Goal: Task Accomplishment & Management: Complete application form

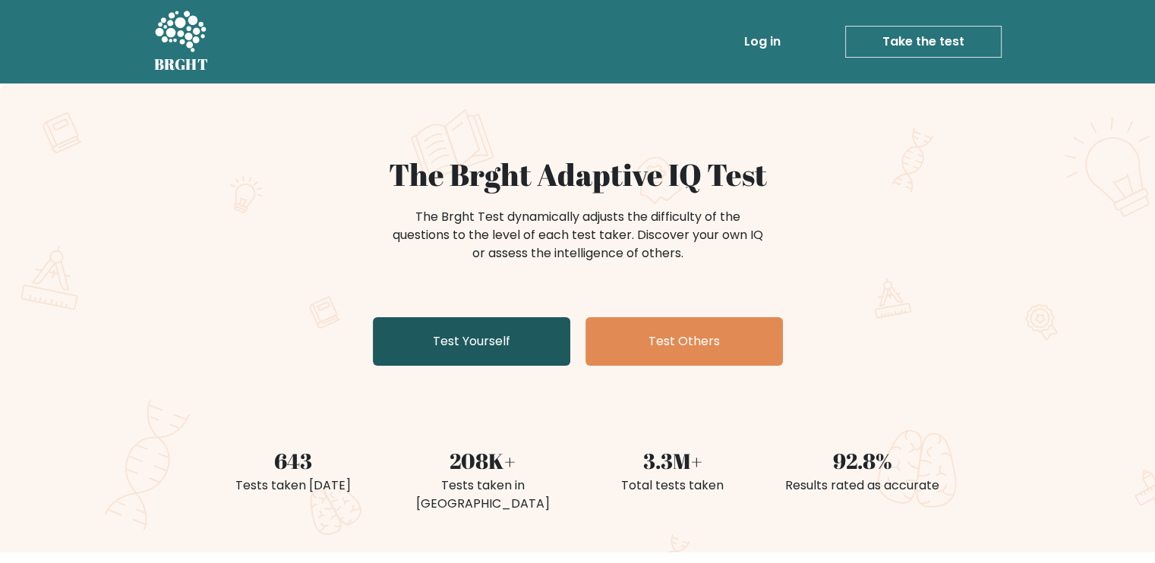
click at [469, 357] on link "Test Yourself" at bounding box center [471, 341] width 197 height 49
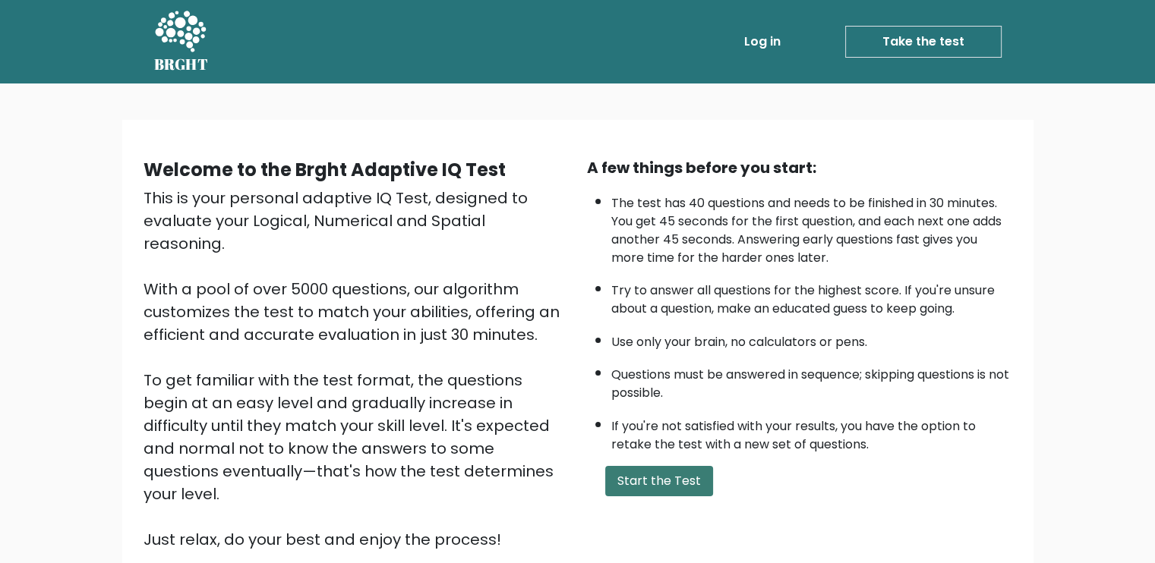
click at [636, 466] on button "Start the Test" at bounding box center [659, 481] width 108 height 30
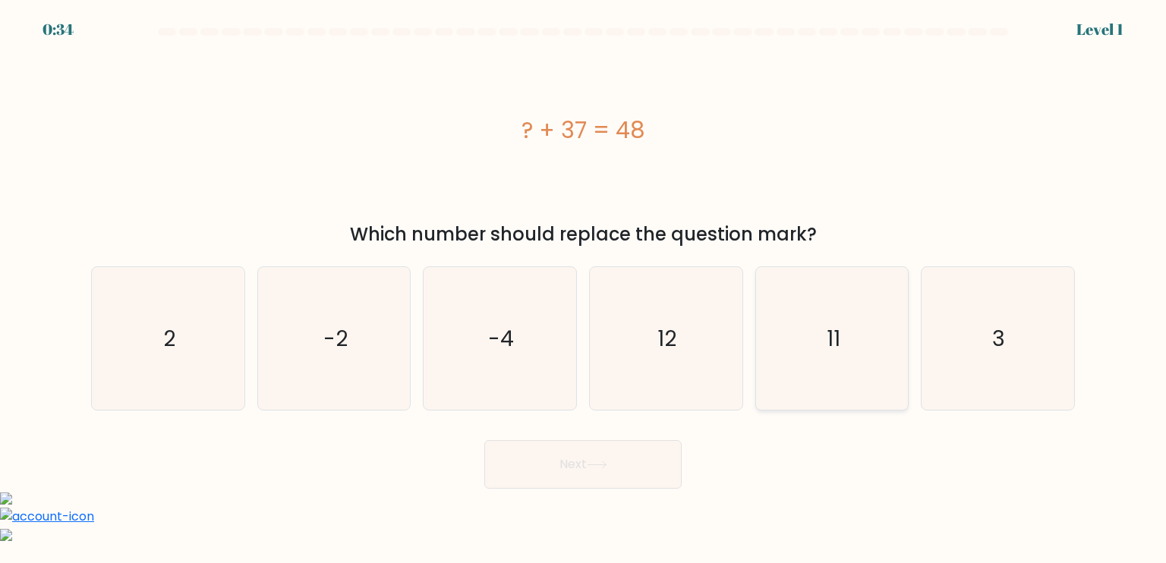
click at [804, 364] on icon "11" at bounding box center [832, 338] width 143 height 143
click at [584, 289] on input "e. 11" at bounding box center [583, 286] width 1 height 8
radio input "true"
click at [629, 461] on button "Next" at bounding box center [582, 464] width 197 height 49
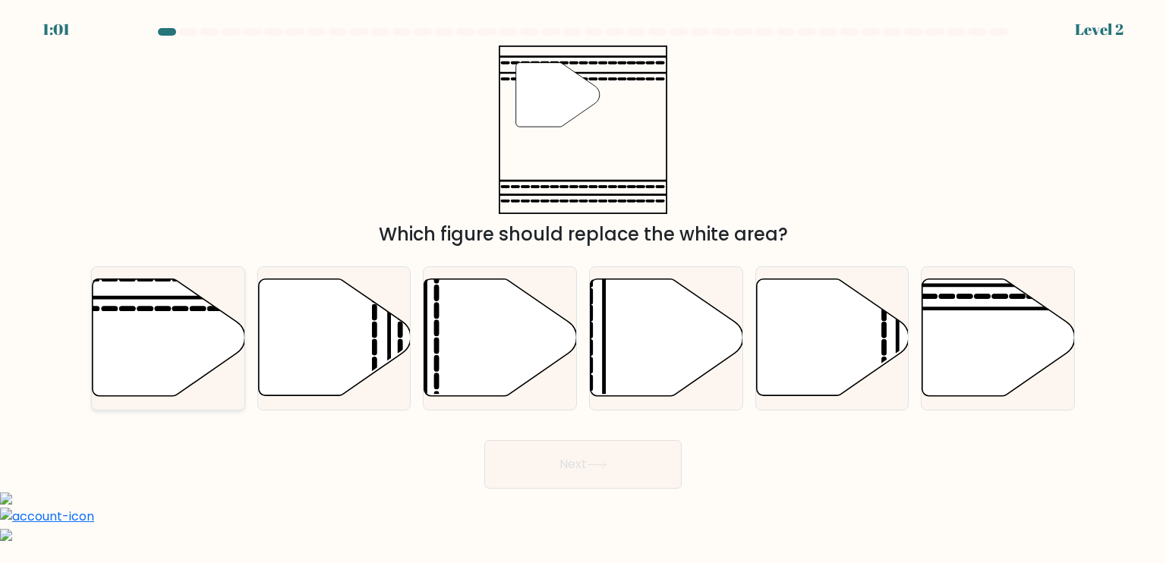
click at [170, 356] on icon at bounding box center [169, 337] width 153 height 117
click at [583, 289] on input "a." at bounding box center [583, 286] width 1 height 8
radio input "true"
click at [550, 458] on button "Next" at bounding box center [582, 464] width 197 height 49
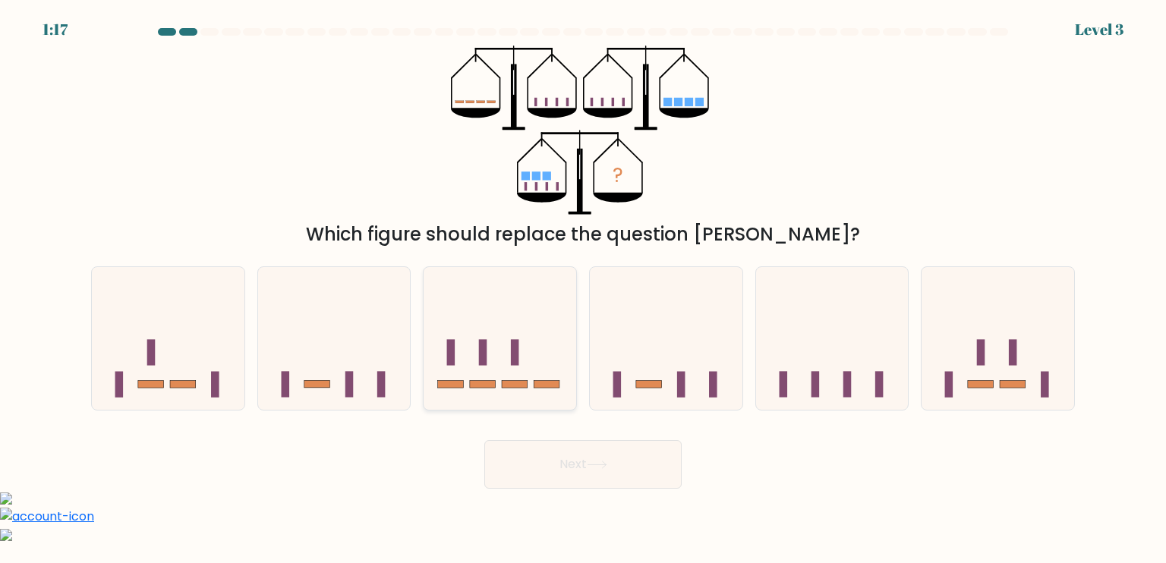
click at [480, 377] on icon at bounding box center [500, 339] width 153 height 126
click at [583, 289] on input "c." at bounding box center [583, 286] width 1 height 8
radio input "true"
click at [563, 451] on button "Next" at bounding box center [582, 464] width 197 height 49
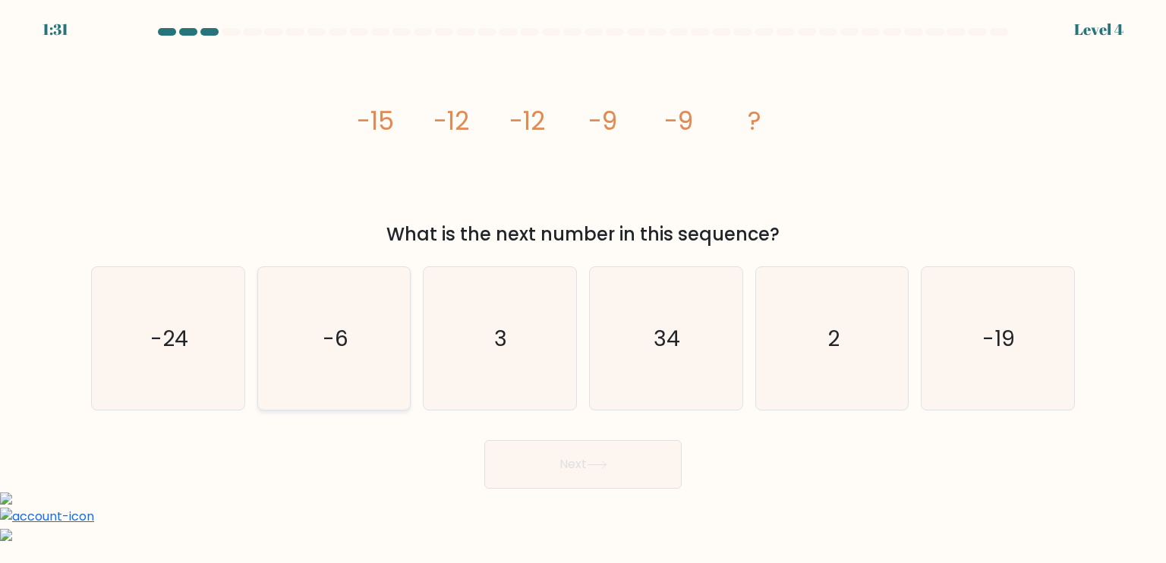
click at [346, 348] on text "-6" at bounding box center [336, 338] width 26 height 30
click at [583, 289] on input "b. -6" at bounding box center [583, 286] width 1 height 8
radio input "true"
click at [567, 464] on button "Next" at bounding box center [582, 464] width 197 height 49
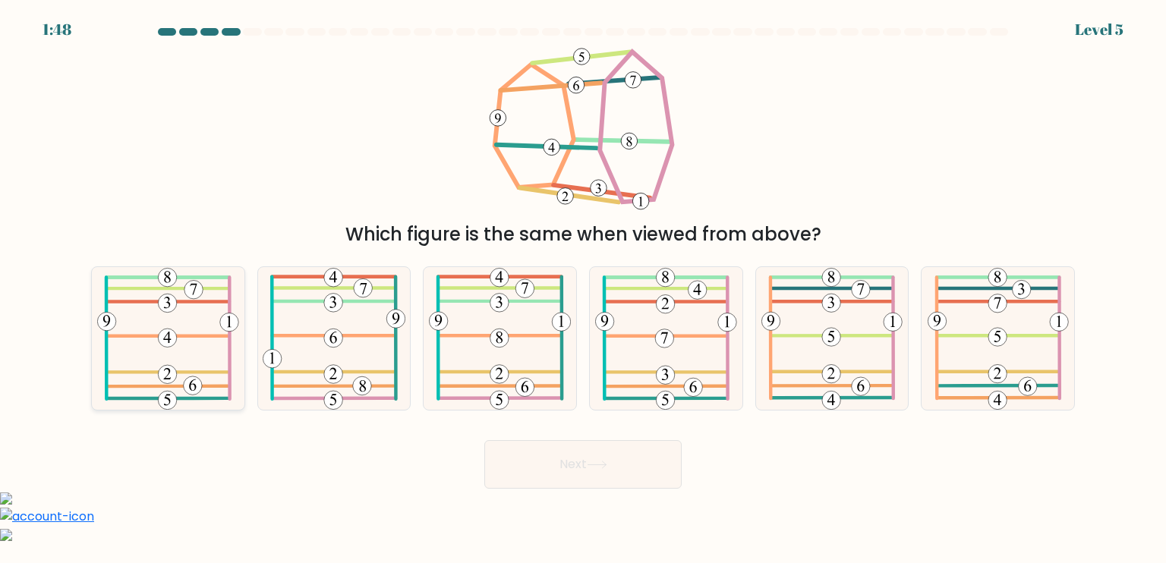
click at [178, 350] on icon at bounding box center [168, 338] width 142 height 143
click at [583, 289] on input "a." at bounding box center [583, 286] width 1 height 8
radio input "true"
click at [548, 465] on button "Next" at bounding box center [582, 464] width 197 height 49
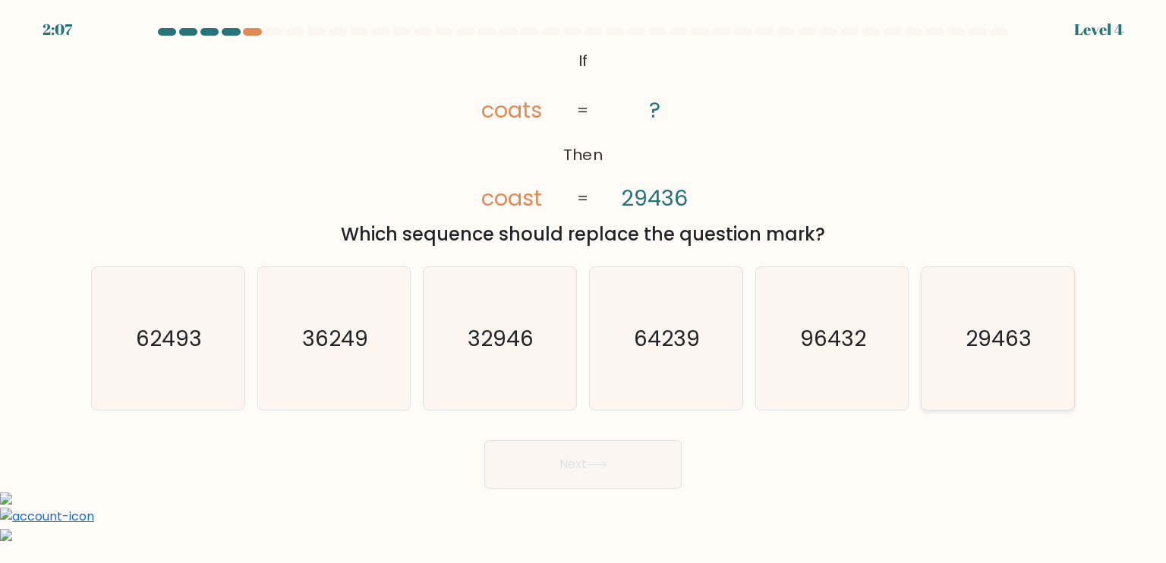
click at [966, 349] on icon "29463" at bounding box center [997, 338] width 143 height 143
click at [584, 289] on input "f. 29463" at bounding box center [583, 286] width 1 height 8
radio input "true"
click at [636, 465] on button "Next" at bounding box center [582, 464] width 197 height 49
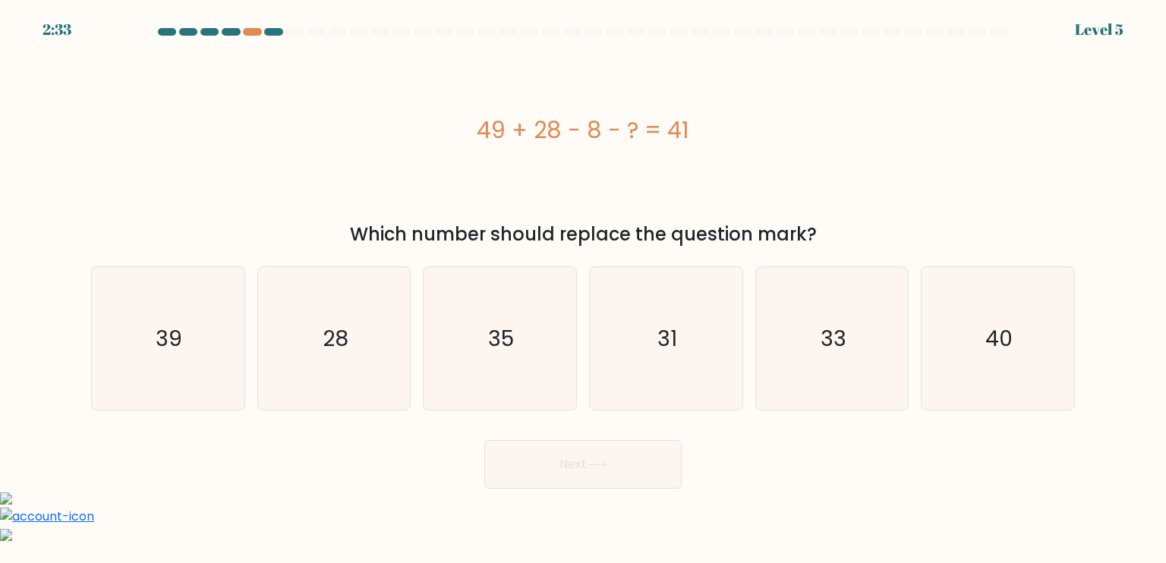
click at [636, 465] on button "Next" at bounding box center [582, 464] width 197 height 49
click at [638, 379] on icon "31" at bounding box center [666, 338] width 143 height 143
click at [584, 289] on input "d. 31" at bounding box center [583, 286] width 1 height 8
radio input "true"
click at [282, 342] on icon "28" at bounding box center [334, 338] width 143 height 143
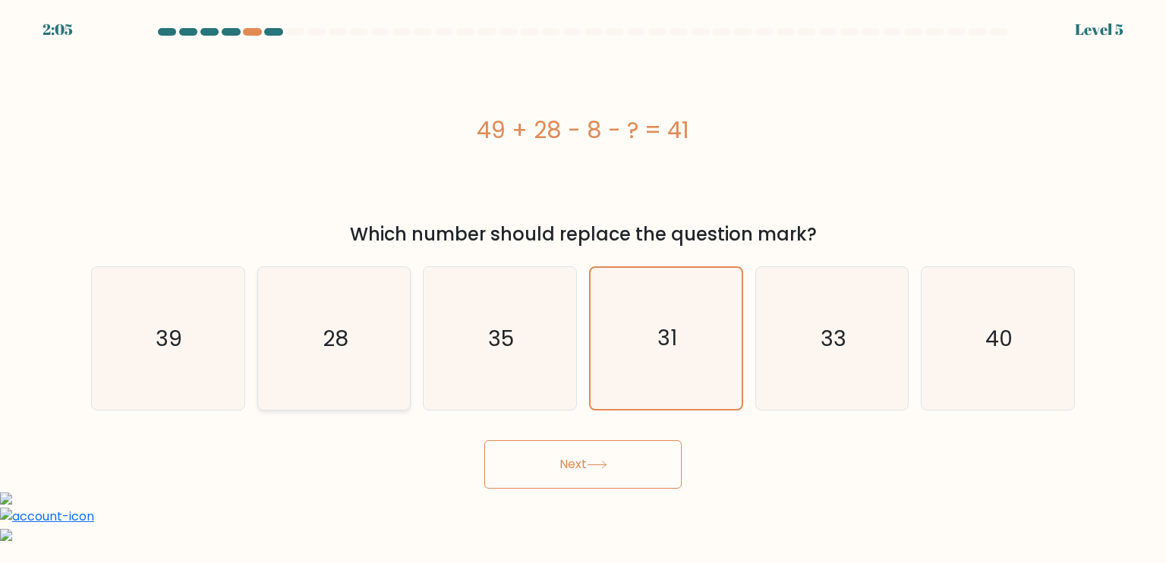
click at [583, 289] on input "b. 28" at bounding box center [583, 286] width 1 height 8
radio input "true"
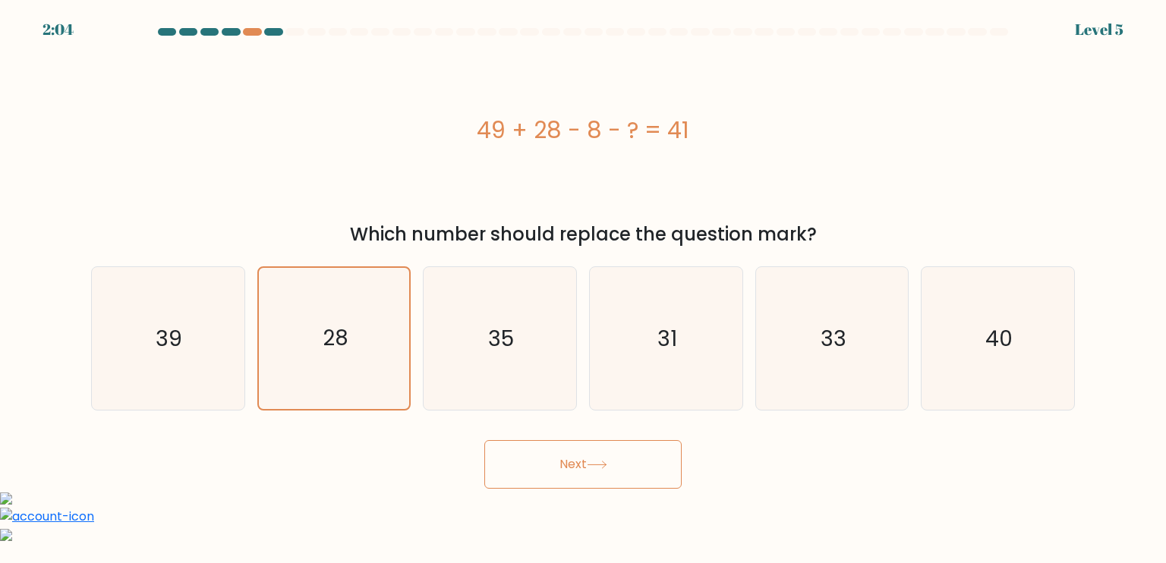
click at [609, 478] on button "Next" at bounding box center [582, 464] width 197 height 49
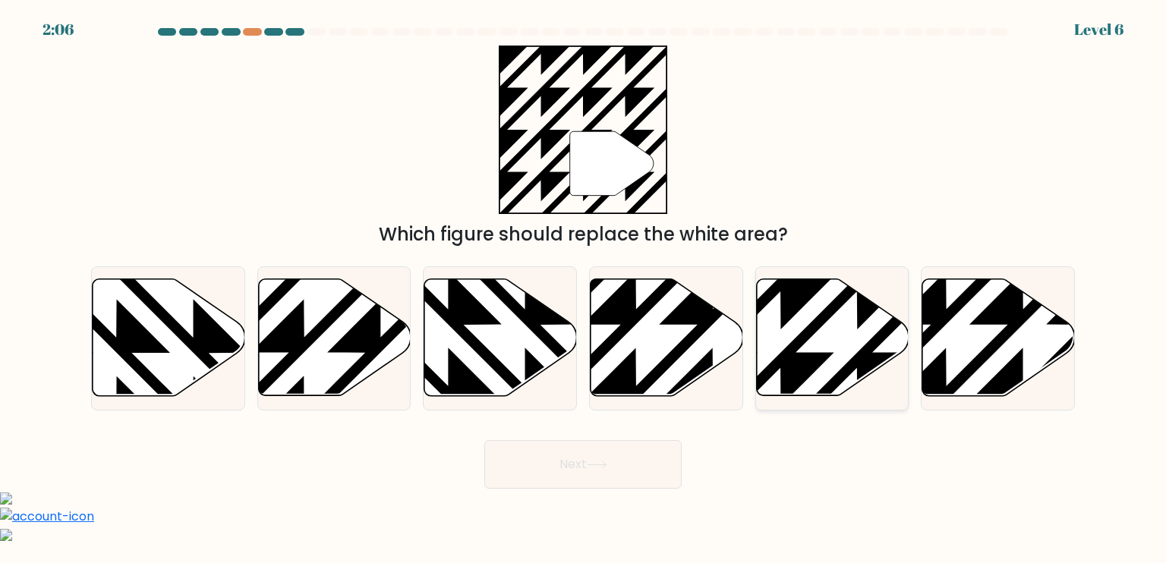
click at [885, 308] on icon at bounding box center [832, 338] width 153 height 119
click at [584, 289] on input "e." at bounding box center [583, 286] width 1 height 8
radio input "true"
click at [604, 477] on button "Next" at bounding box center [582, 464] width 197 height 49
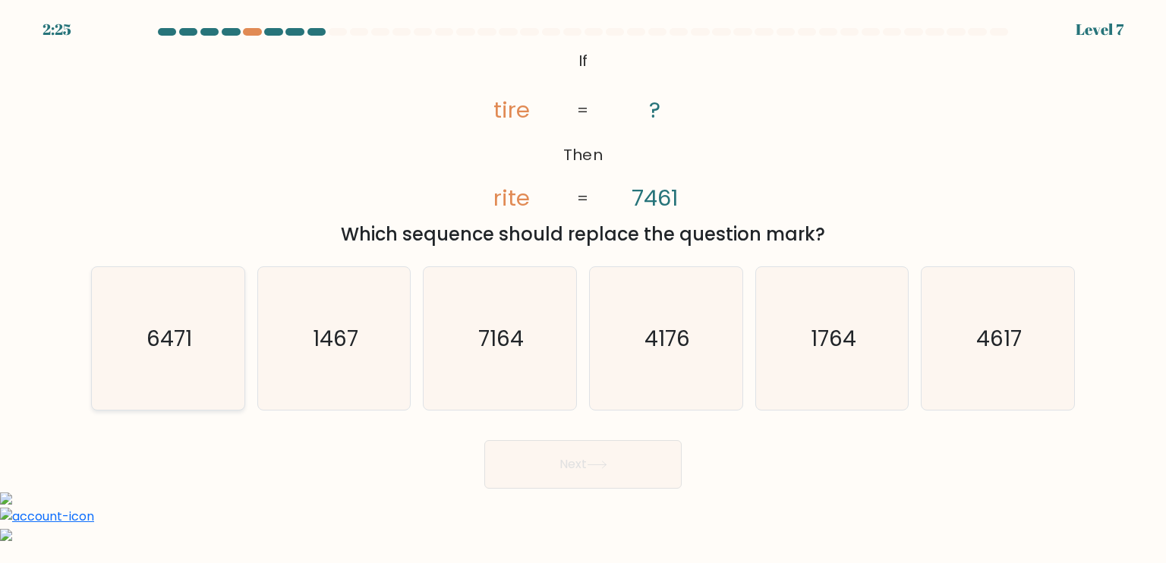
click at [201, 323] on icon "6471" at bounding box center [167, 338] width 143 height 143
click at [583, 289] on input "a. 6471" at bounding box center [583, 286] width 1 height 8
radio input "true"
click at [586, 479] on button "Next" at bounding box center [582, 464] width 197 height 49
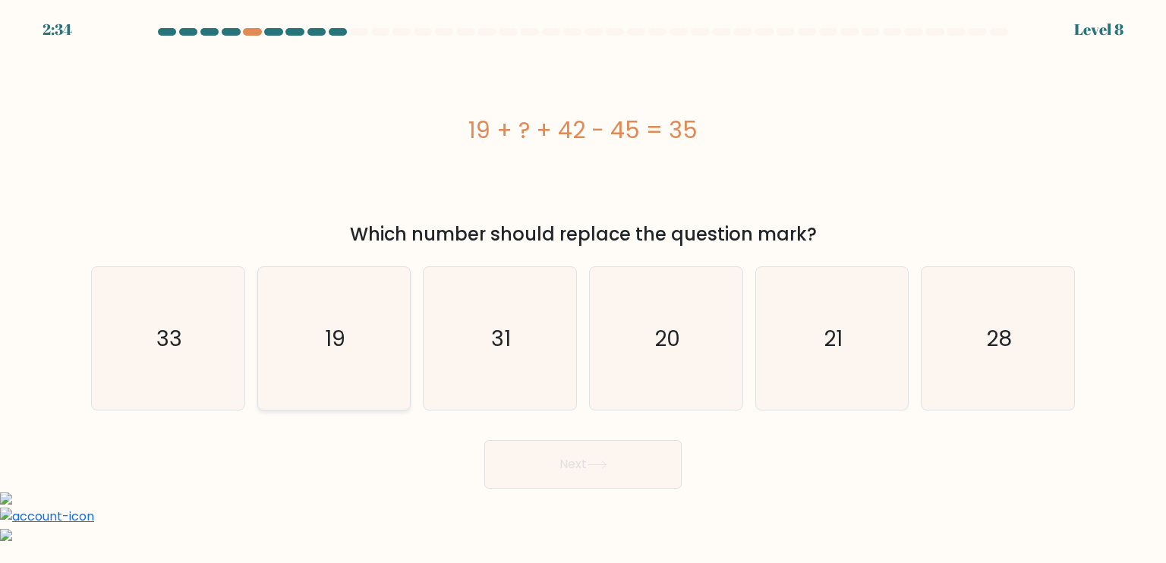
click at [371, 374] on icon "19" at bounding box center [334, 338] width 143 height 143
click at [583, 289] on input "b. 19" at bounding box center [583, 286] width 1 height 8
radio input "true"
click at [568, 461] on button "Next" at bounding box center [582, 464] width 197 height 49
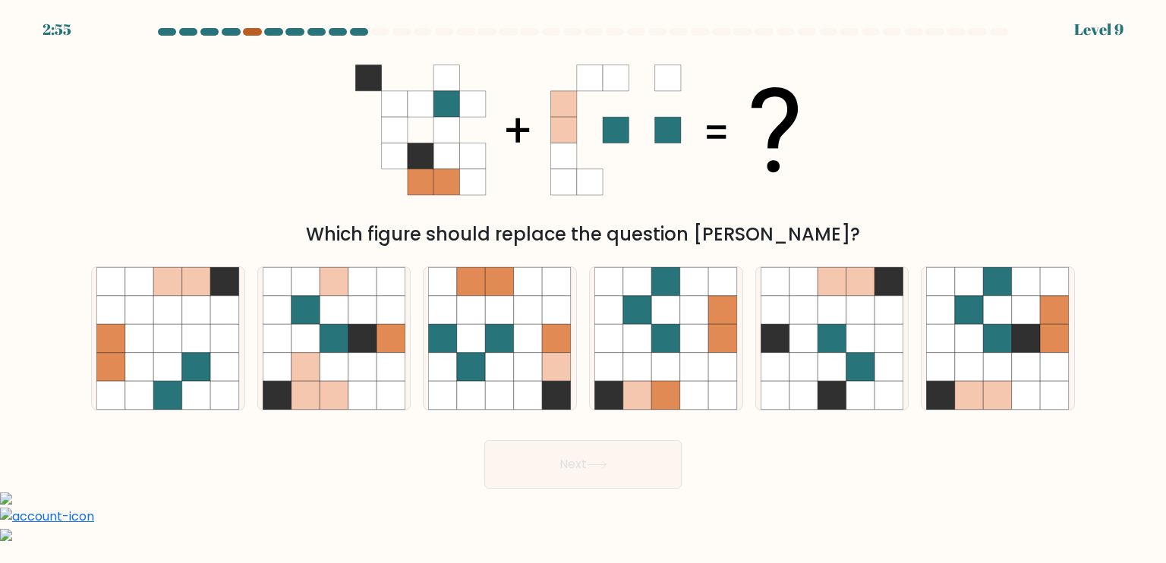
click at [252, 33] on div at bounding box center [252, 32] width 18 height 8
drag, startPoint x: 252, startPoint y: 33, endPoint x: 295, endPoint y: 124, distance: 100.6
click at [295, 124] on form at bounding box center [583, 258] width 1166 height 461
click at [295, 124] on div "Which figure should replace the question mark?" at bounding box center [583, 147] width 1002 height 203
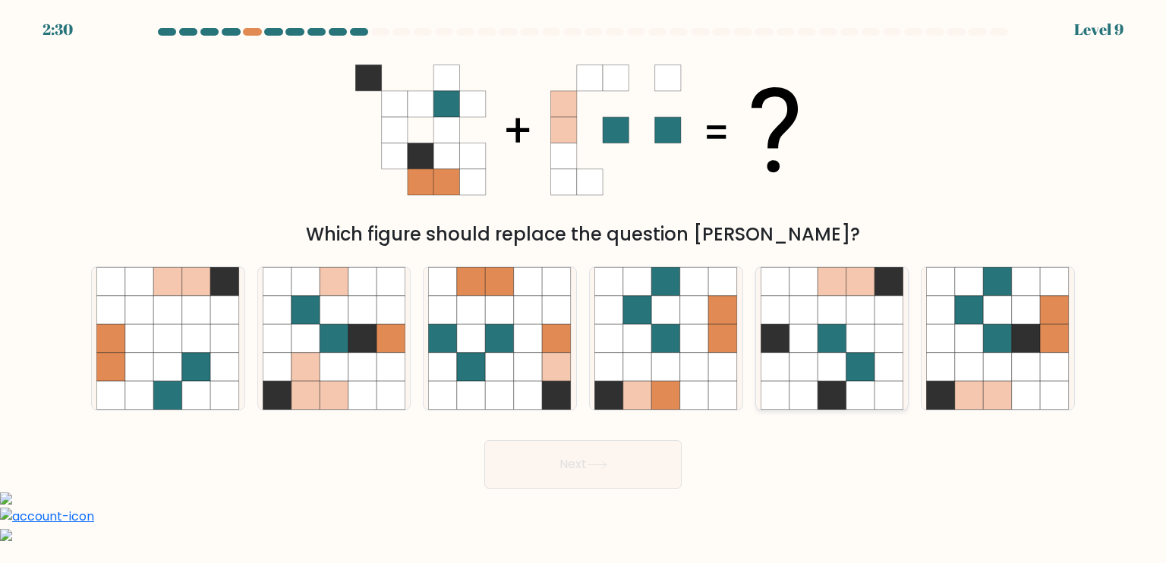
click at [838, 393] on icon at bounding box center [832, 395] width 29 height 29
click at [584, 289] on input "e." at bounding box center [583, 286] width 1 height 8
radio input "true"
click at [578, 432] on div "Next" at bounding box center [583, 459] width 1002 height 60
click at [585, 446] on button "Next" at bounding box center [582, 464] width 197 height 49
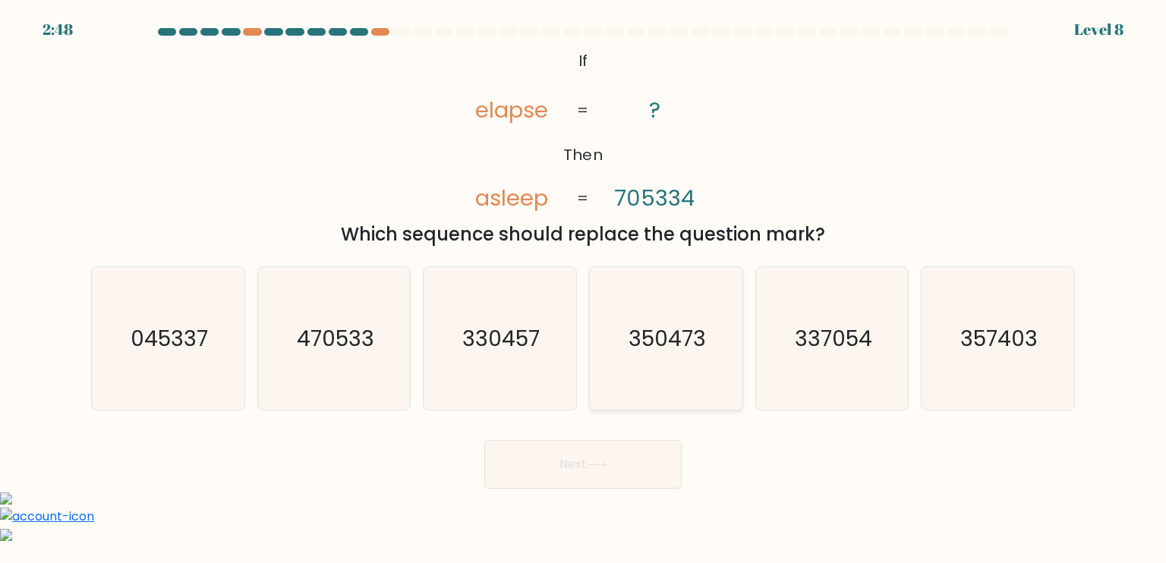
click at [627, 318] on icon "350473" at bounding box center [666, 338] width 143 height 143
click at [584, 289] on input "d. 350473" at bounding box center [583, 286] width 1 height 8
radio input "true"
click at [963, 369] on icon "357403" at bounding box center [997, 338] width 143 height 143
click at [584, 289] on input "f. 357403" at bounding box center [583, 286] width 1 height 8
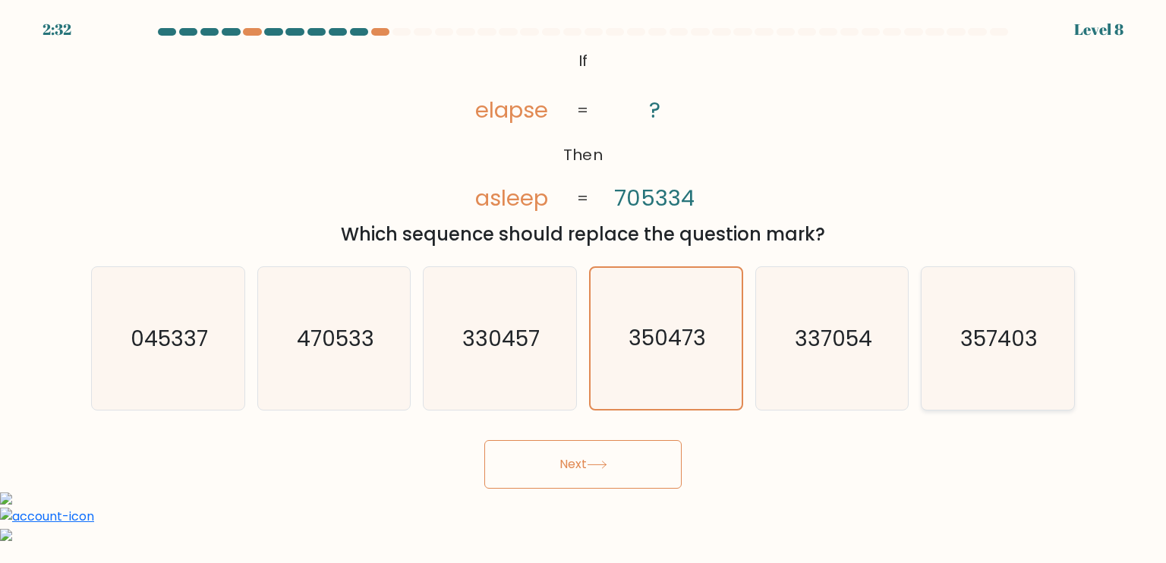
radio input "true"
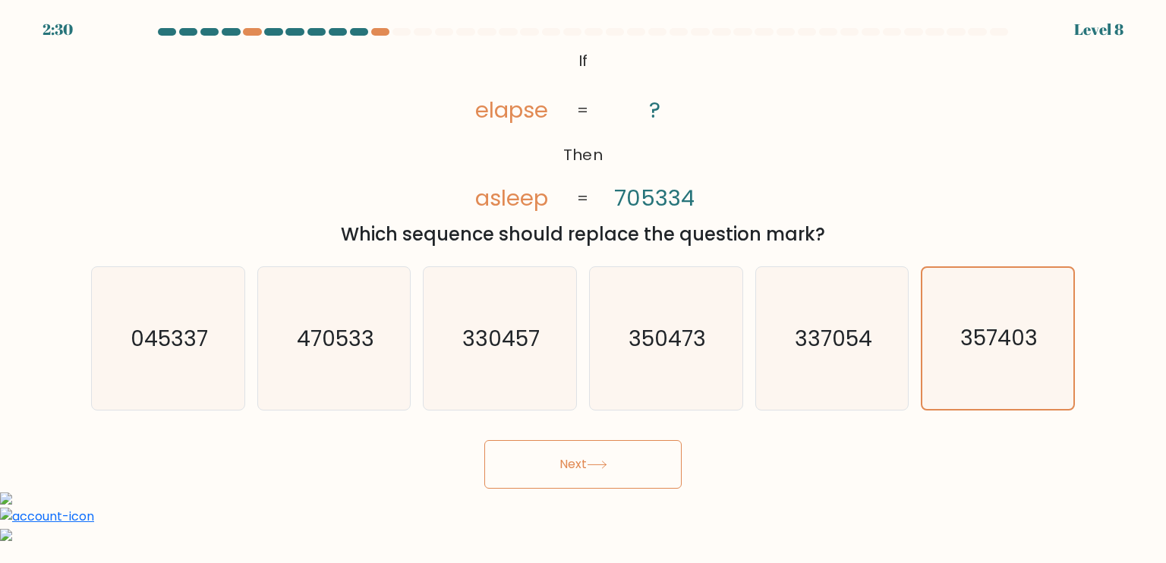
click at [646, 456] on button "Next" at bounding box center [582, 464] width 197 height 49
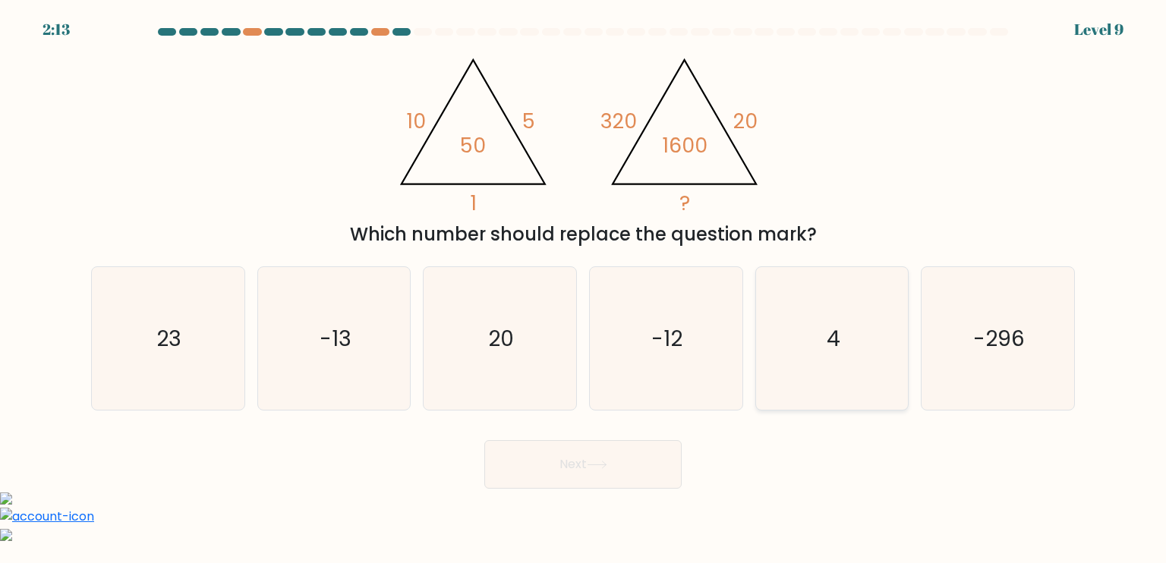
click at [762, 342] on icon "4" at bounding box center [832, 338] width 143 height 143
click at [584, 289] on input "e. 4" at bounding box center [583, 286] width 1 height 8
radio input "true"
click at [624, 467] on button "Next" at bounding box center [582, 464] width 197 height 49
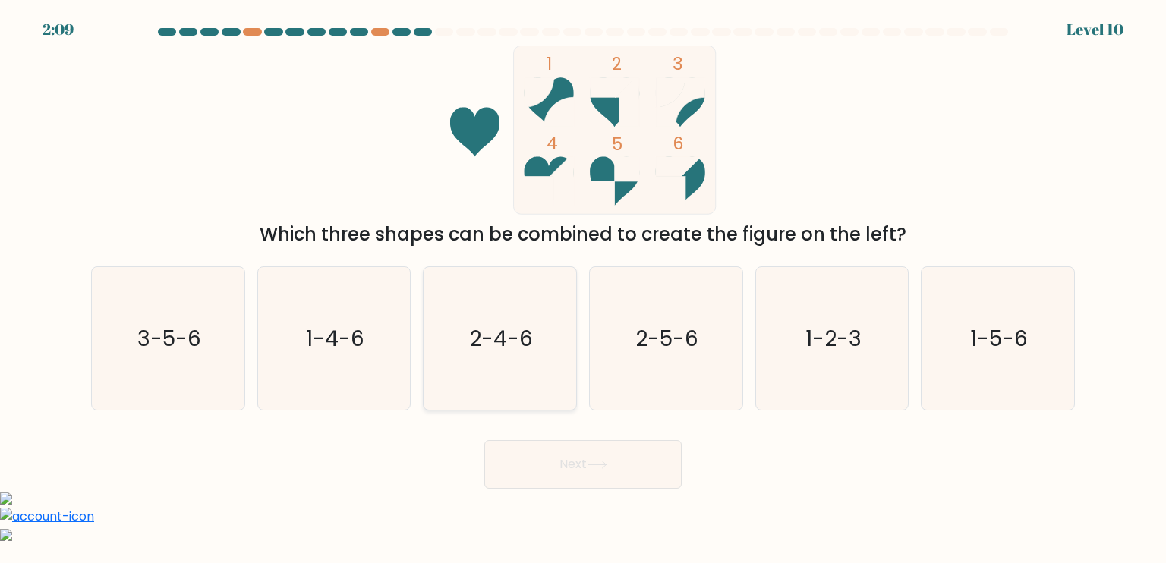
click at [509, 324] on text "2-4-6" at bounding box center [502, 338] width 64 height 30
click at [583, 289] on input "c. 2-4-6" at bounding box center [583, 286] width 1 height 8
radio input "true"
click at [598, 456] on button "Next" at bounding box center [582, 464] width 197 height 49
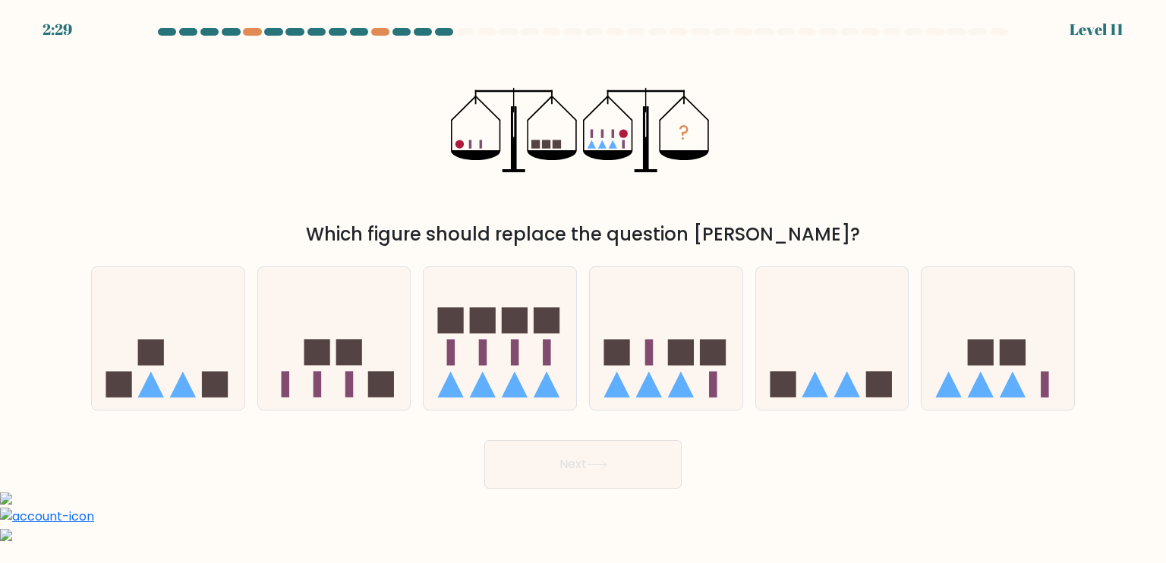
click at [664, 254] on div "a. b. c." at bounding box center [583, 332] width 996 height 156
click at [617, 400] on icon at bounding box center [666, 339] width 153 height 126
click at [584, 289] on input "d." at bounding box center [583, 286] width 1 height 8
radio input "true"
click at [606, 468] on icon at bounding box center [597, 465] width 18 height 7
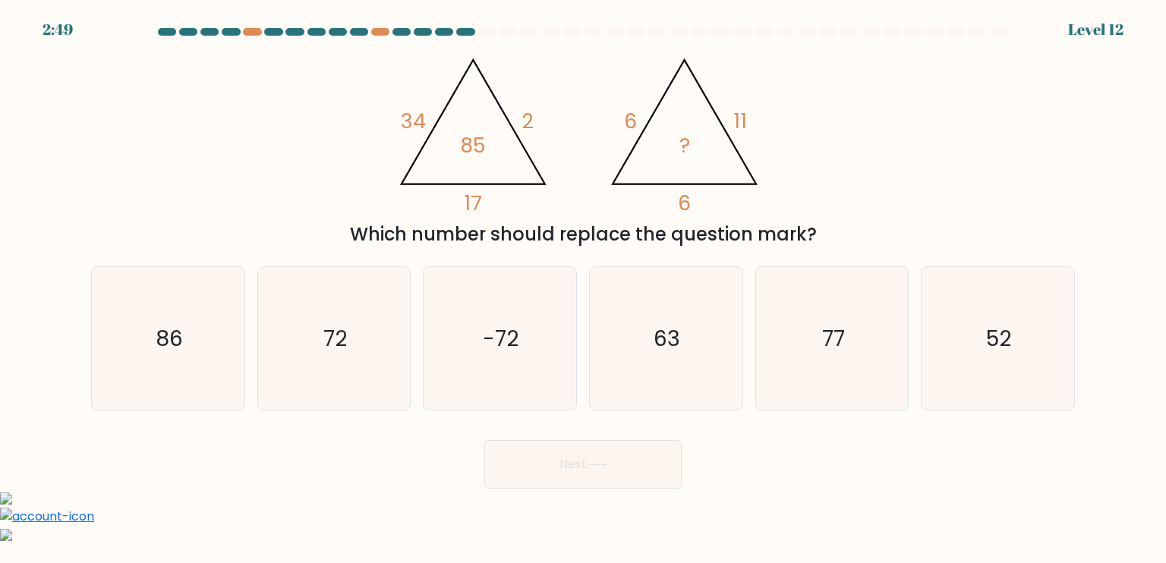
click at [606, 468] on icon at bounding box center [597, 465] width 18 height 7
click at [535, 191] on icon "@import url('https://fonts.googleapis.com/css?family=Abril+Fatface:400,100,100i…" at bounding box center [583, 130] width 389 height 169
click at [339, 303] on icon "72" at bounding box center [334, 338] width 143 height 143
click at [583, 289] on input "b. 72" at bounding box center [583, 286] width 1 height 8
radio input "true"
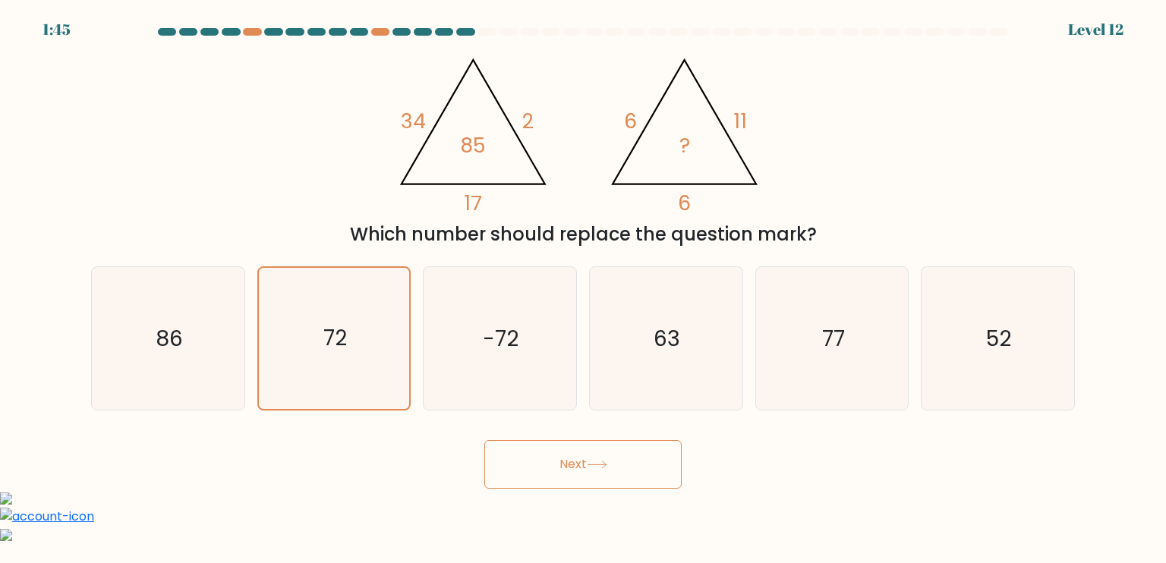
click at [544, 472] on button "Next" at bounding box center [582, 464] width 197 height 49
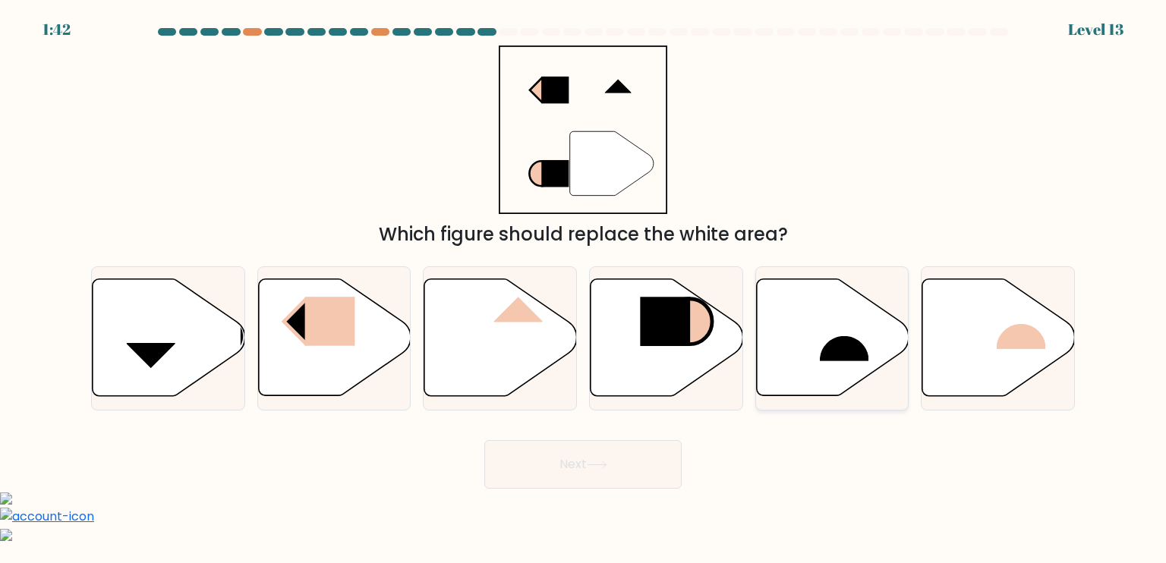
click at [772, 312] on icon at bounding box center [832, 337] width 153 height 117
click at [584, 289] on input "e." at bounding box center [583, 286] width 1 height 8
radio input "true"
click at [598, 479] on button "Next" at bounding box center [582, 464] width 197 height 49
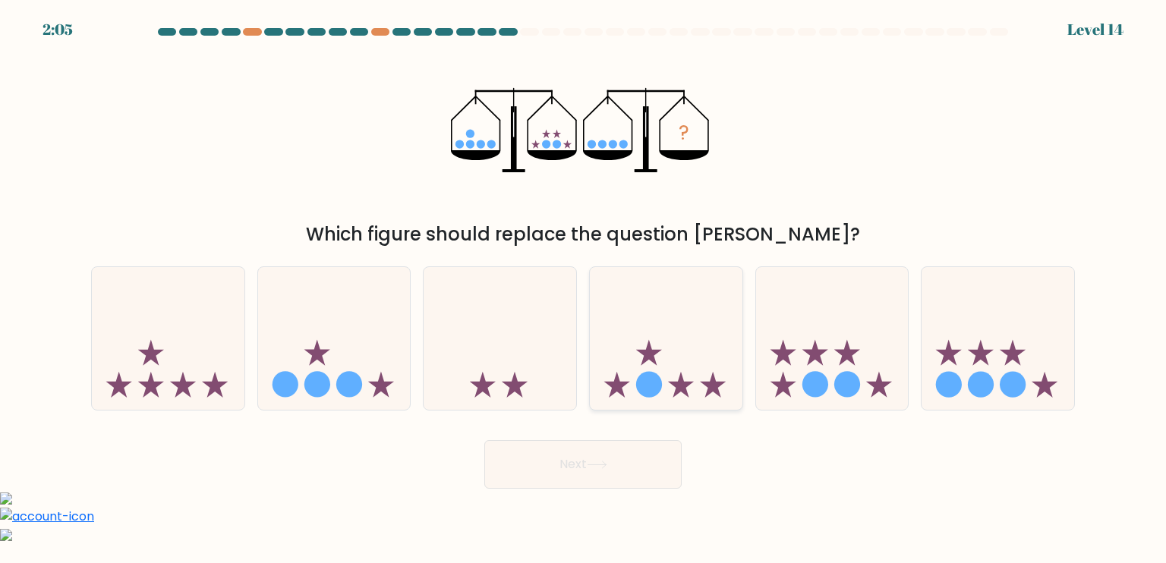
click at [624, 365] on icon at bounding box center [666, 339] width 153 height 126
click at [584, 289] on input "d." at bounding box center [583, 286] width 1 height 8
radio input "true"
click at [596, 475] on button "Next" at bounding box center [582, 464] width 197 height 49
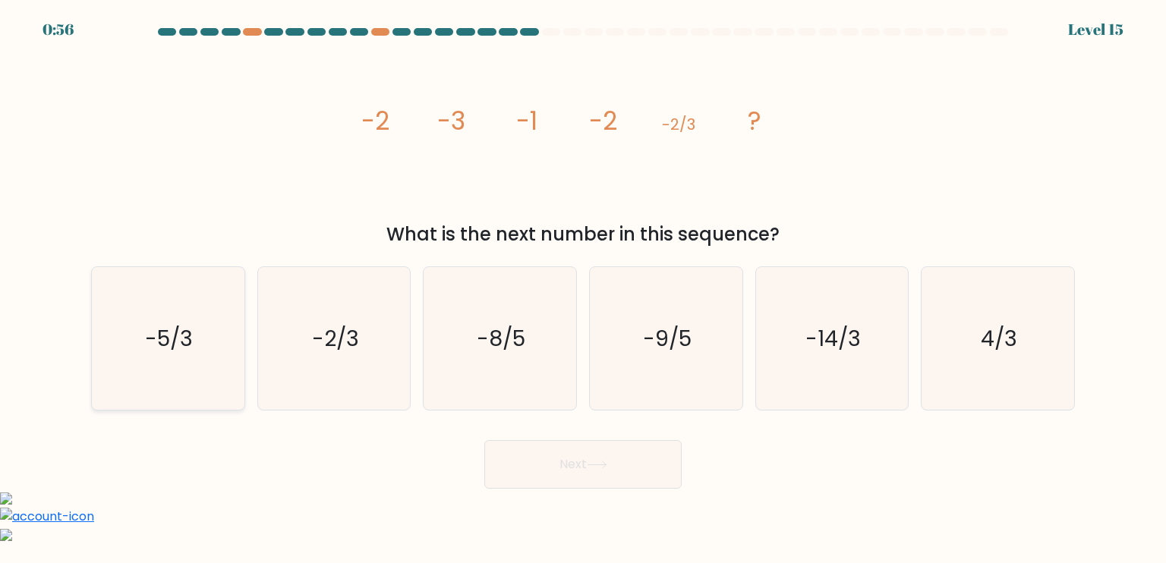
click at [130, 333] on icon "-5/3" at bounding box center [167, 338] width 143 height 143
click at [583, 289] on input "a. -5/3" at bounding box center [583, 286] width 1 height 8
radio input "true"
click at [574, 452] on button "Next" at bounding box center [582, 464] width 197 height 49
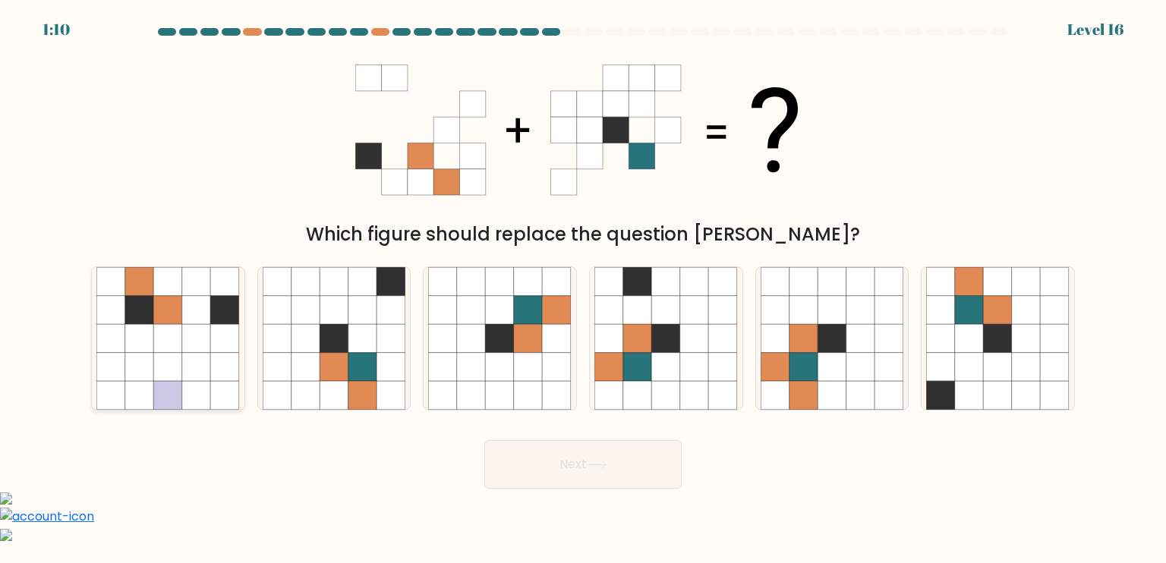
click at [185, 362] on icon at bounding box center [196, 367] width 29 height 29
click at [583, 289] on input "a." at bounding box center [583, 286] width 1 height 8
radio input "true"
click at [655, 365] on icon at bounding box center [666, 367] width 29 height 29
click at [584, 289] on input "d." at bounding box center [583, 286] width 1 height 8
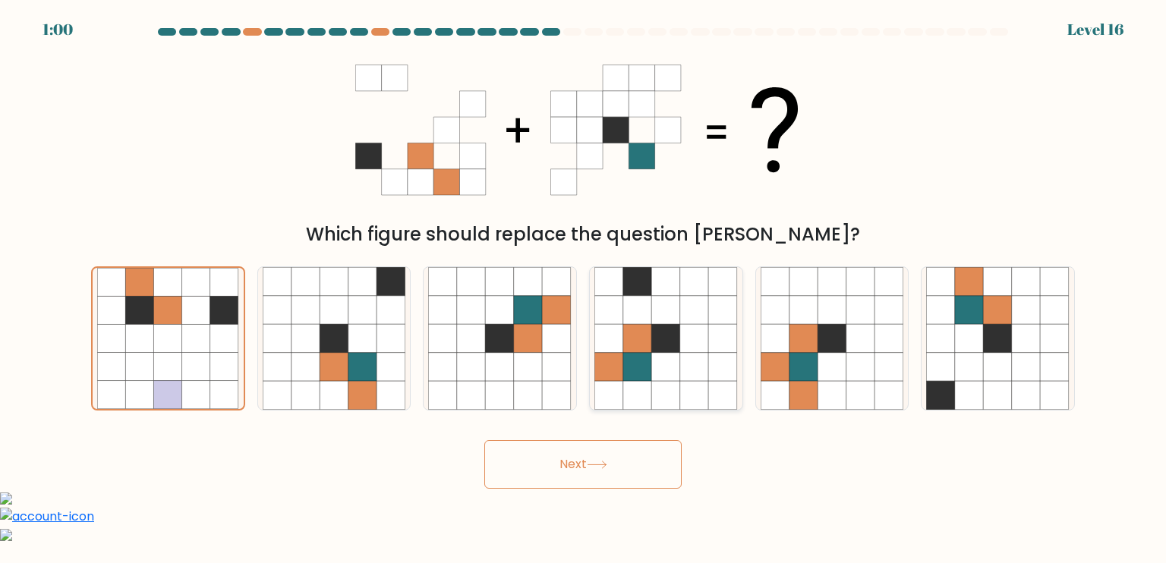
radio input "true"
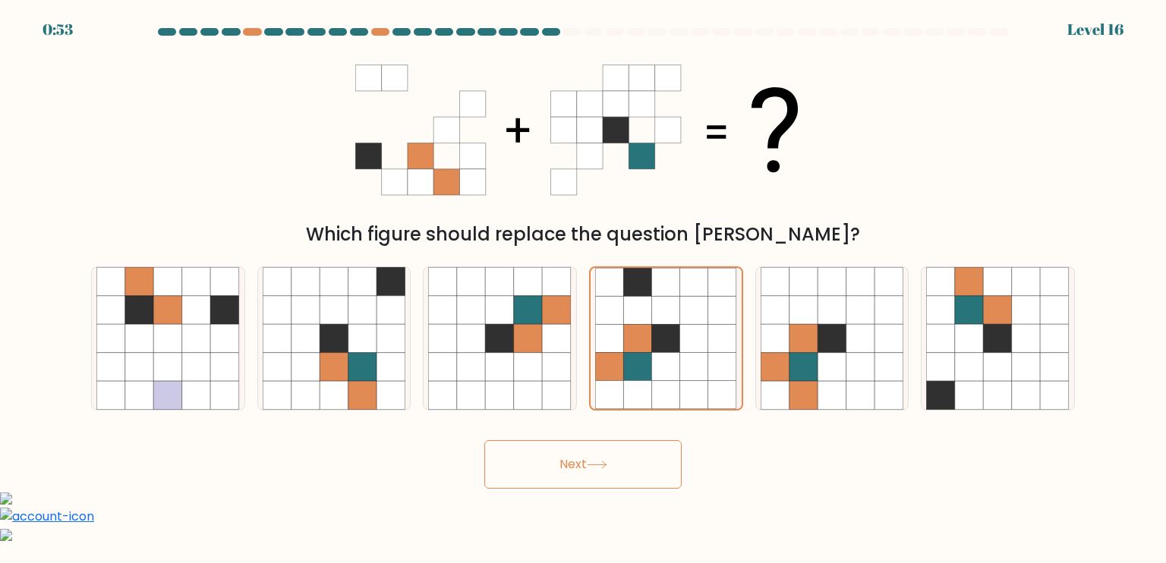
click at [633, 470] on button "Next" at bounding box center [582, 464] width 197 height 49
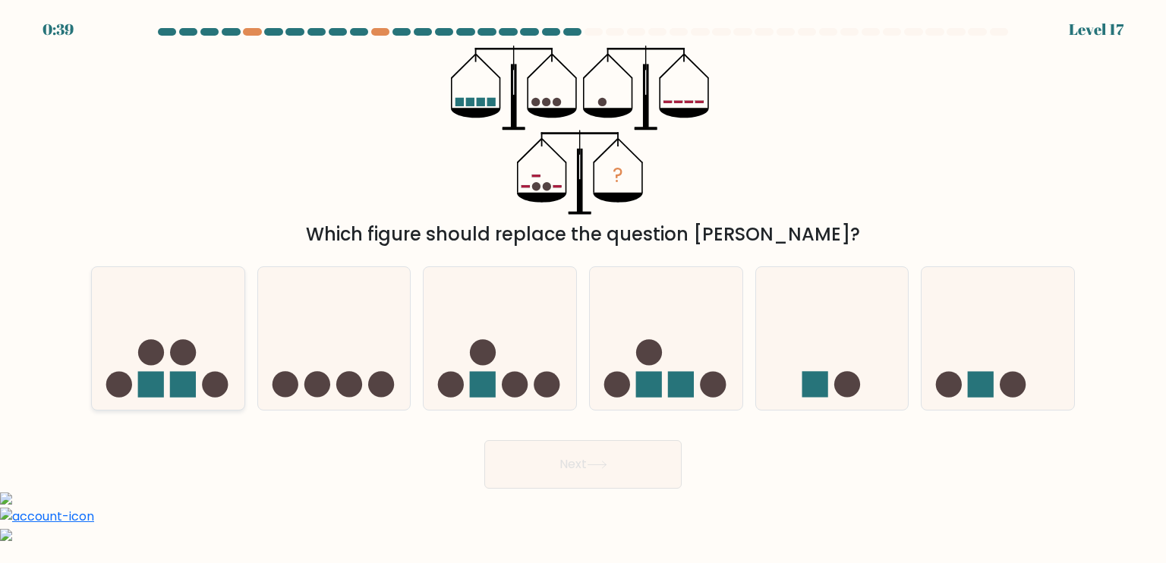
click at [176, 371] on icon at bounding box center [168, 339] width 153 height 126
click at [583, 289] on input "a." at bounding box center [583, 286] width 1 height 8
radio input "true"
click at [608, 451] on button "Next" at bounding box center [582, 464] width 197 height 49
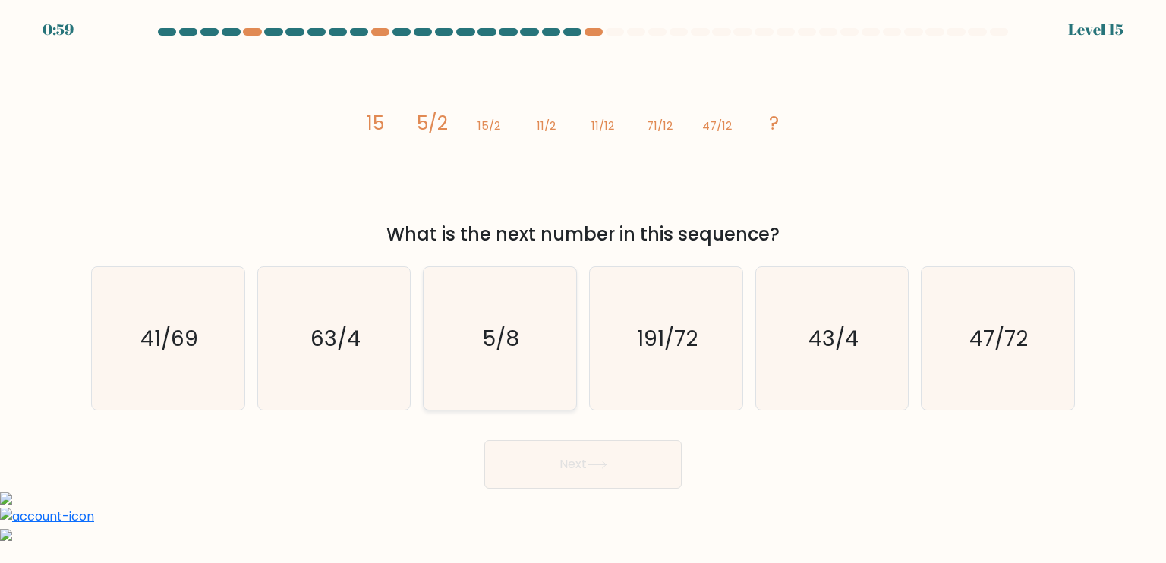
click at [450, 365] on icon "5/8" at bounding box center [499, 338] width 143 height 143
click at [583, 289] on input "c. 5/8" at bounding box center [583, 286] width 1 height 8
radio input "true"
click at [614, 380] on icon "191/72" at bounding box center [666, 338] width 143 height 143
click at [584, 289] on input "d. 191/72" at bounding box center [583, 286] width 1 height 8
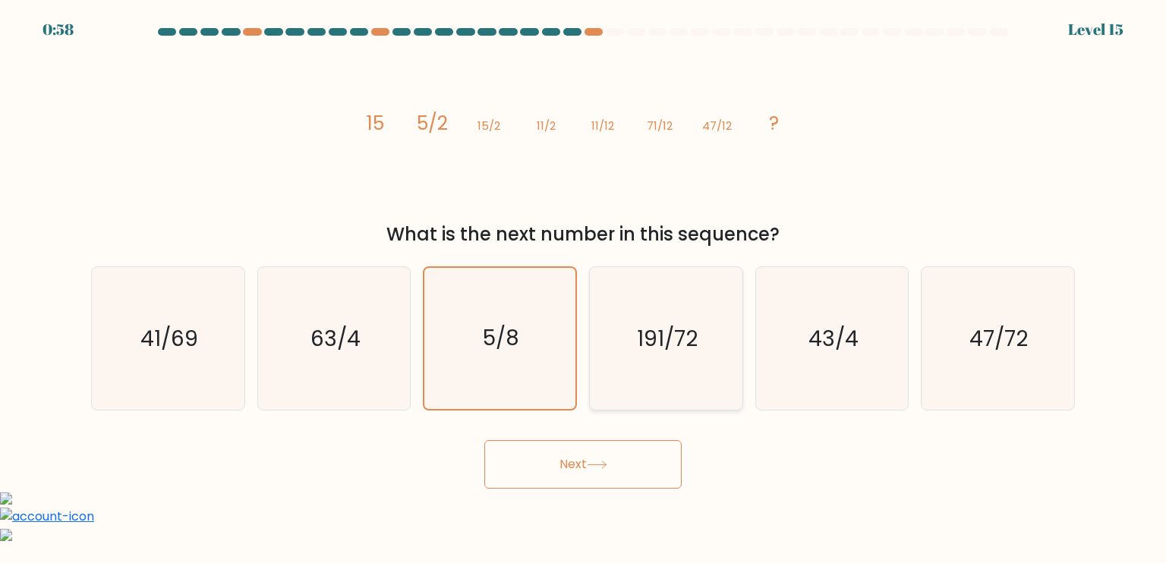
radio input "true"
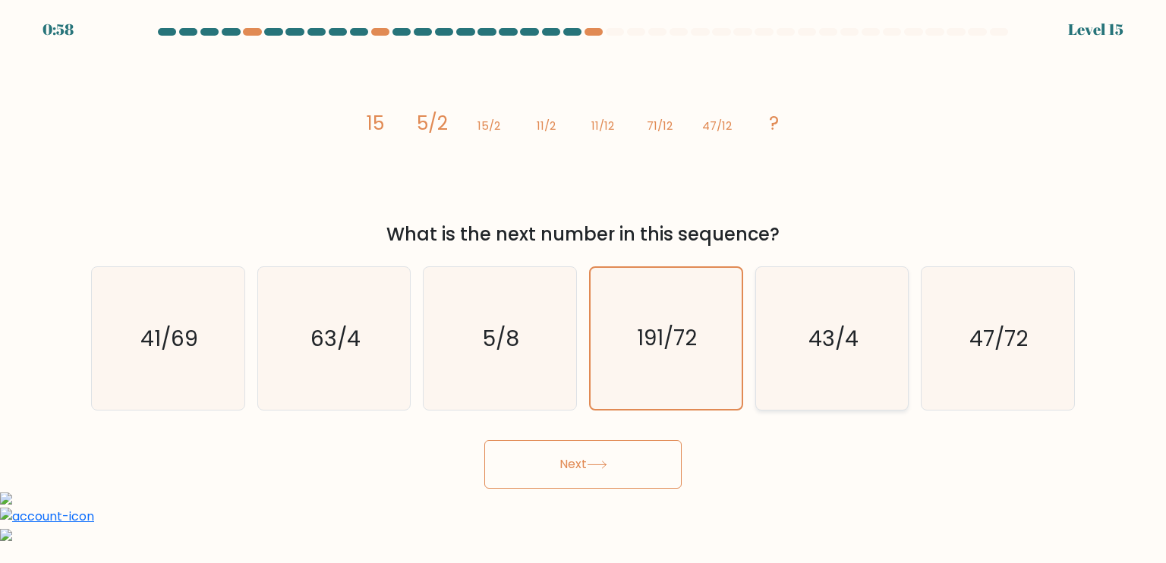
click at [803, 358] on icon "43/4" at bounding box center [832, 338] width 143 height 143
click at [584, 289] on input "e. 43/4" at bounding box center [583, 286] width 1 height 8
radio input "true"
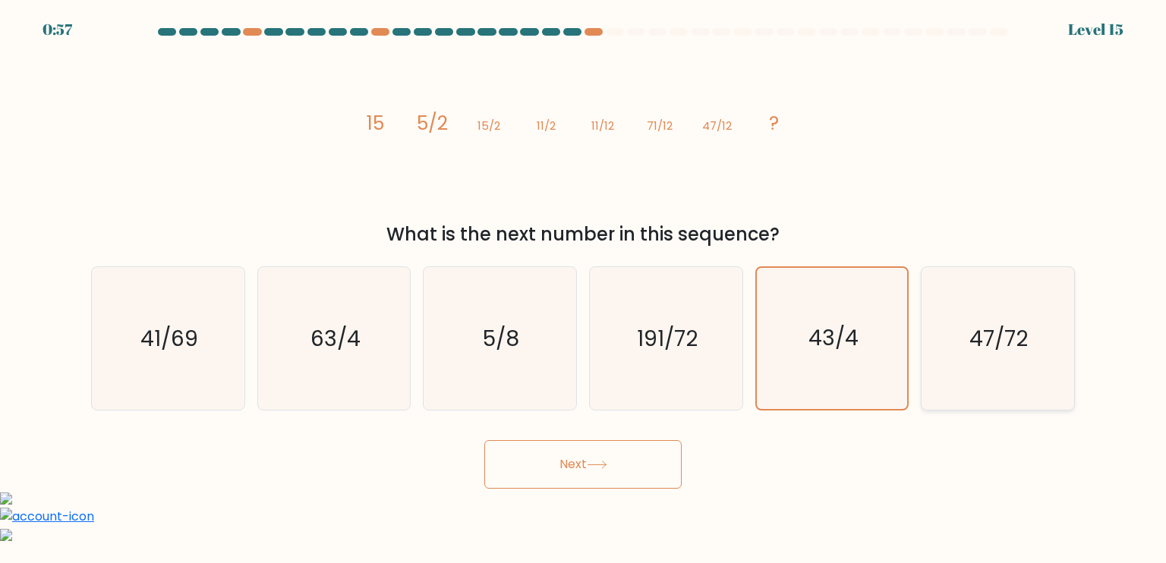
click at [960, 356] on icon "47/72" at bounding box center [997, 338] width 143 height 143
click at [584, 289] on input "f. 47/72" at bounding box center [583, 286] width 1 height 8
radio input "true"
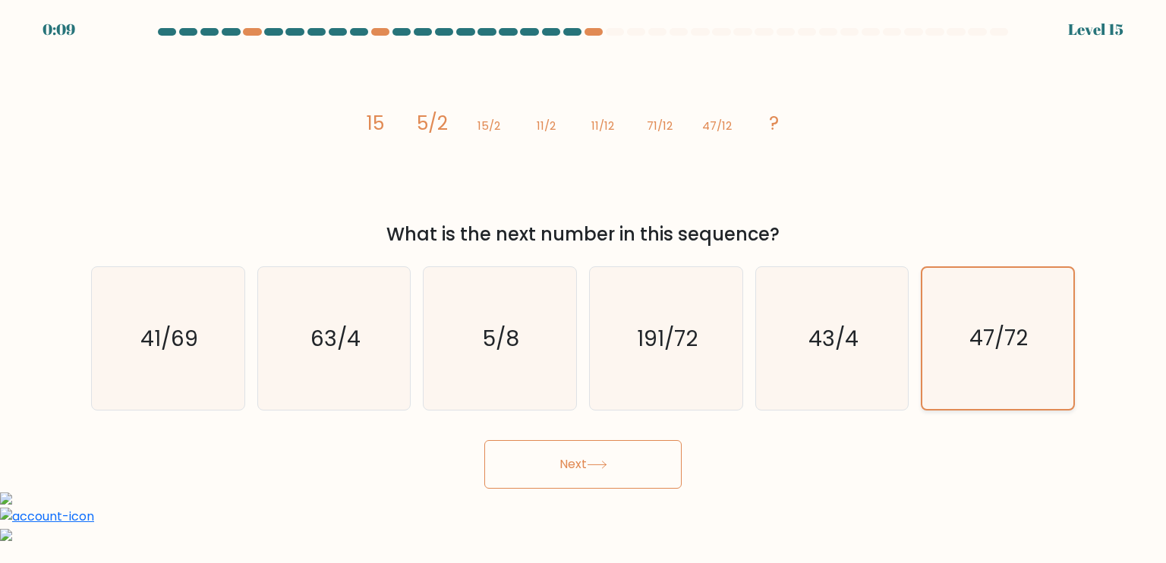
click at [960, 356] on icon "47/72" at bounding box center [997, 338] width 141 height 141
click at [584, 289] on input "f. 47/72" at bounding box center [583, 286] width 1 height 8
click at [656, 464] on button "Next" at bounding box center [582, 464] width 197 height 49
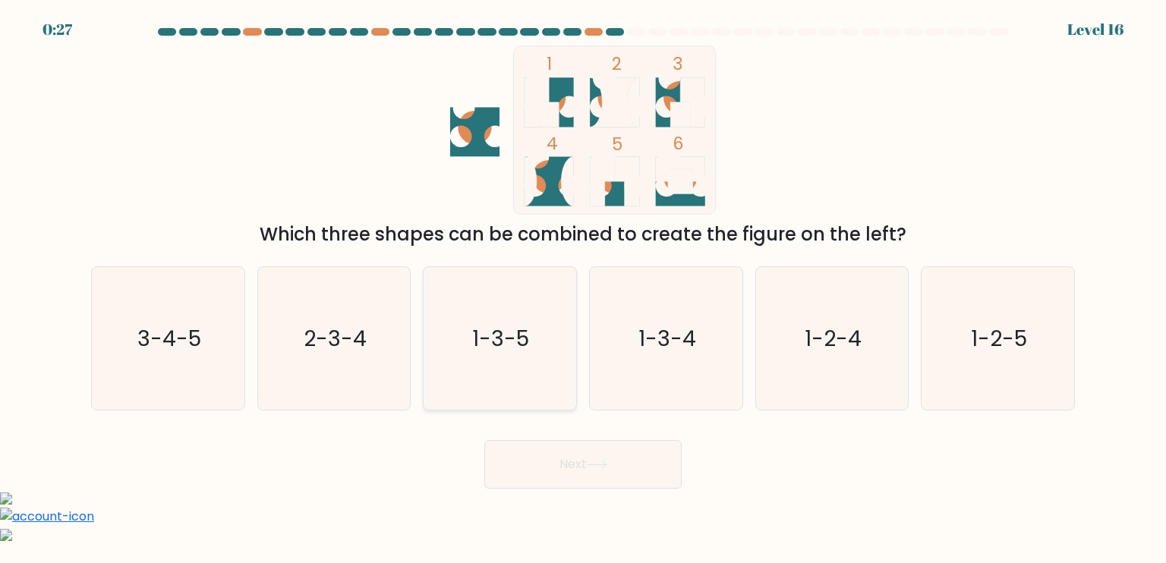
click at [533, 313] on icon "1-3-5" at bounding box center [499, 338] width 143 height 143
click at [583, 289] on input "c. 1-3-5" at bounding box center [583, 286] width 1 height 8
radio input "true"
click at [576, 450] on button "Next" at bounding box center [582, 464] width 197 height 49
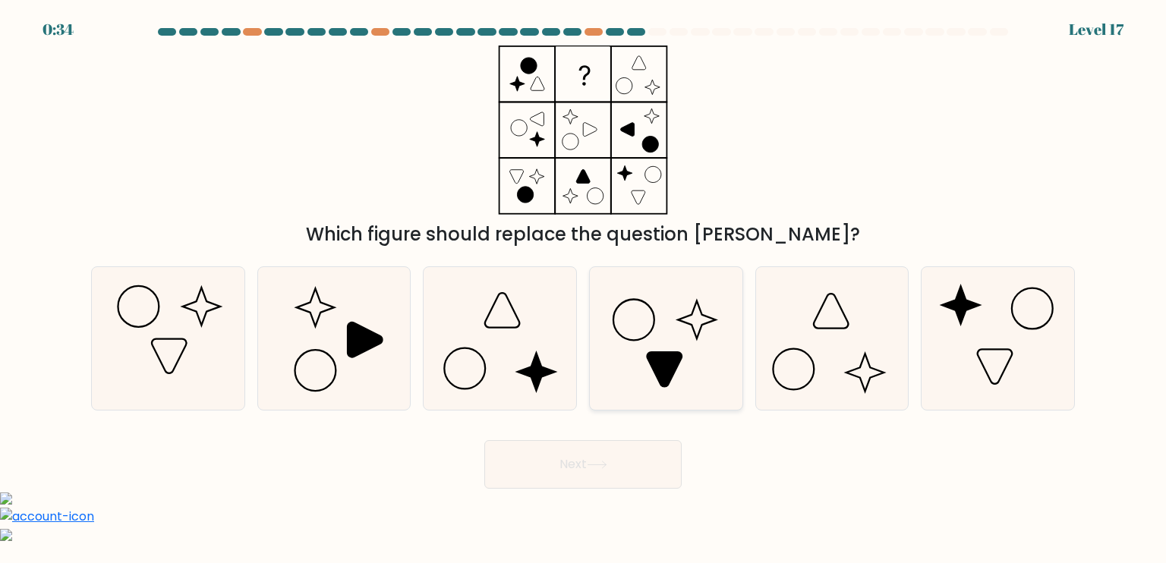
click at [686, 374] on icon at bounding box center [666, 338] width 143 height 143
click at [584, 289] on input "d." at bounding box center [583, 286] width 1 height 8
radio input "true"
click at [615, 451] on button "Next" at bounding box center [582, 464] width 197 height 49
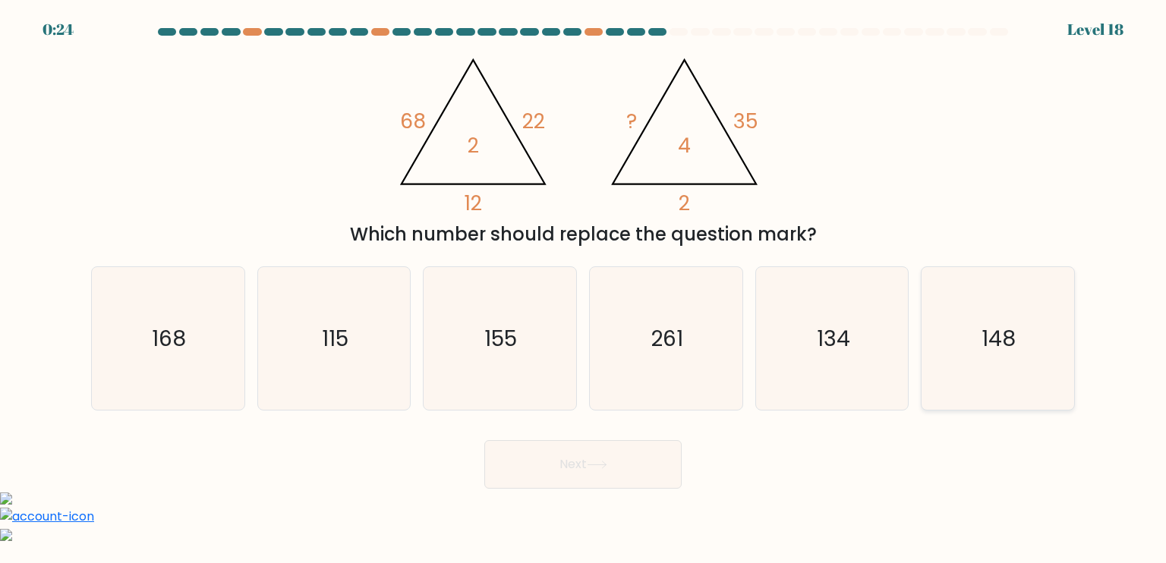
click at [936, 339] on icon "148" at bounding box center [997, 338] width 143 height 143
click at [584, 289] on input "f. 148" at bounding box center [583, 286] width 1 height 8
radio input "true"
click at [630, 466] on button "Next" at bounding box center [582, 464] width 197 height 49
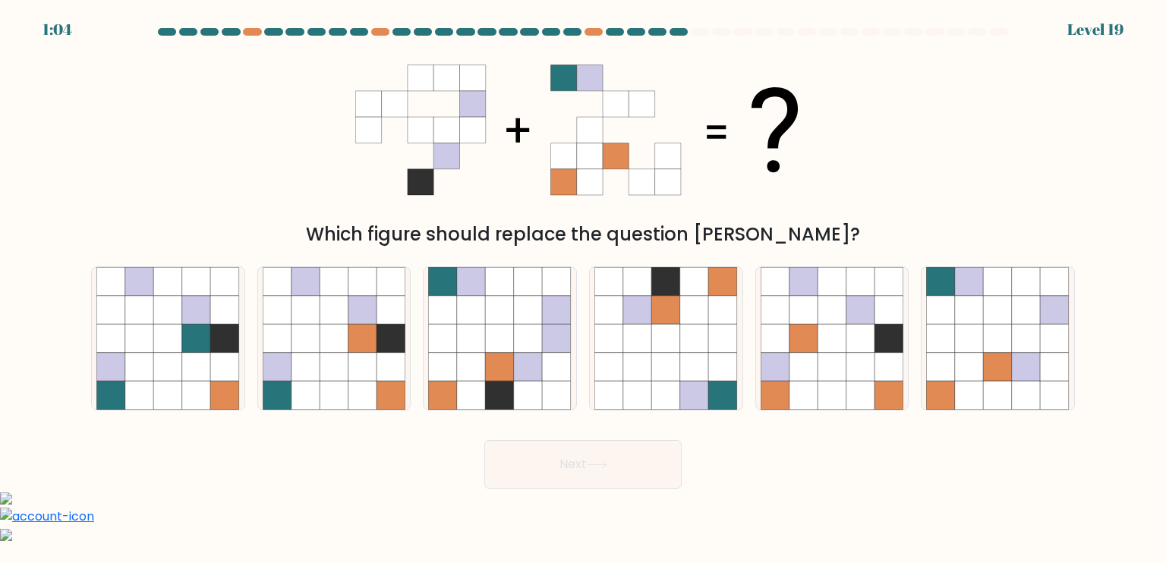
click at [630, 466] on button "Next" at bounding box center [582, 464] width 197 height 49
click at [661, 382] on icon at bounding box center [666, 395] width 29 height 29
click at [584, 289] on input "d." at bounding box center [583, 286] width 1 height 8
radio input "true"
click at [480, 352] on icon at bounding box center [471, 338] width 29 height 29
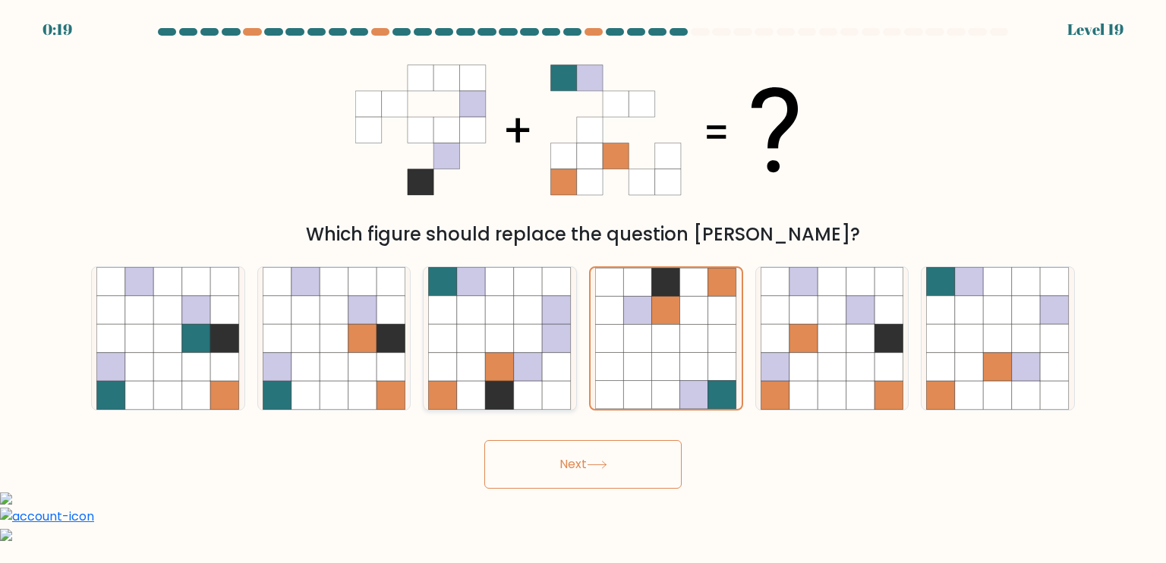
click at [583, 289] on input "c." at bounding box center [583, 286] width 1 height 8
radio input "true"
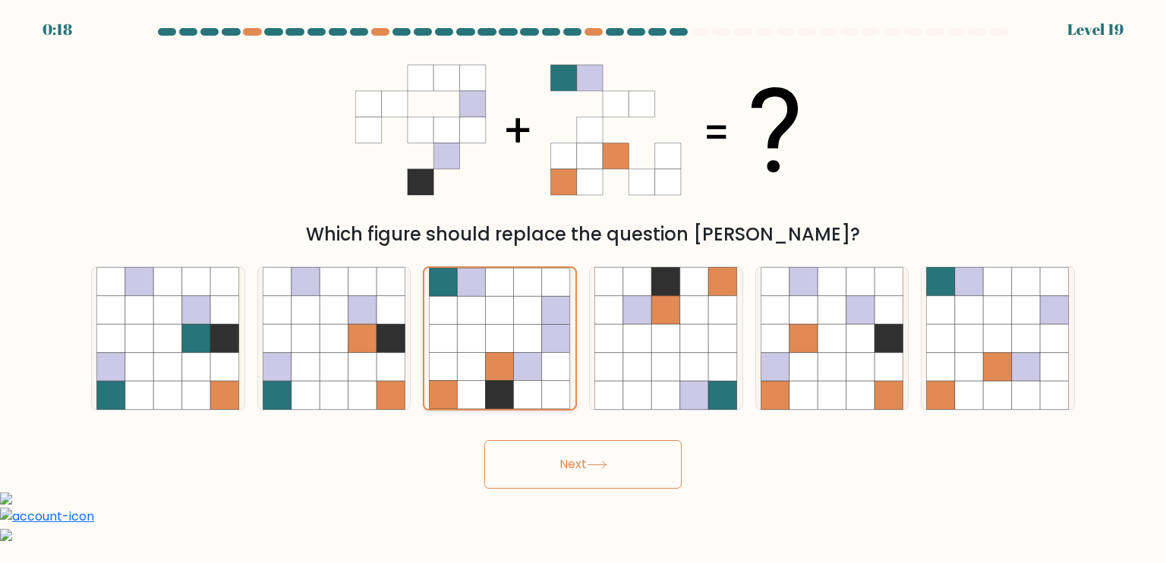
click at [480, 352] on icon at bounding box center [472, 338] width 28 height 28
click at [583, 289] on input "c." at bounding box center [583, 286] width 1 height 8
click at [544, 461] on button "Next" at bounding box center [582, 464] width 197 height 49
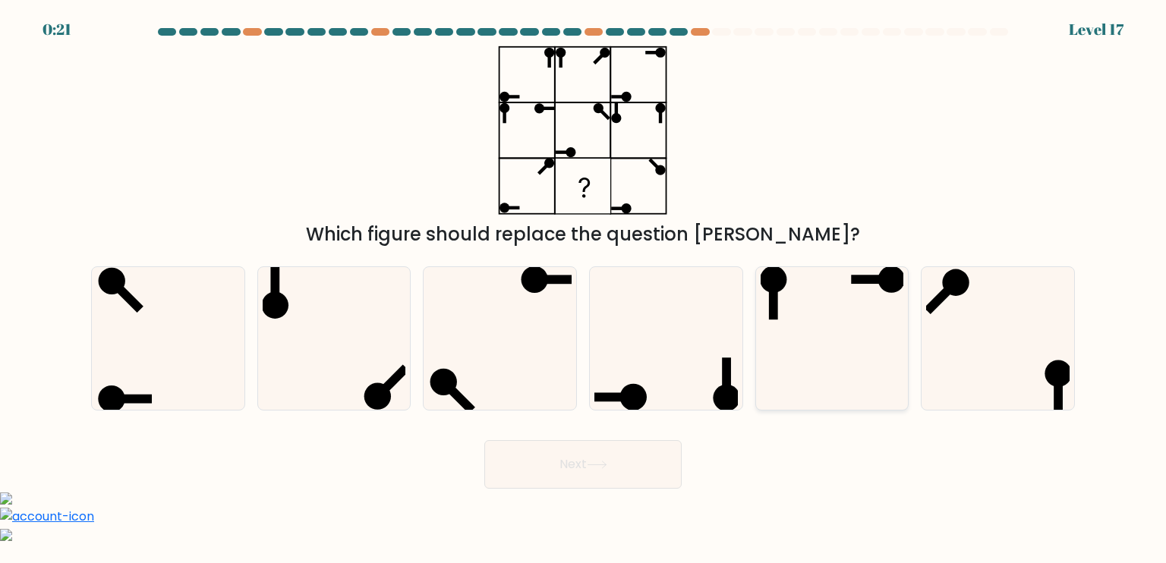
click at [805, 359] on icon at bounding box center [832, 338] width 143 height 143
click at [584, 289] on input "e." at bounding box center [583, 286] width 1 height 8
radio input "true"
click at [593, 459] on button "Next" at bounding box center [582, 464] width 197 height 49
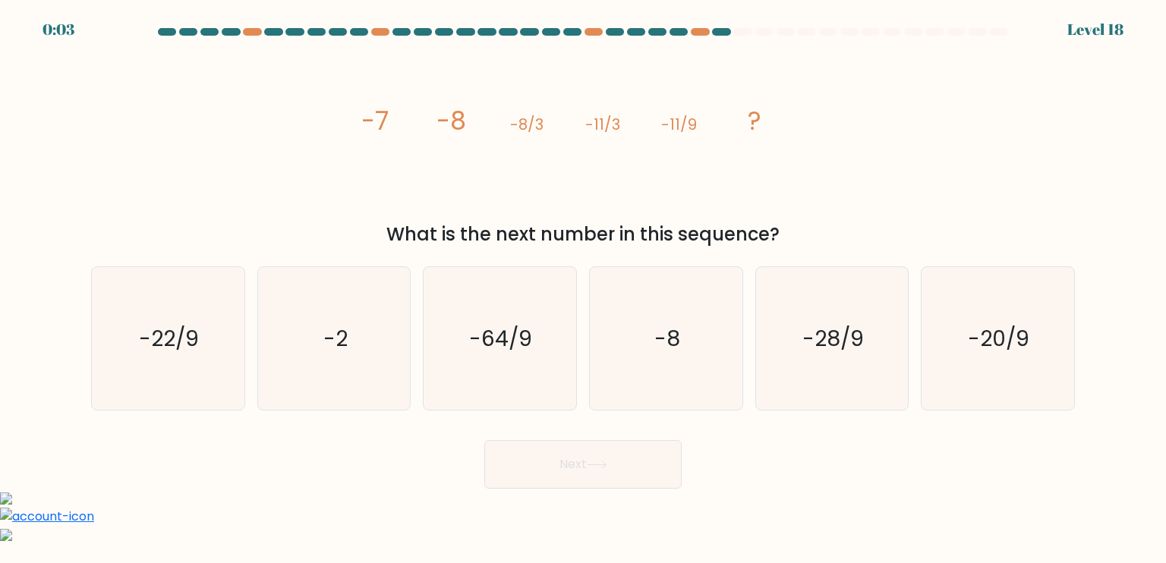
click at [593, 459] on button "Next" at bounding box center [582, 464] width 197 height 49
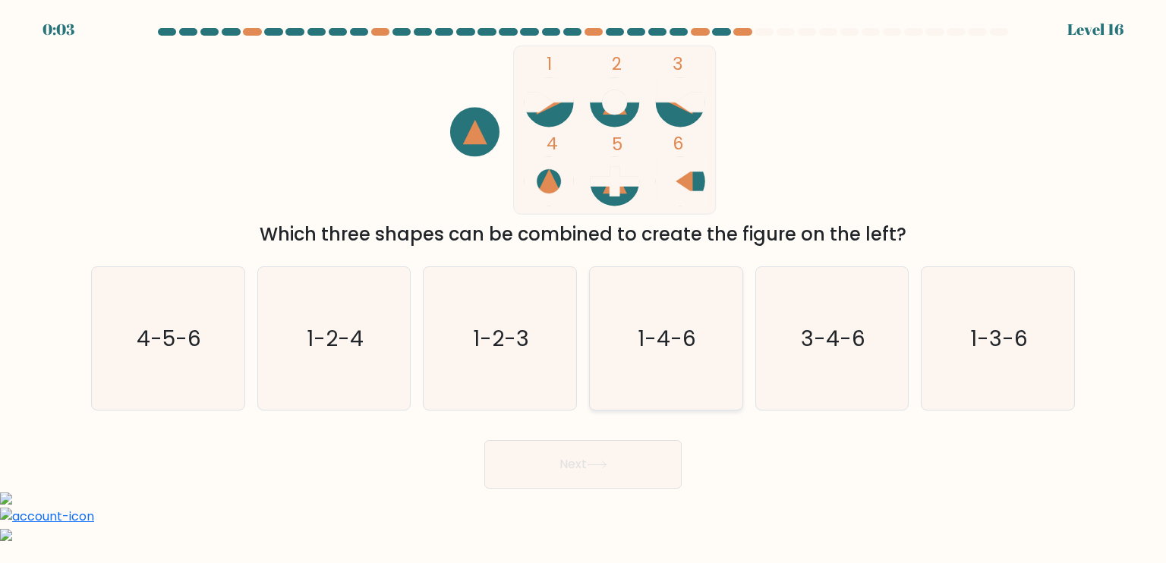
click at [702, 333] on icon "1-4-6" at bounding box center [666, 338] width 143 height 143
click at [584, 289] on input "d. 1-4-6" at bounding box center [583, 286] width 1 height 8
radio input "true"
click at [636, 461] on button "Next" at bounding box center [582, 464] width 197 height 49
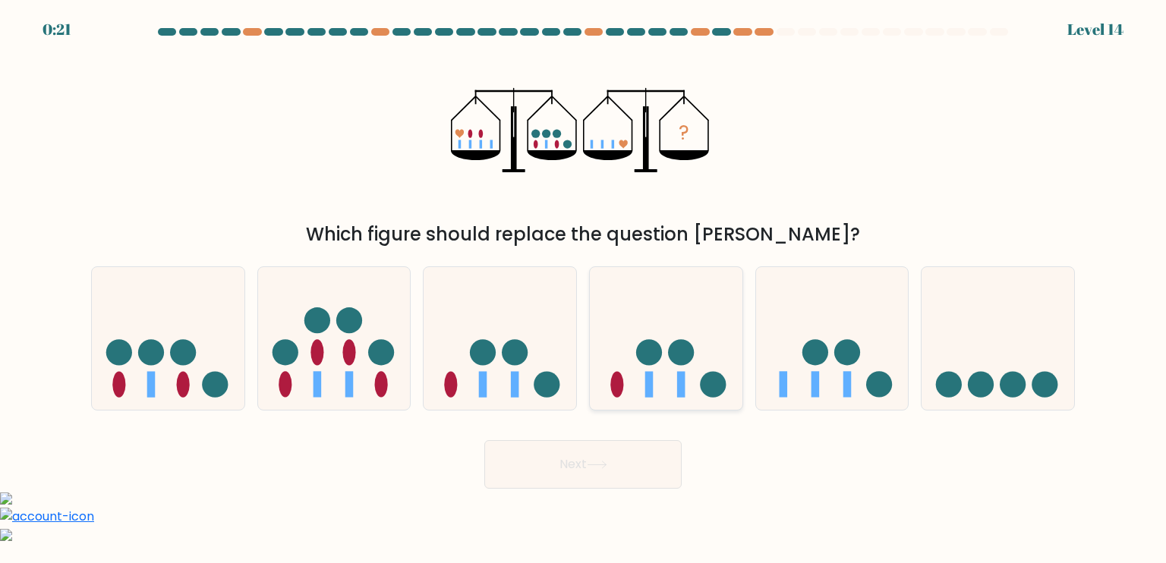
click at [636, 360] on icon at bounding box center [666, 339] width 153 height 126
click at [584, 289] on input "d." at bounding box center [583, 286] width 1 height 8
radio input "true"
click at [614, 458] on button "Next" at bounding box center [582, 464] width 197 height 49
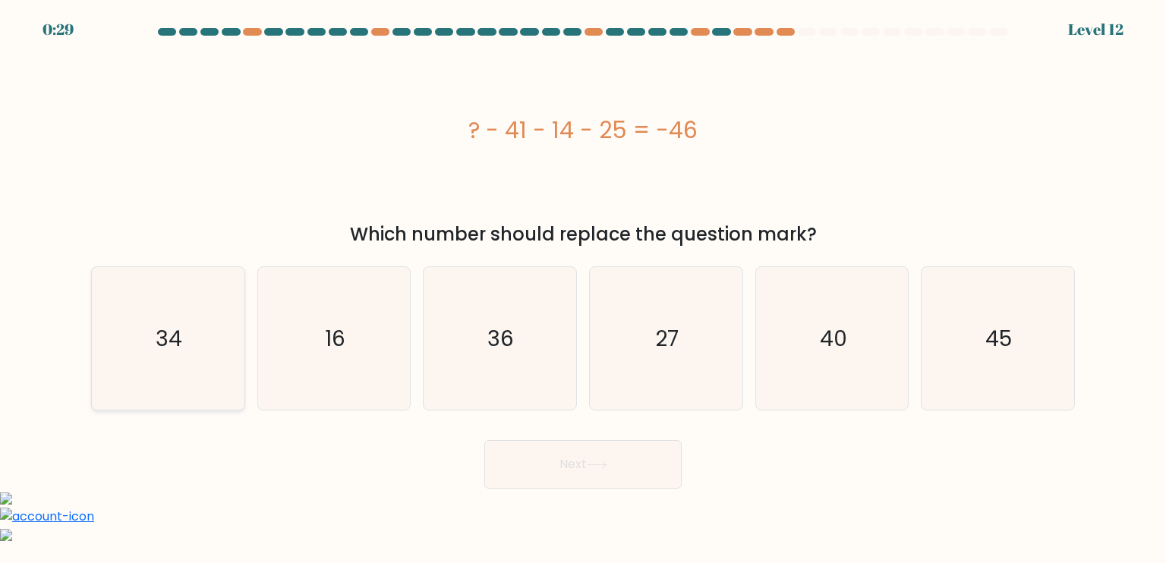
click at [182, 300] on icon "34" at bounding box center [167, 338] width 143 height 143
click at [583, 289] on input "a. 34" at bounding box center [583, 286] width 1 height 8
radio input "true"
click at [561, 476] on button "Next" at bounding box center [582, 464] width 197 height 49
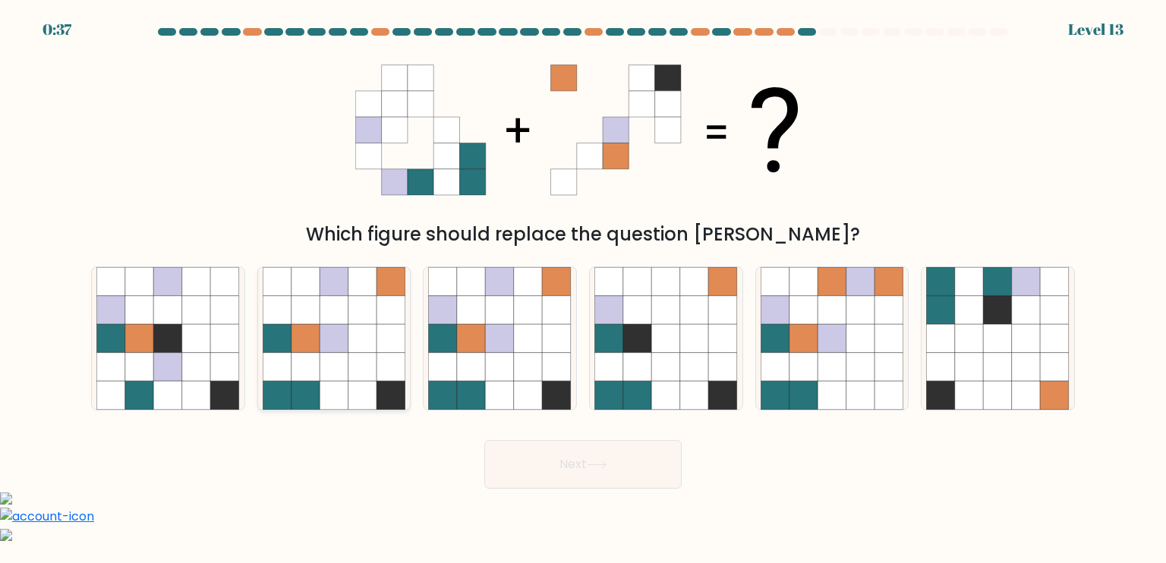
click at [320, 374] on icon at bounding box center [334, 367] width 29 height 29
click at [583, 289] on input "b." at bounding box center [583, 286] width 1 height 8
radio input "true"
click at [623, 435] on div "Next" at bounding box center [583, 459] width 1002 height 60
click at [588, 454] on button "Next" at bounding box center [582, 464] width 197 height 49
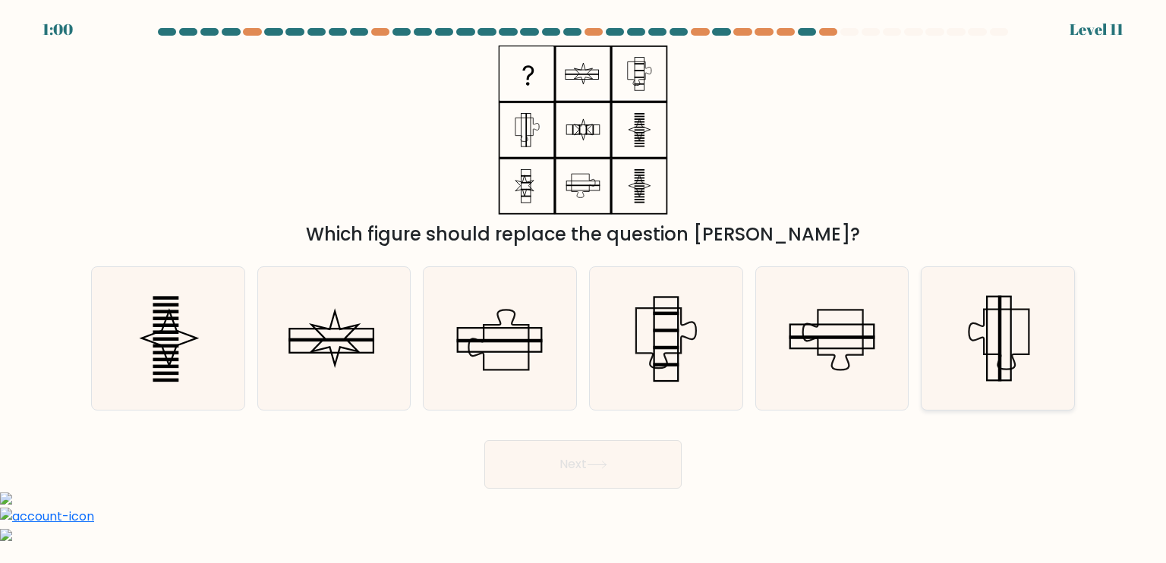
click at [1026, 393] on icon at bounding box center [997, 338] width 143 height 143
click at [584, 289] on input "f." at bounding box center [583, 286] width 1 height 8
radio input "true"
click at [1005, 354] on icon at bounding box center [997, 338] width 141 height 141
click at [584, 289] on input "f." at bounding box center [583, 286] width 1 height 8
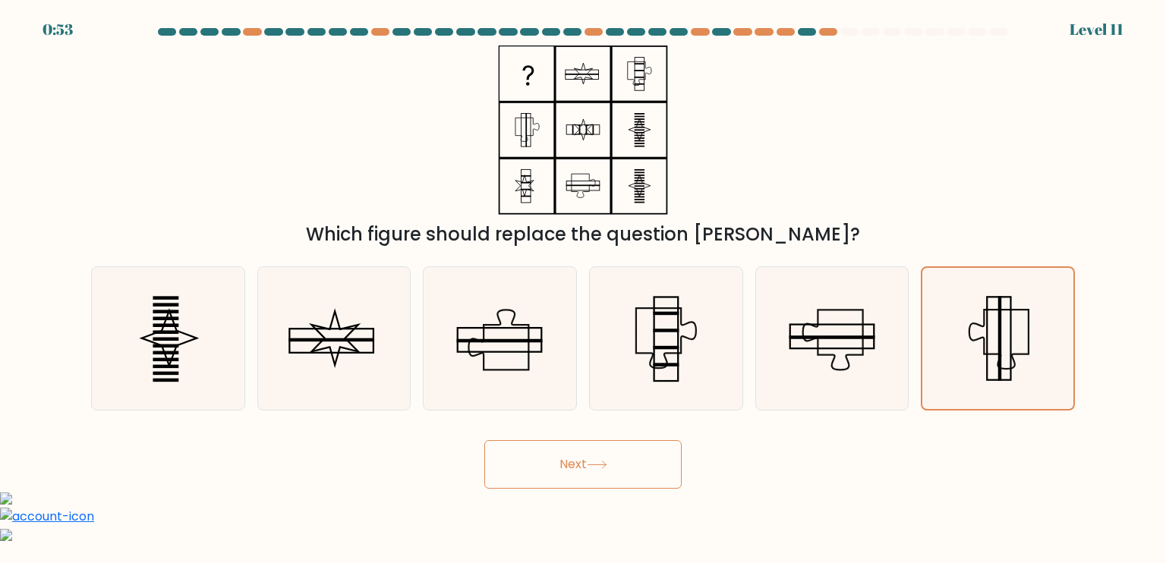
click at [647, 458] on button "Next" at bounding box center [582, 464] width 197 height 49
click at [887, 351] on icon at bounding box center [832, 338] width 143 height 143
click at [584, 289] on input "e." at bounding box center [583, 286] width 1 height 8
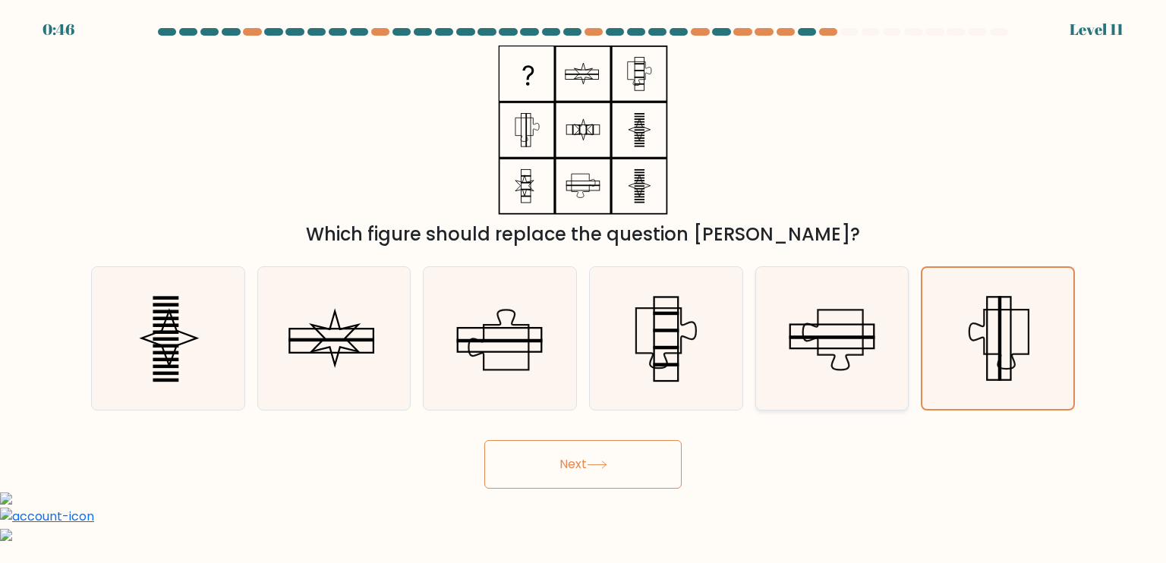
radio input "true"
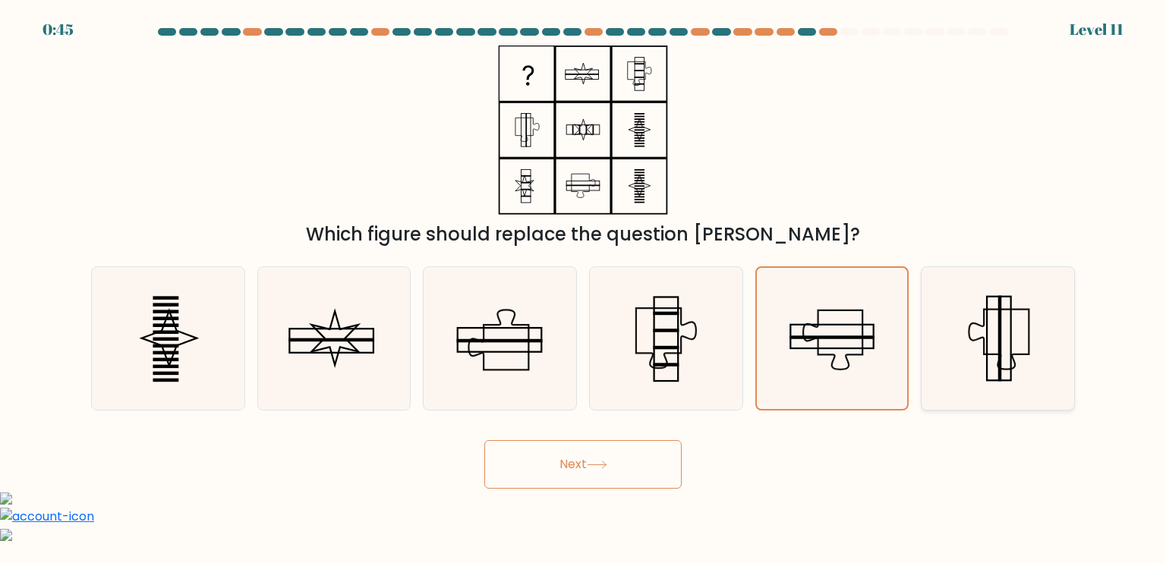
click at [954, 344] on icon at bounding box center [997, 338] width 143 height 143
click at [584, 289] on input "f." at bounding box center [583, 286] width 1 height 8
radio input "true"
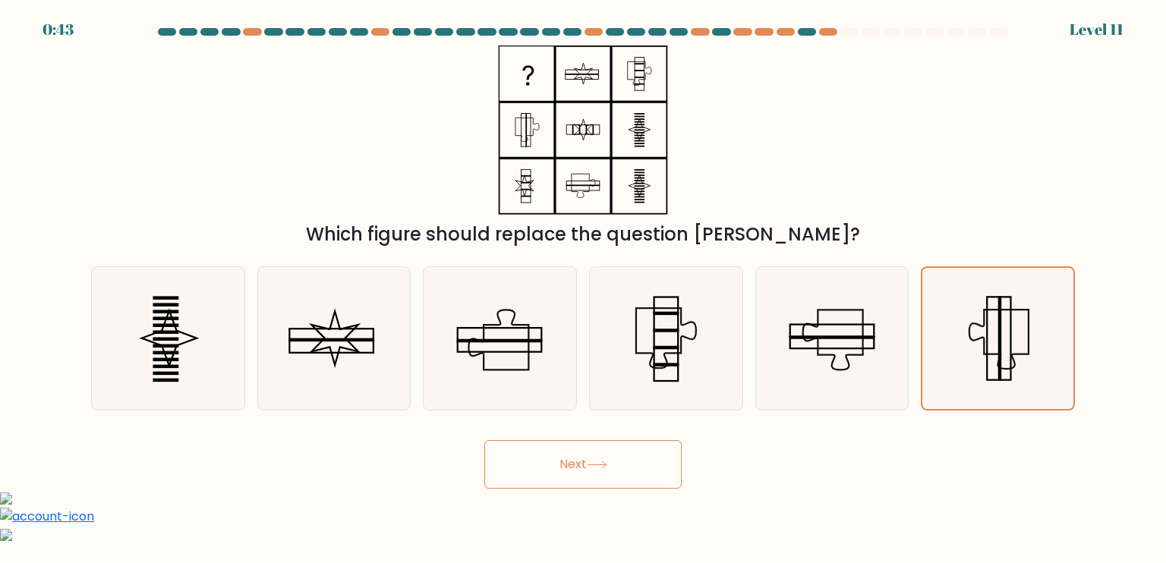
click at [551, 454] on button "Next" at bounding box center [582, 464] width 197 height 49
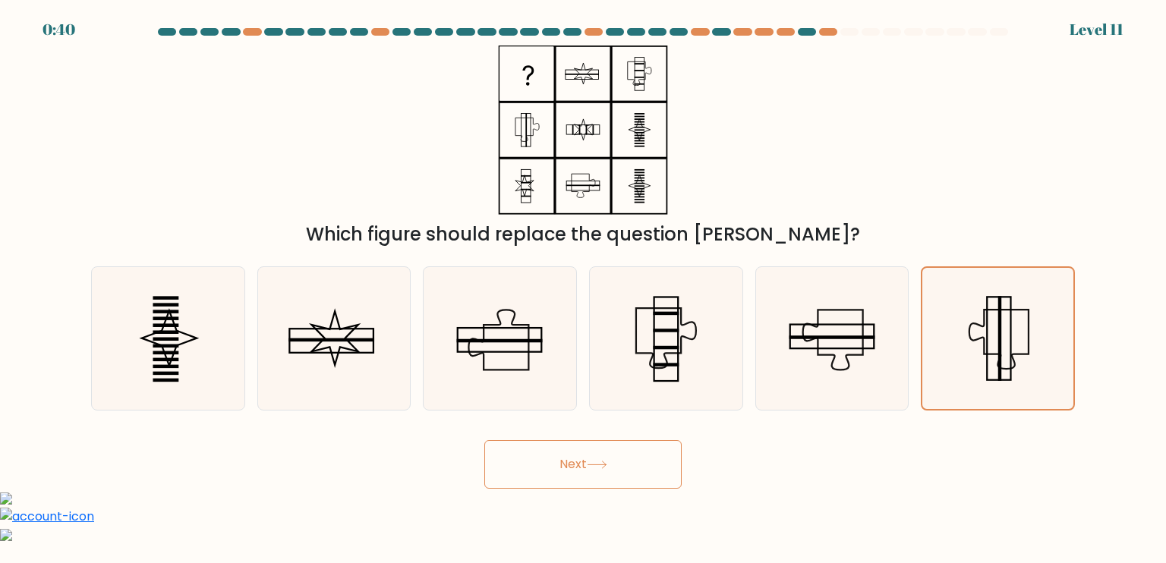
click at [551, 454] on button "Next" at bounding box center [582, 464] width 197 height 49
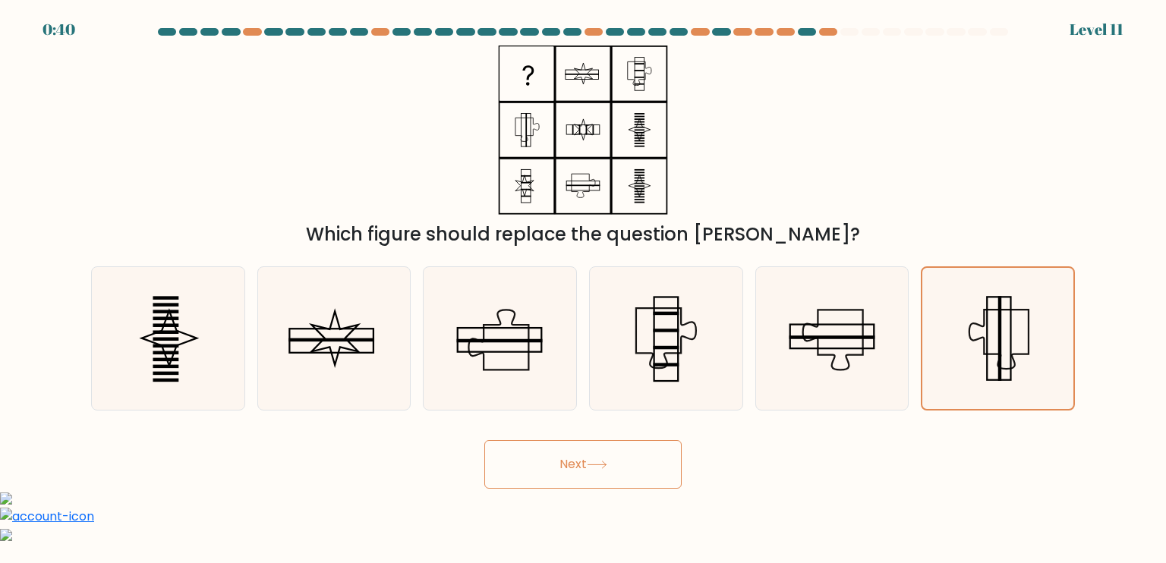
click at [551, 454] on button "Next" at bounding box center [582, 464] width 197 height 49
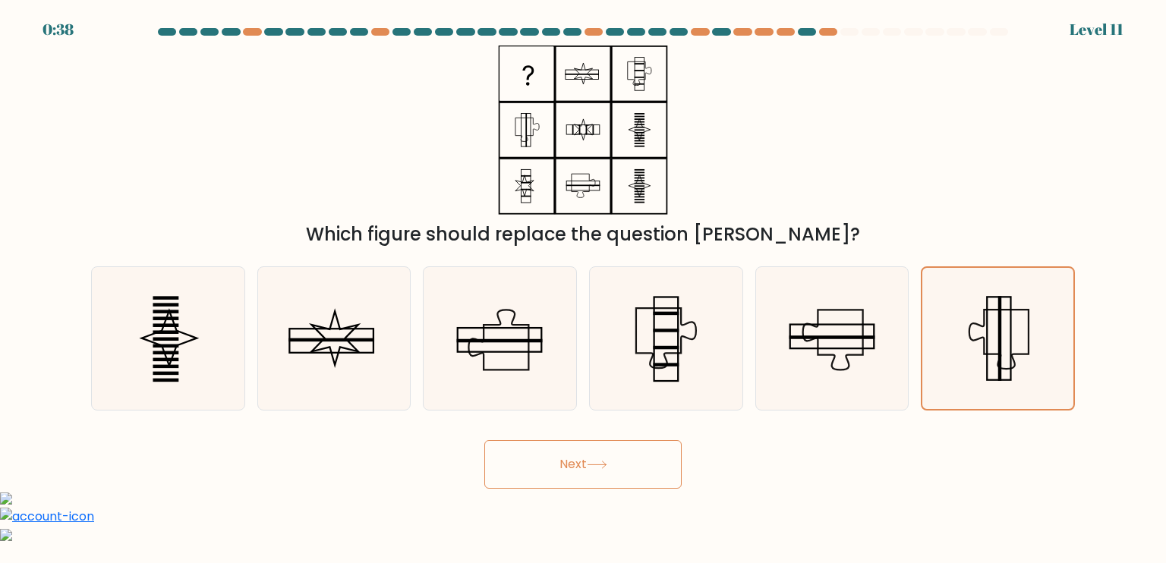
click at [551, 454] on button "Next" at bounding box center [582, 464] width 197 height 49
click at [24, 289] on form at bounding box center [583, 258] width 1166 height 461
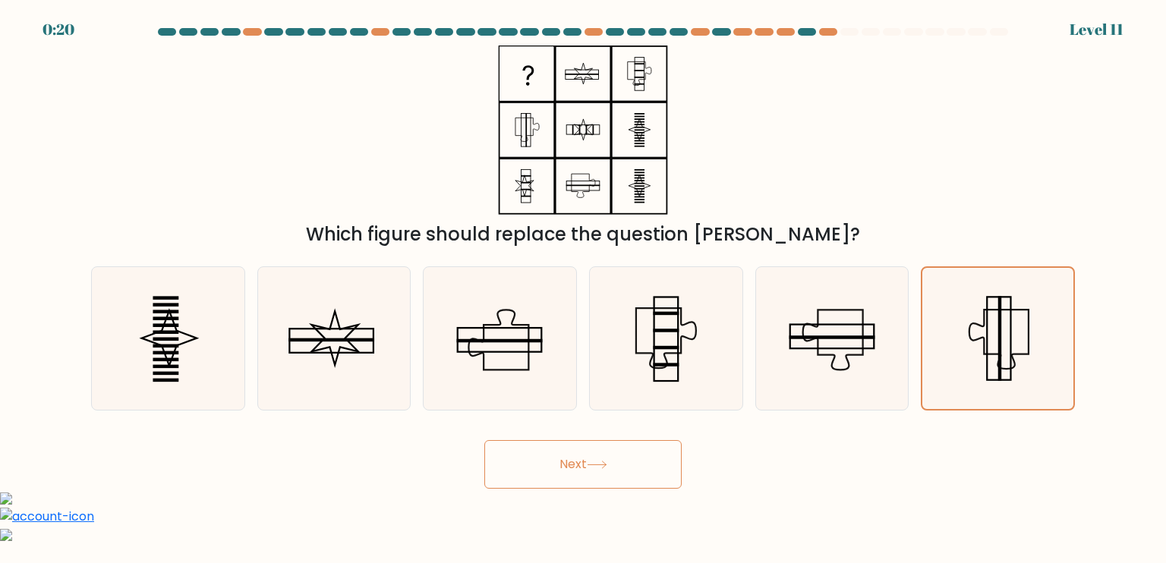
click at [608, 478] on button "Next" at bounding box center [582, 464] width 197 height 49
drag, startPoint x: 608, startPoint y: 478, endPoint x: 878, endPoint y: 382, distance: 286.8
click at [878, 382] on form at bounding box center [583, 258] width 1166 height 461
click at [963, 346] on icon at bounding box center [997, 338] width 141 height 141
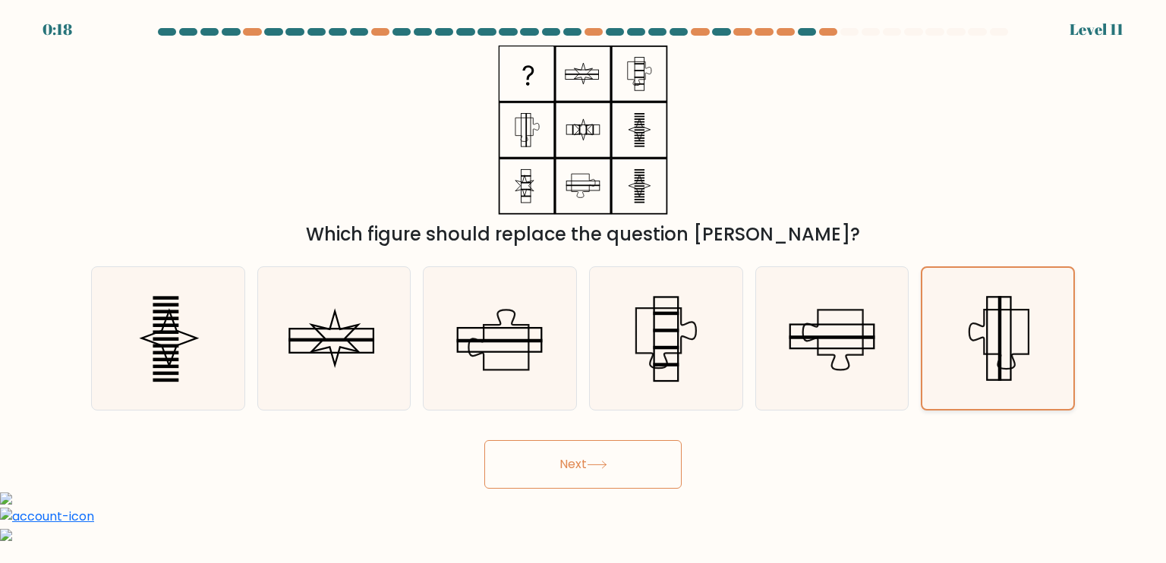
click at [584, 289] on input "f." at bounding box center [583, 286] width 1 height 8
drag, startPoint x: 963, startPoint y: 346, endPoint x: 858, endPoint y: 306, distance: 112.3
click at [858, 306] on div "a. b. c." at bounding box center [583, 332] width 996 height 156
click at [858, 306] on icon at bounding box center [832, 338] width 143 height 143
click at [584, 289] on input "e." at bounding box center [583, 286] width 1 height 8
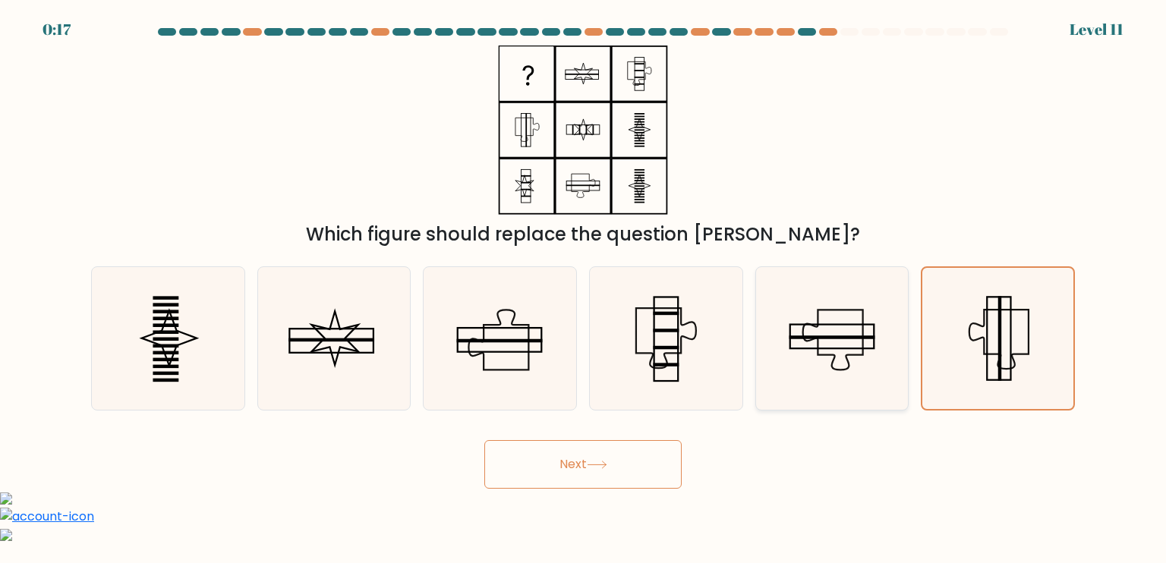
radio input "true"
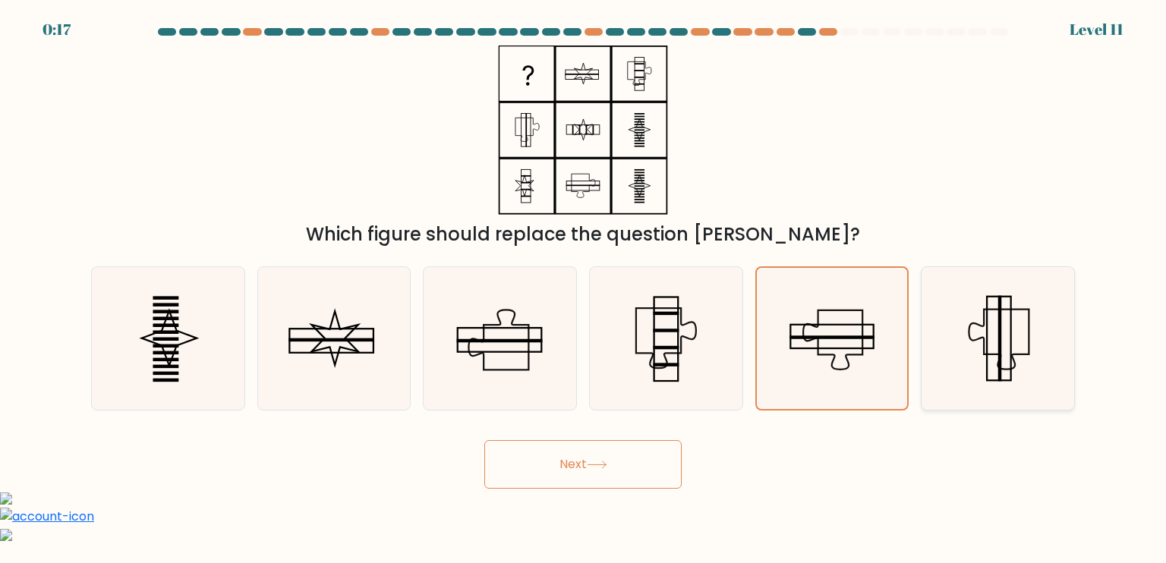
click at [993, 327] on icon at bounding box center [997, 338] width 143 height 143
click at [584, 289] on input "f." at bounding box center [583, 286] width 1 height 8
radio input "true"
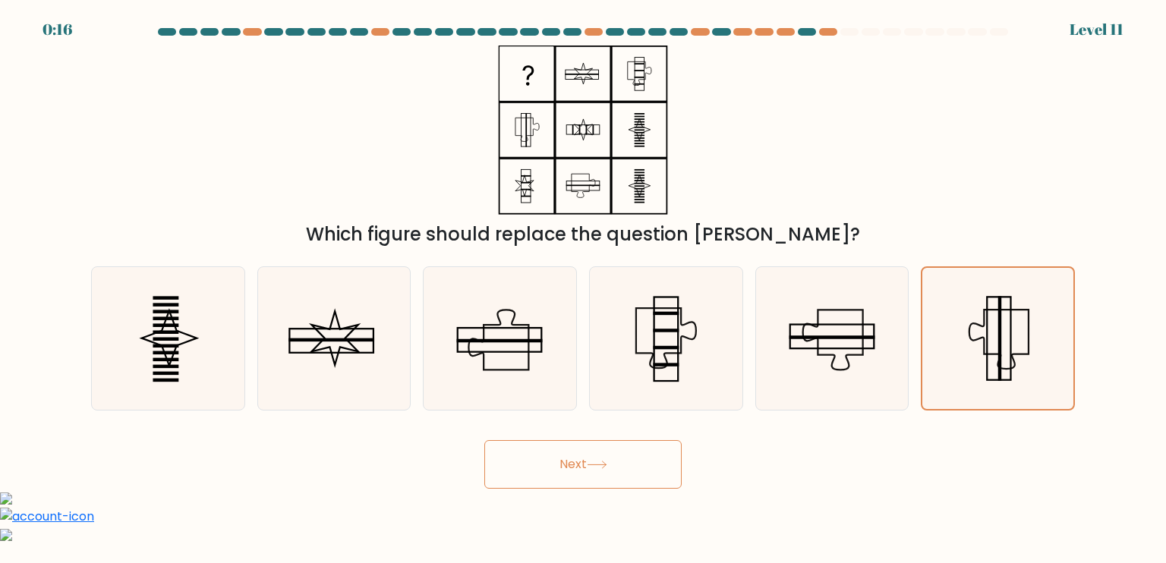
click at [582, 452] on button "Next" at bounding box center [582, 464] width 197 height 49
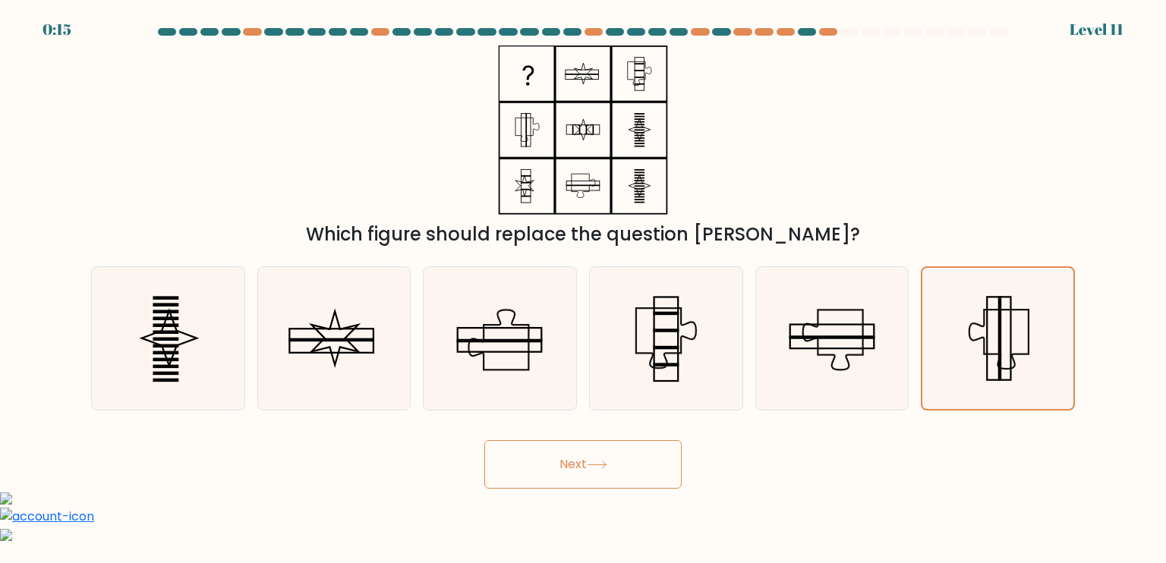
click at [582, 452] on button "Next" at bounding box center [582, 464] width 197 height 49
drag, startPoint x: 582, startPoint y: 452, endPoint x: 988, endPoint y: 337, distance: 421.4
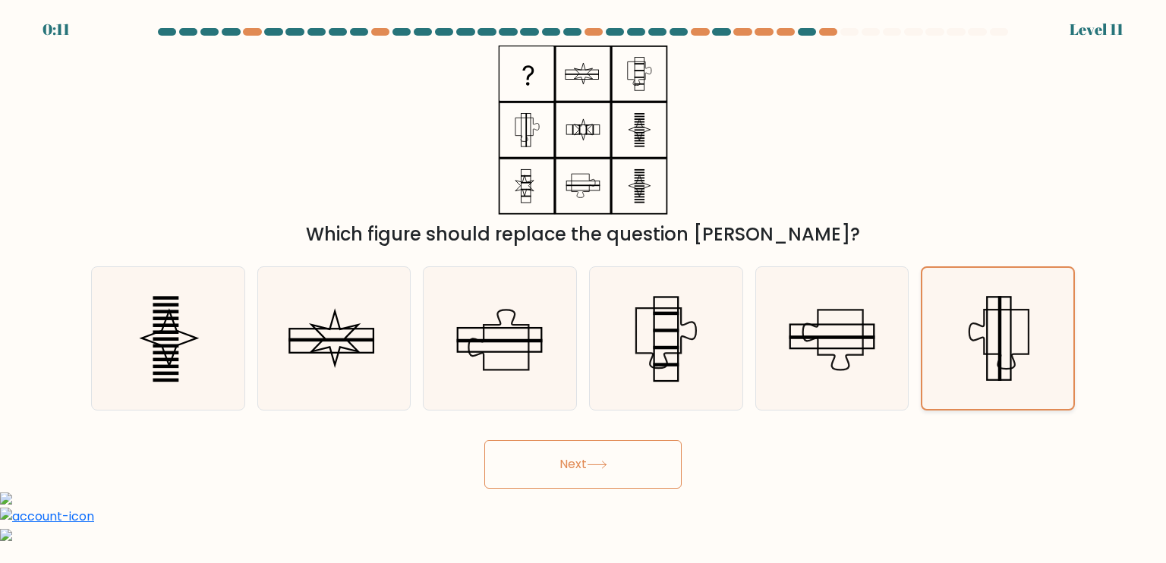
click at [988, 337] on form at bounding box center [583, 258] width 1166 height 461
drag, startPoint x: 614, startPoint y: 497, endPoint x: 540, endPoint y: 444, distance: 90.8
click at [540, 444] on body "0:10 Level 11" at bounding box center [583, 436] width 1166 height 872
click at [540, 444] on button "Next" at bounding box center [582, 464] width 197 height 49
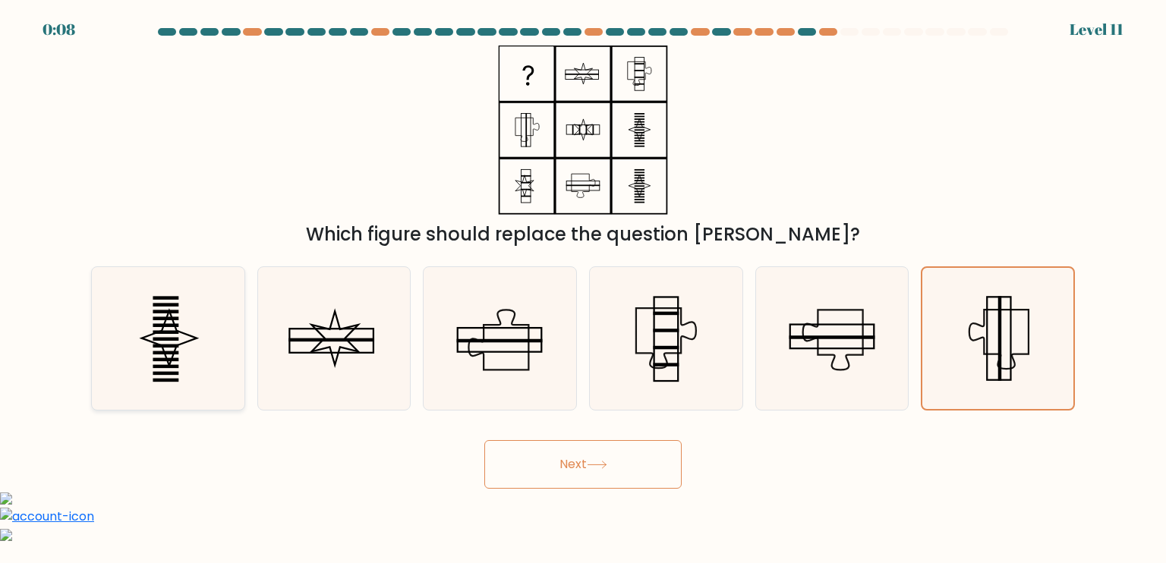
click at [181, 322] on icon at bounding box center [167, 338] width 143 height 143
click at [583, 289] on input "a." at bounding box center [583, 286] width 1 height 8
radio input "true"
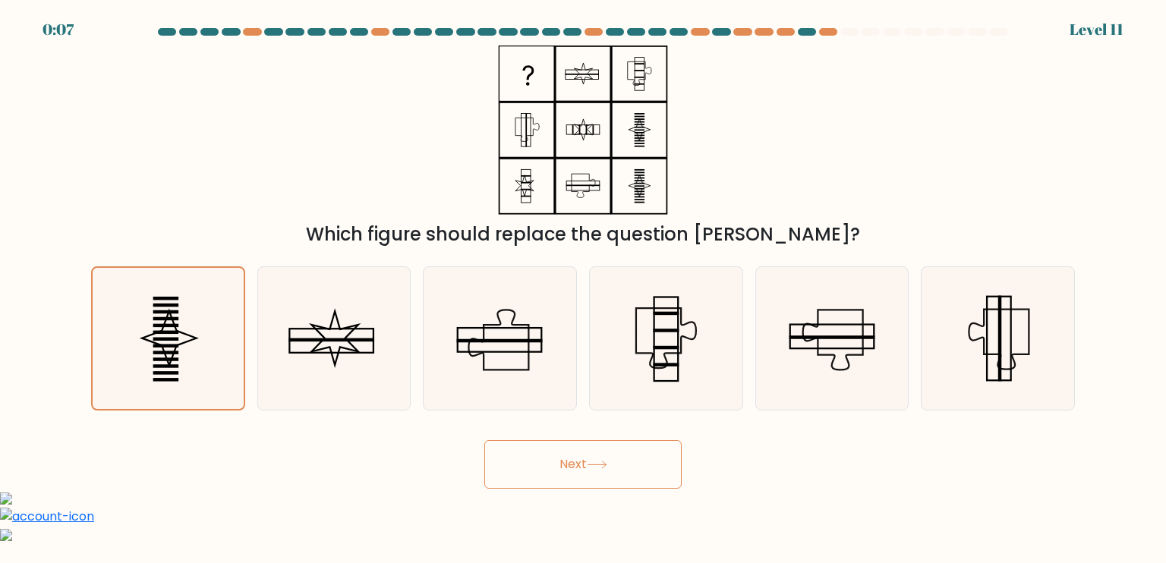
click at [592, 444] on button "Next" at bounding box center [582, 464] width 197 height 49
drag, startPoint x: 592, startPoint y: 444, endPoint x: 948, endPoint y: 320, distance: 376.6
click at [948, 320] on form at bounding box center [583, 258] width 1166 height 461
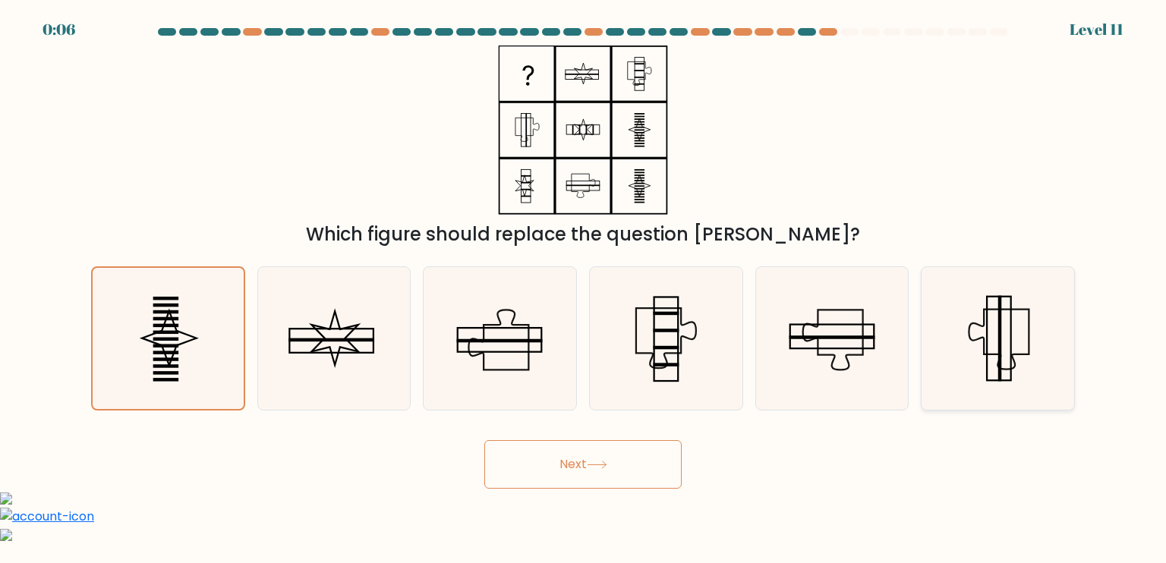
click at [948, 320] on icon at bounding box center [997, 338] width 143 height 143
click at [584, 289] on input "f." at bounding box center [583, 286] width 1 height 8
radio input "true"
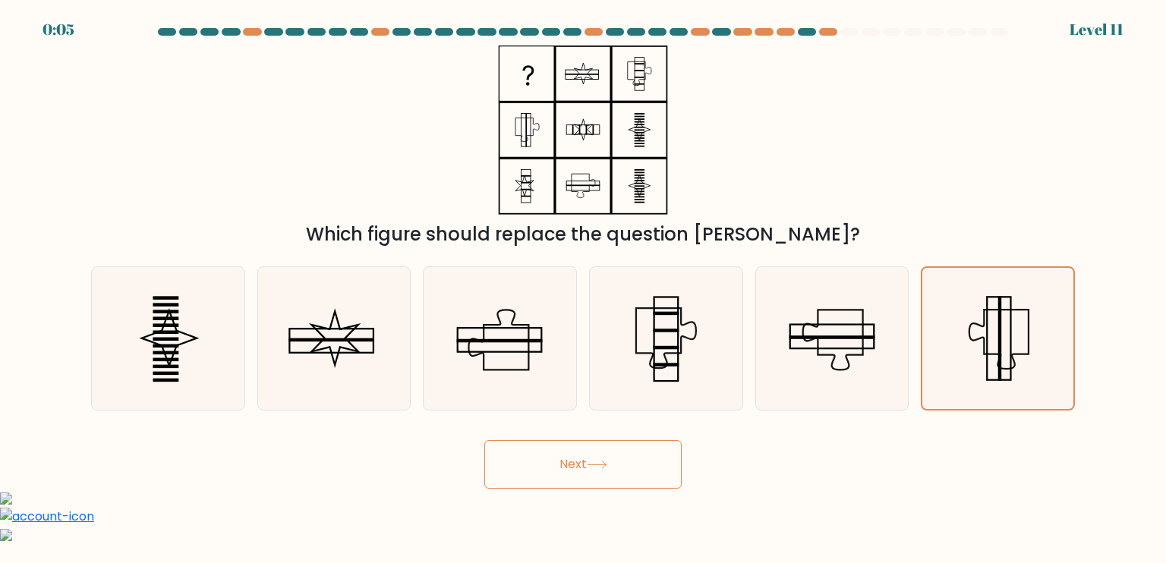
click at [656, 445] on button "Next" at bounding box center [582, 464] width 197 height 49
drag, startPoint x: 656, startPoint y: 445, endPoint x: 544, endPoint y: 563, distance: 162.8
click at [544, 563] on body "0:02 Level 11" at bounding box center [583, 436] width 1166 height 872
click at [549, 476] on button "Next" at bounding box center [582, 464] width 197 height 49
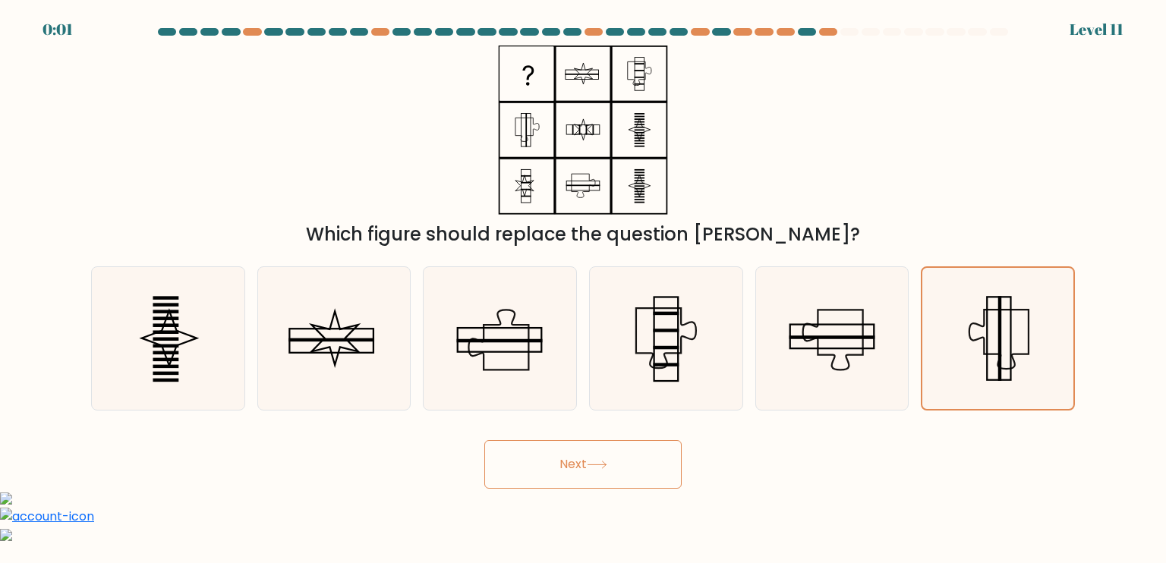
click at [549, 476] on button "Next" at bounding box center [582, 464] width 197 height 49
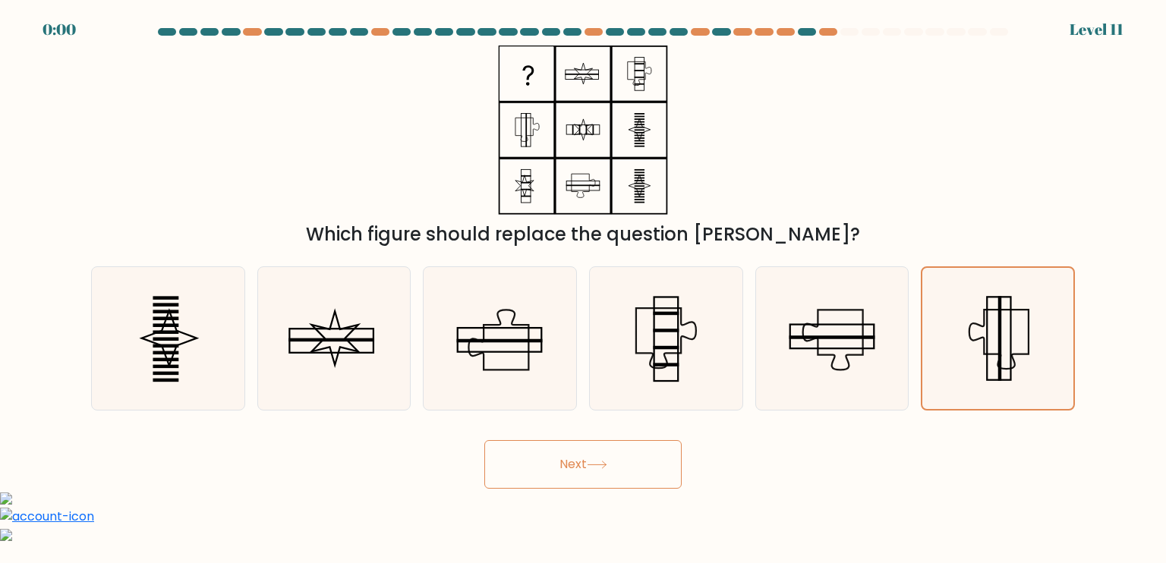
click at [549, 476] on button "Next" at bounding box center [582, 464] width 197 height 49
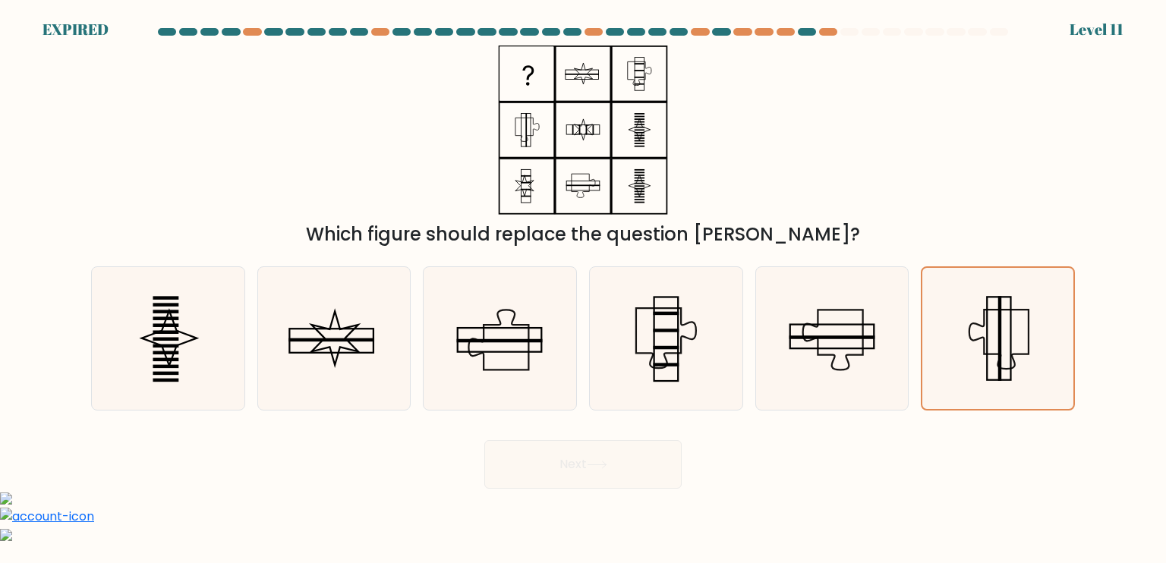
click at [549, 476] on div "Next" at bounding box center [583, 459] width 1002 height 60
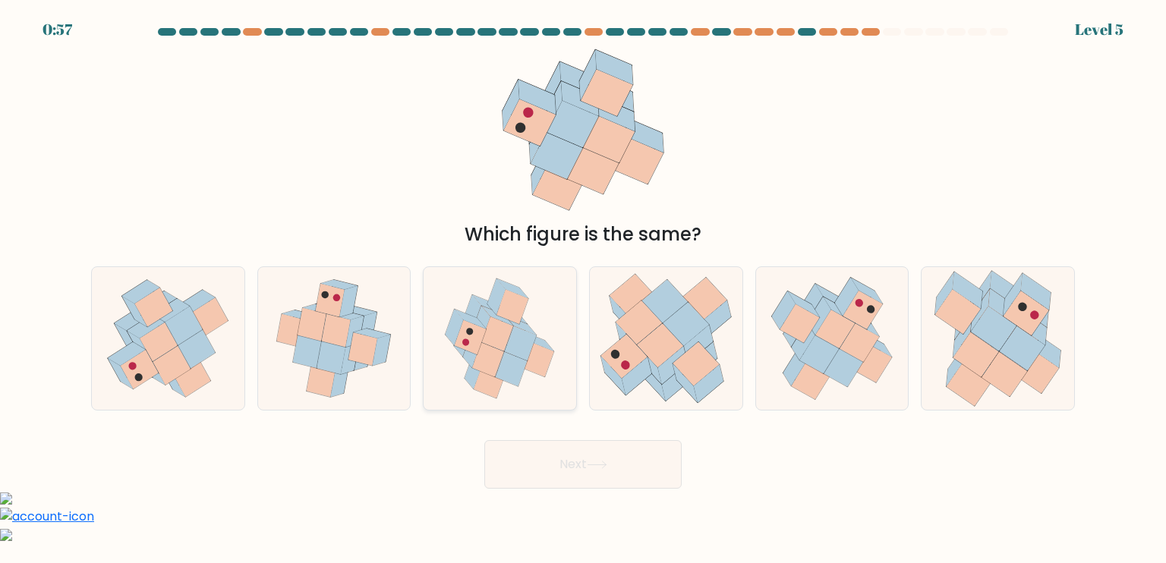
click at [506, 372] on icon at bounding box center [512, 369] width 32 height 35
click at [583, 289] on input "c." at bounding box center [583, 286] width 1 height 8
radio input "true"
click at [583, 282] on input "b." at bounding box center [583, 286] width 1 height 8
radio input "true"
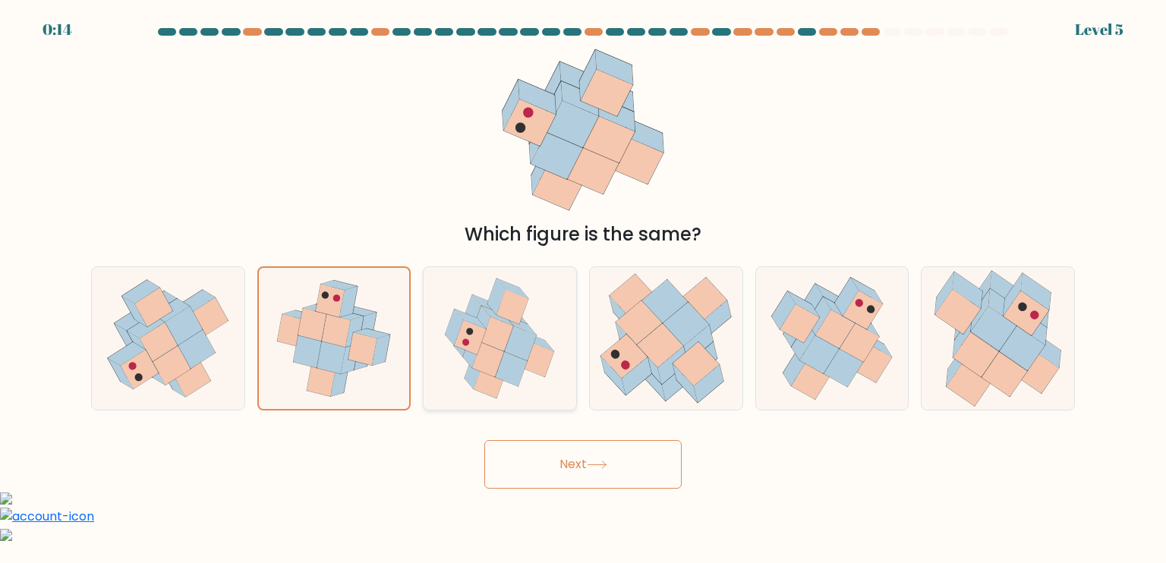
click at [583, 282] on input "a." at bounding box center [583, 286] width 1 height 8
radio input "true"
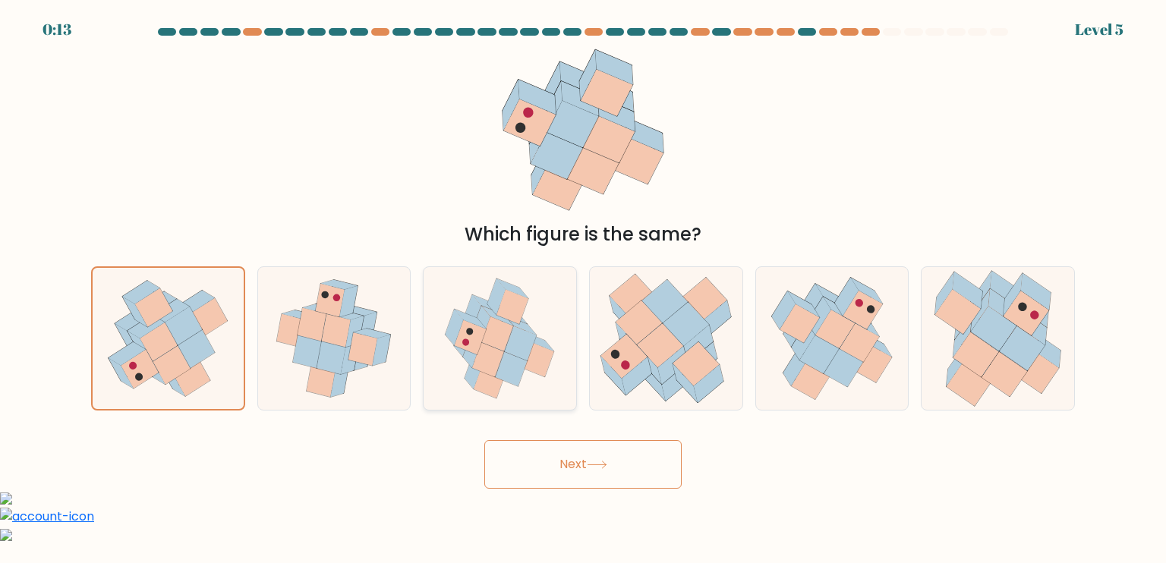
click at [583, 282] on input "b." at bounding box center [583, 286] width 1 height 8
radio input "true"
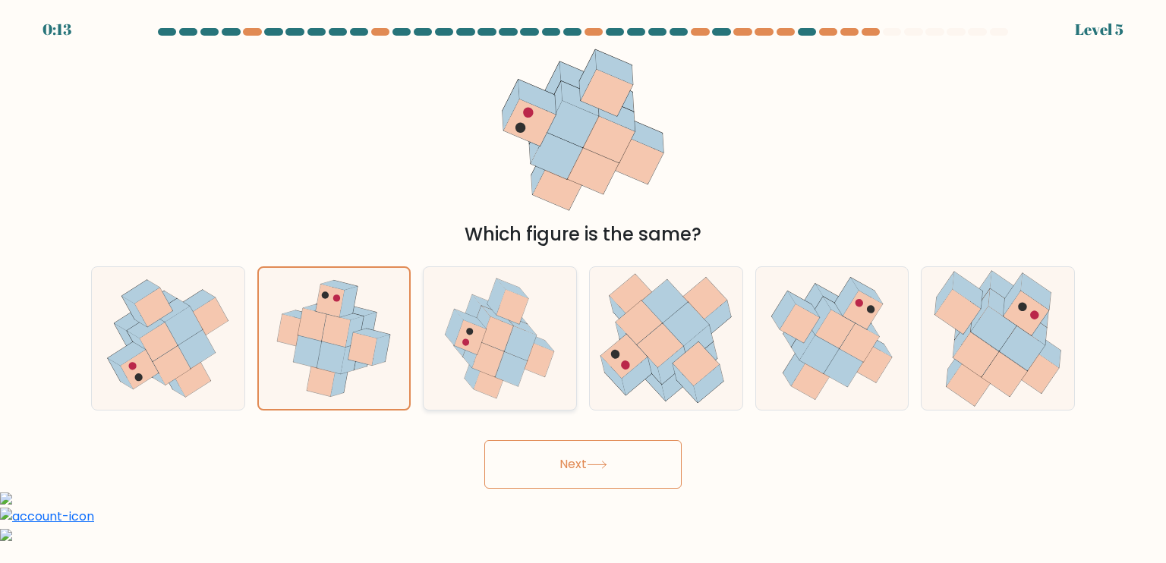
click at [583, 282] on input "a." at bounding box center [583, 286] width 1 height 8
radio input "true"
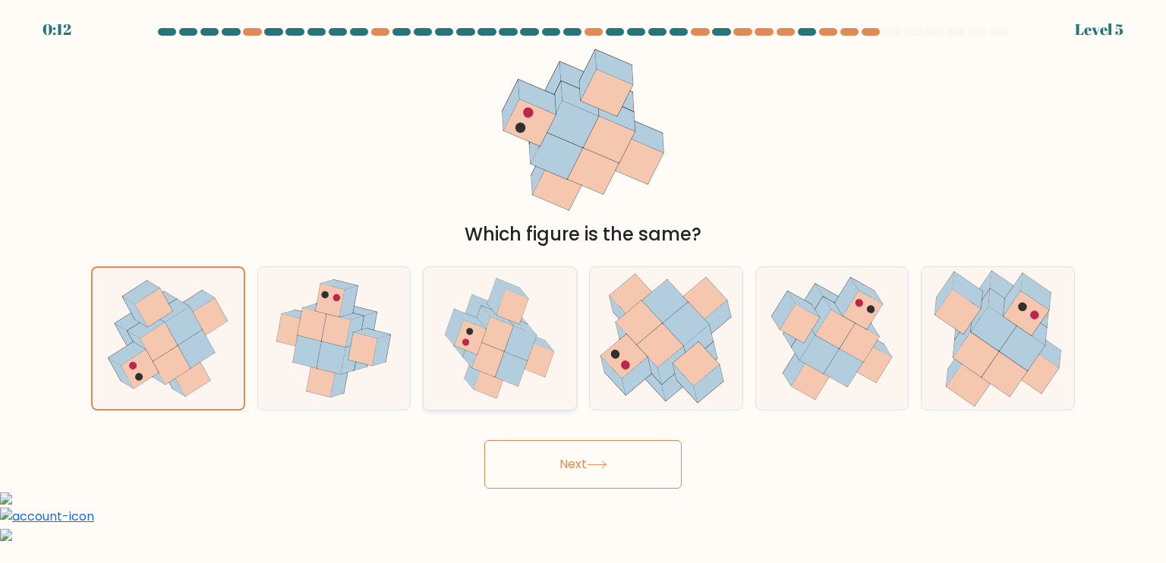
click at [484, 440] on button "Next" at bounding box center [582, 464] width 197 height 49
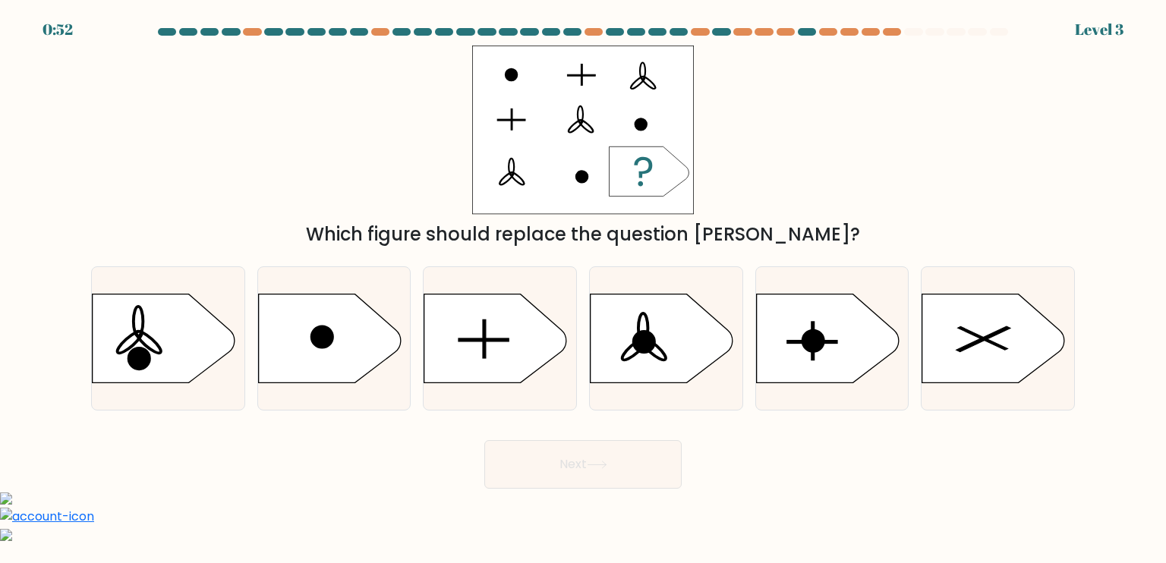
click at [583, 282] on input "b." at bounding box center [583, 286] width 1 height 8
radio input "true"
click at [583, 282] on input "a." at bounding box center [583, 286] width 1 height 8
radio input "true"
click at [583, 282] on input "b." at bounding box center [583, 286] width 1 height 8
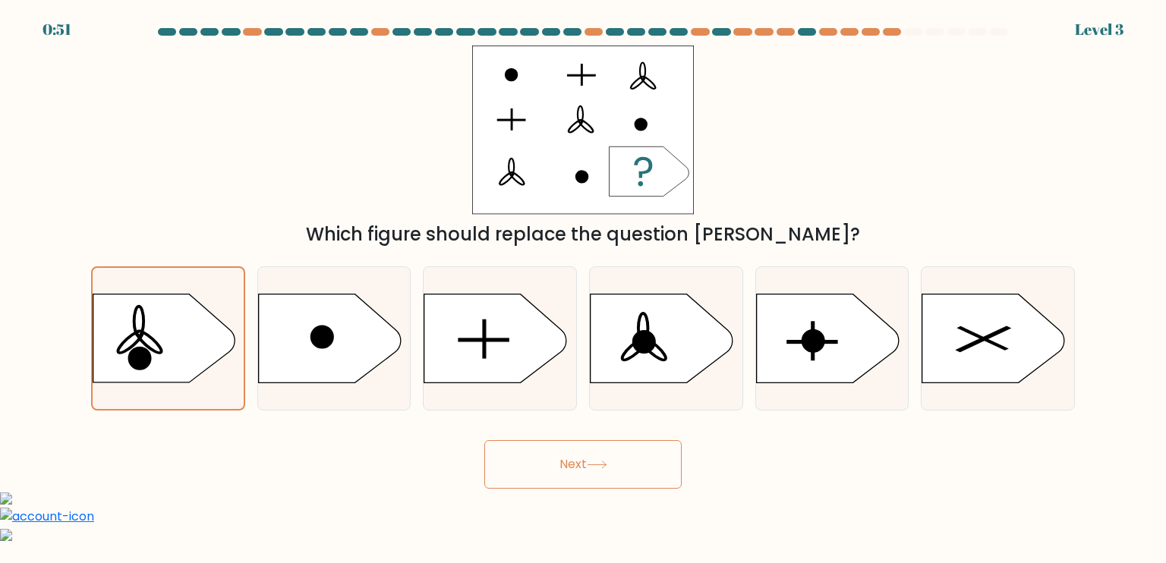
radio input "true"
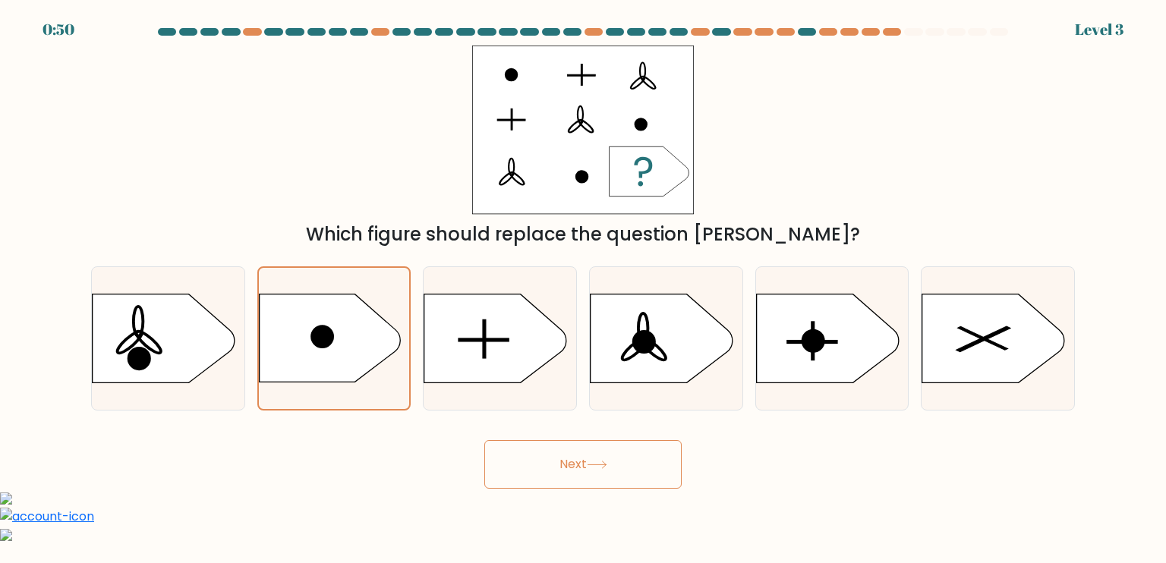
click at [583, 282] on input "c." at bounding box center [583, 286] width 1 height 8
radio input "true"
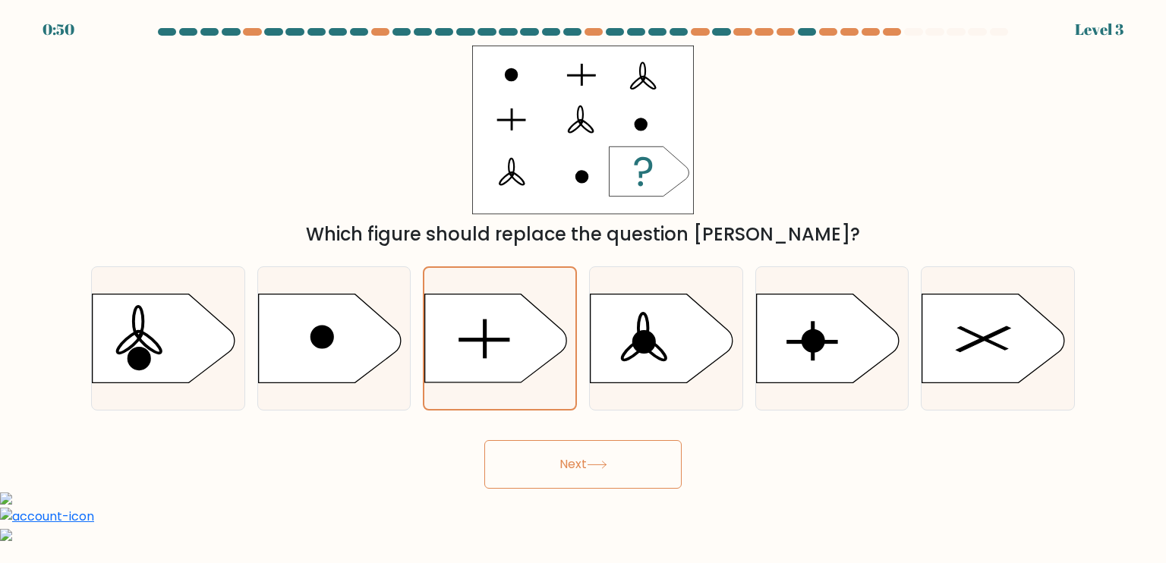
click at [484, 440] on button "Next" at bounding box center [582, 464] width 197 height 49
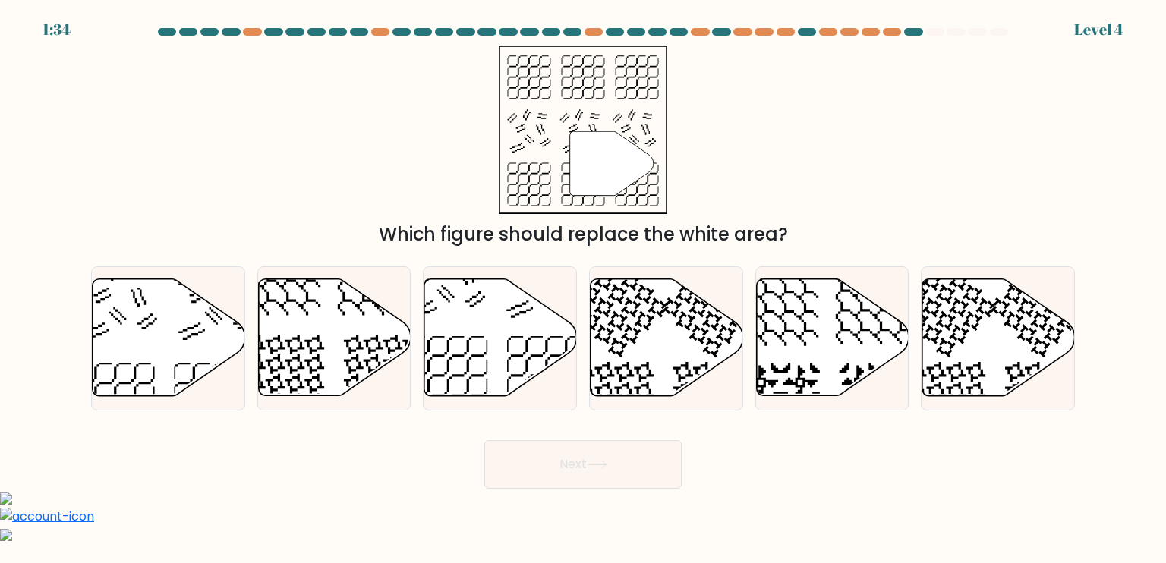
click at [583, 282] on input "b." at bounding box center [583, 286] width 1 height 8
radio input "true"
click at [583, 282] on input "c." at bounding box center [583, 286] width 1 height 8
radio input "true"
click at [583, 282] on input "d." at bounding box center [583, 286] width 1 height 8
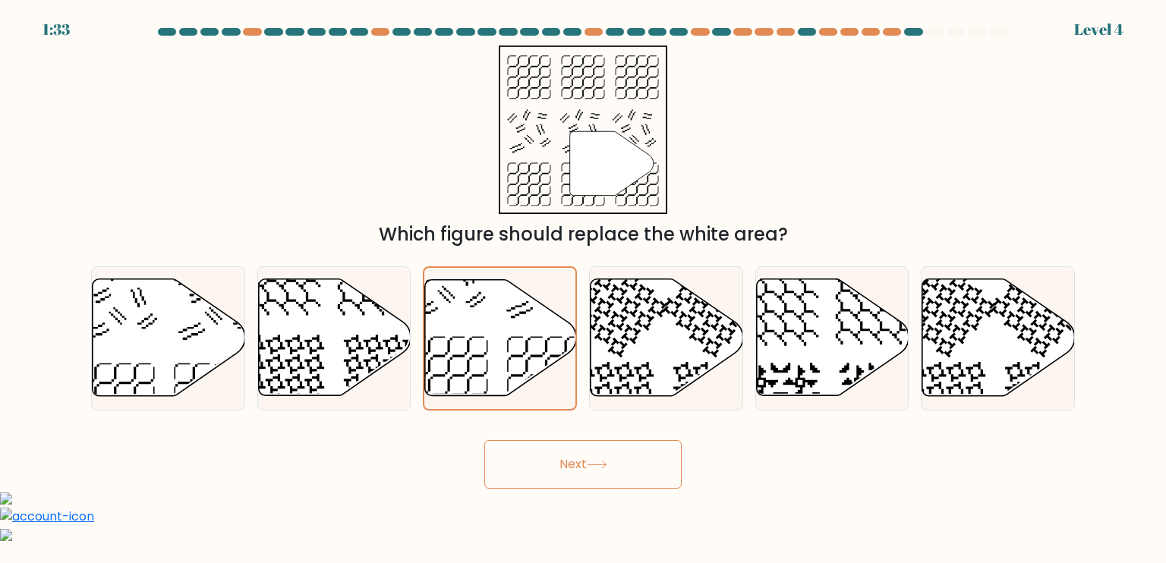
radio input "true"
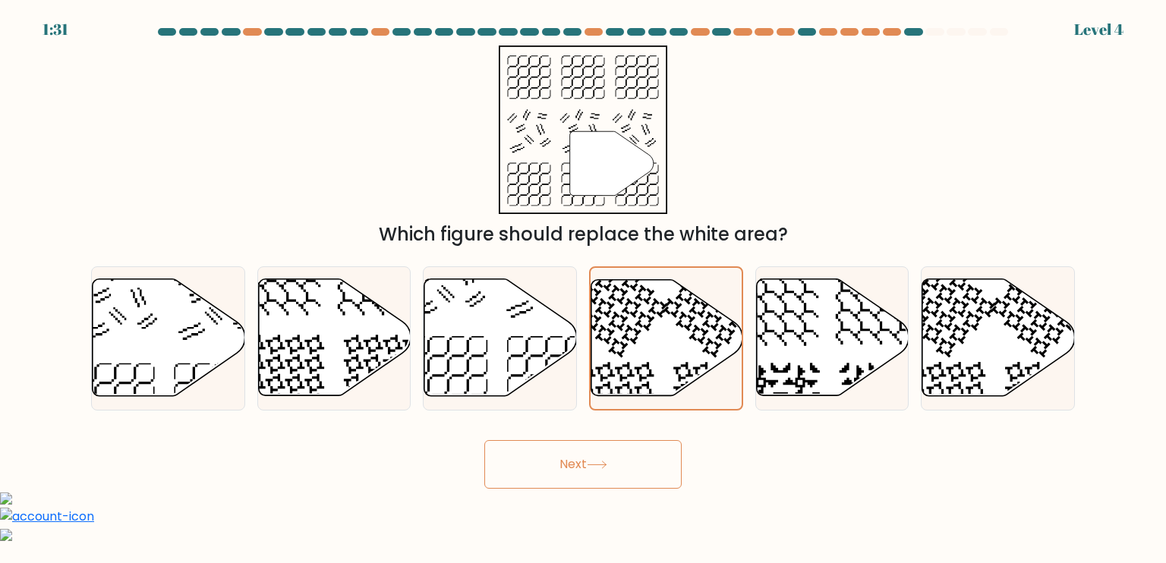
click at [583, 282] on input "c." at bounding box center [583, 286] width 1 height 8
radio input "true"
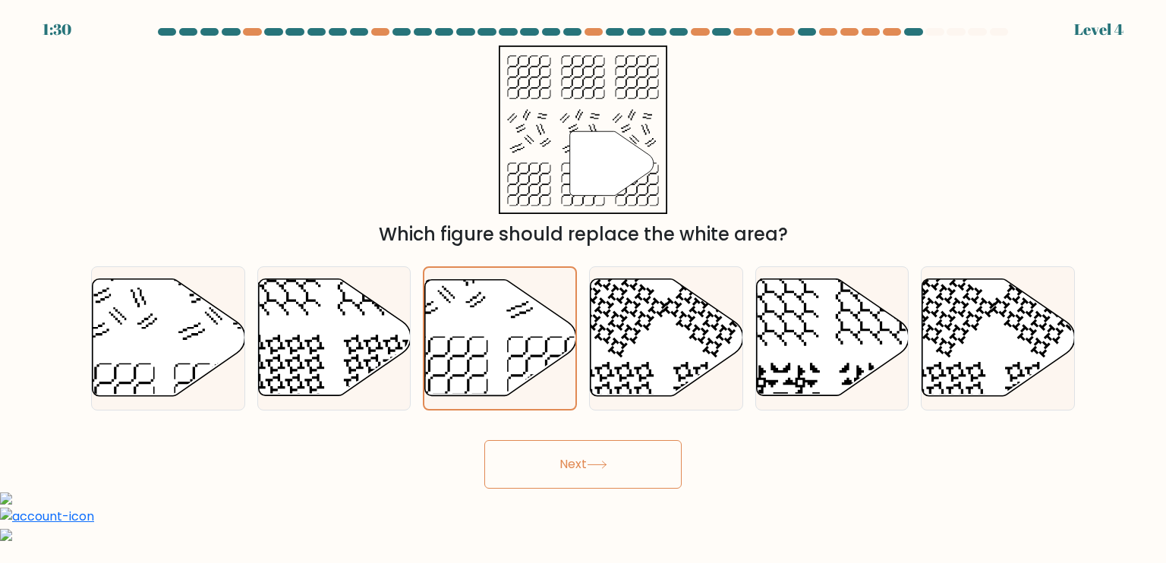
click at [484, 440] on button "Next" at bounding box center [582, 464] width 197 height 49
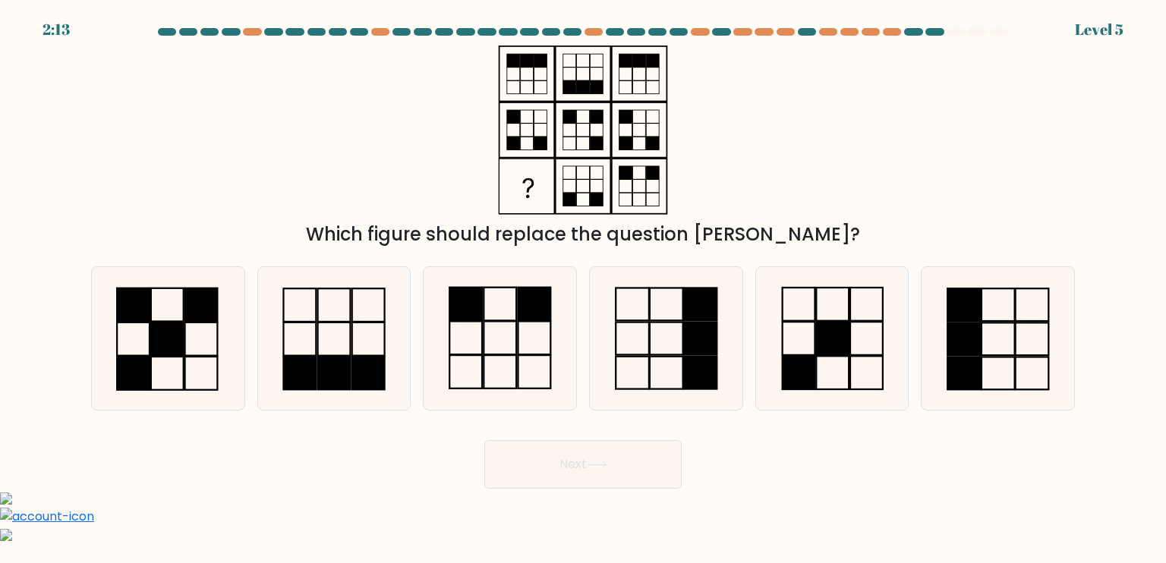
click at [583, 282] on input "d." at bounding box center [583, 286] width 1 height 8
radio input "true"
click at [583, 282] on input "e." at bounding box center [583, 286] width 1 height 8
radio input "true"
click at [583, 282] on input "d." at bounding box center [583, 286] width 1 height 8
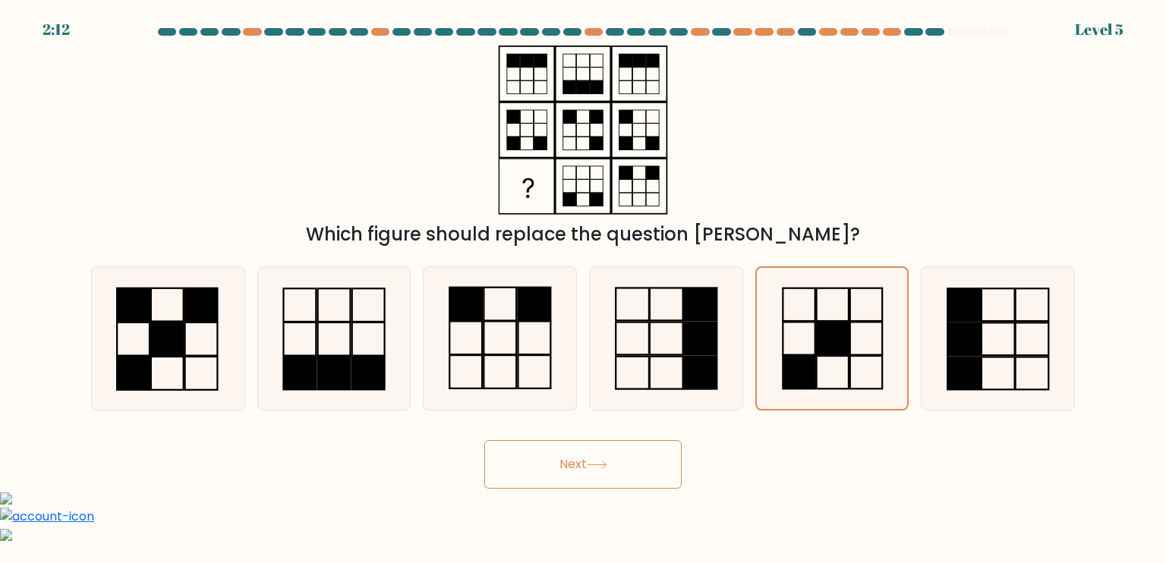
radio input "true"
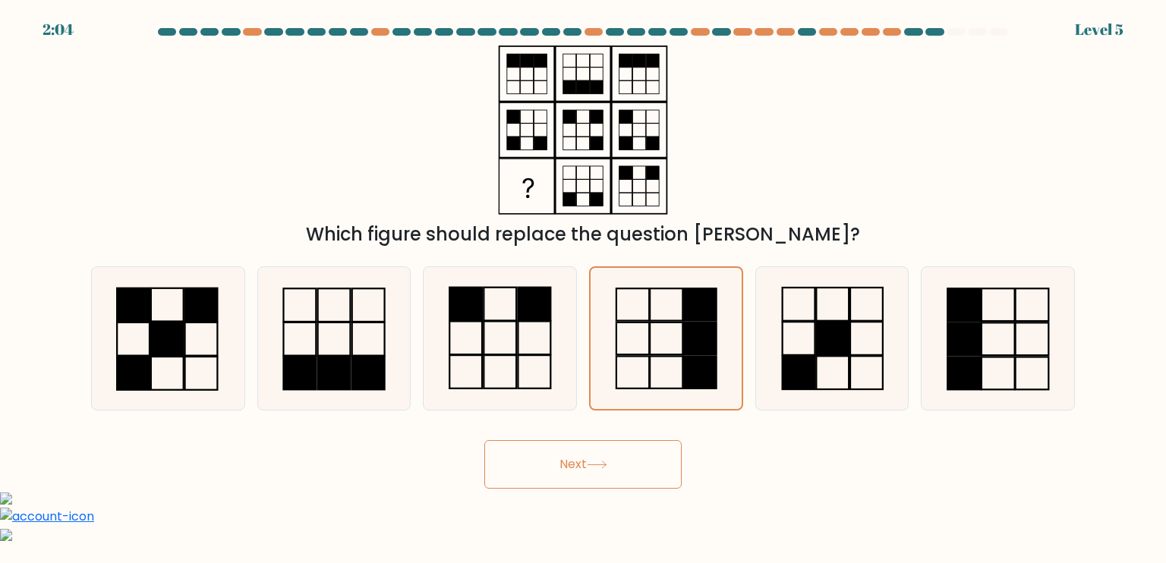
click at [583, 282] on input "e." at bounding box center [583, 286] width 1 height 8
radio input "true"
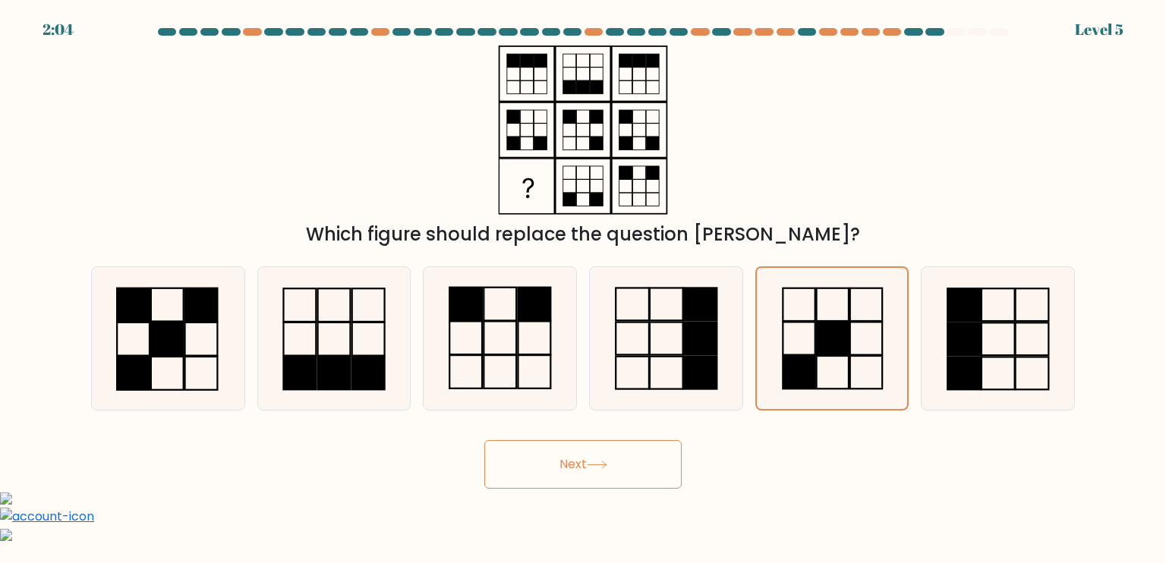
click at [583, 282] on input "d." at bounding box center [583, 286] width 1 height 8
radio input "true"
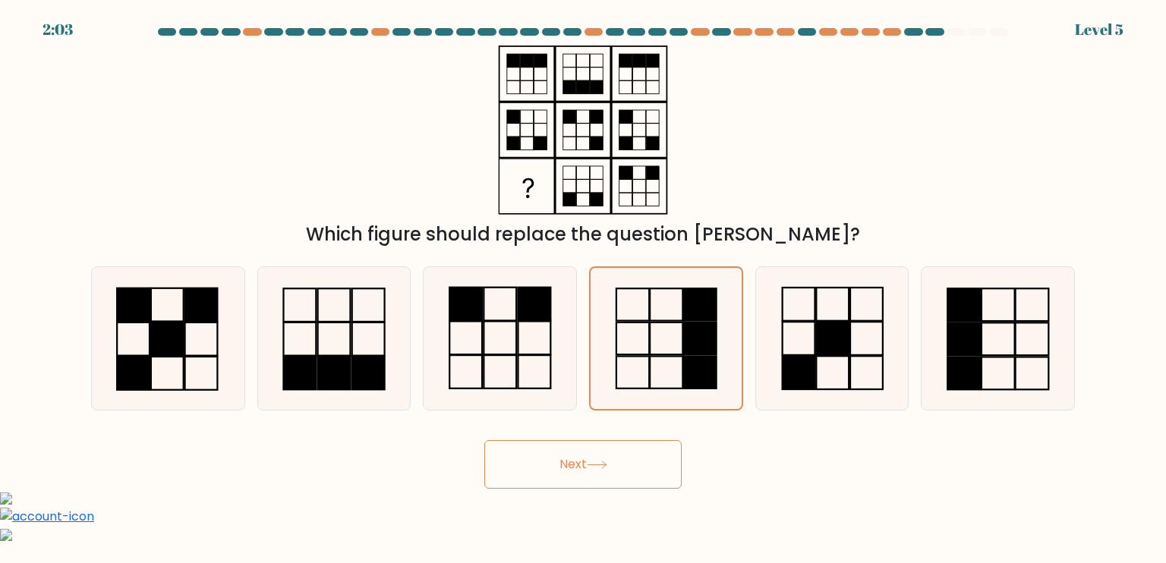
click at [583, 282] on input "e." at bounding box center [583, 286] width 1 height 8
radio input "true"
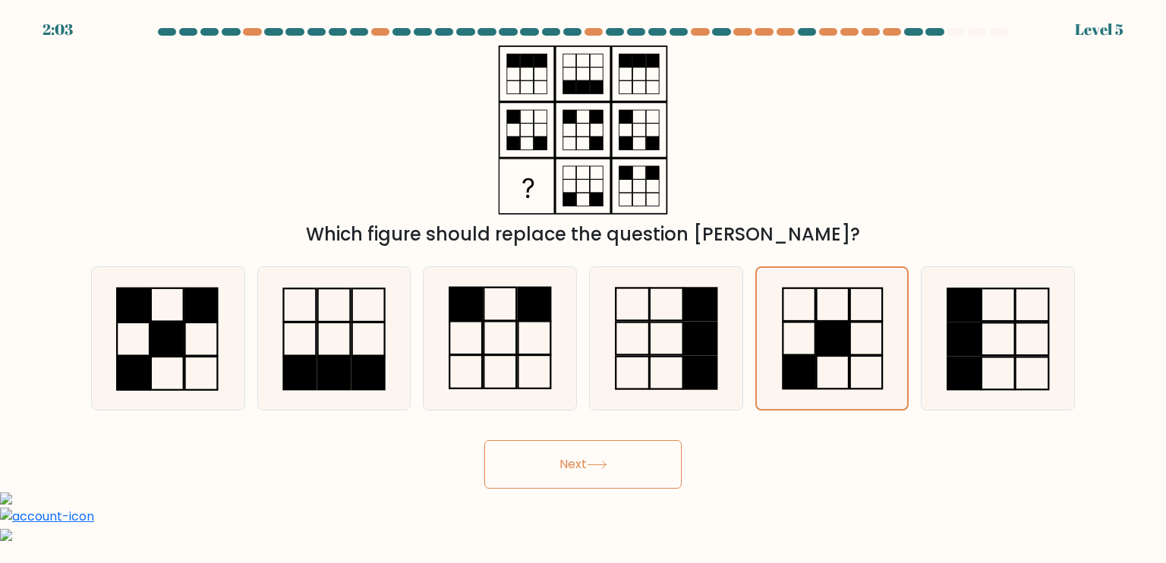
click at [583, 282] on input "d." at bounding box center [583, 286] width 1 height 8
radio input "true"
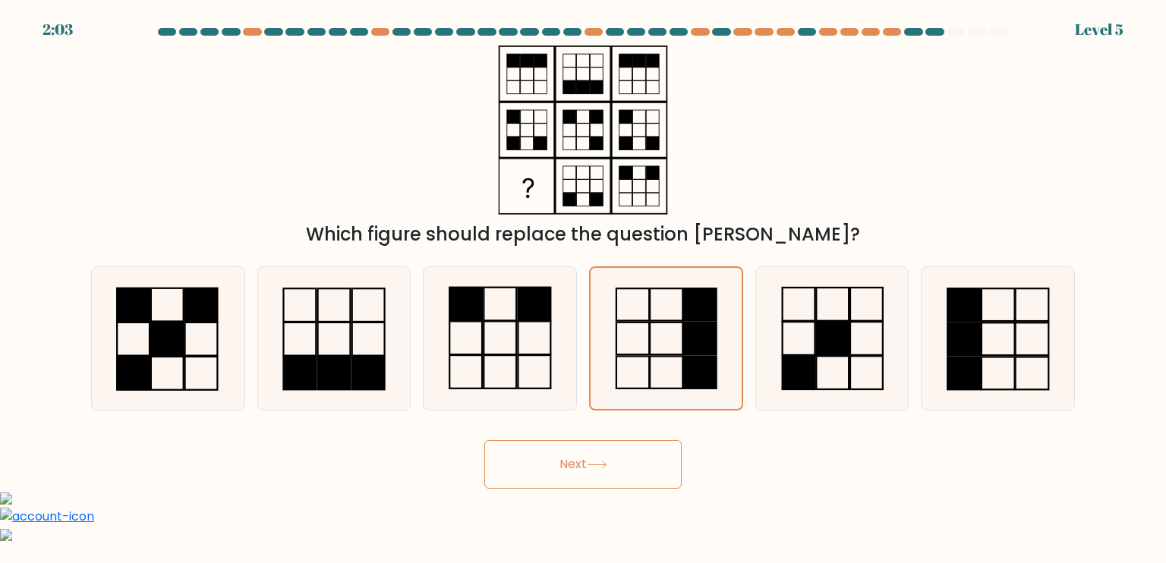
click at [583, 282] on input "e." at bounding box center [583, 286] width 1 height 8
radio input "true"
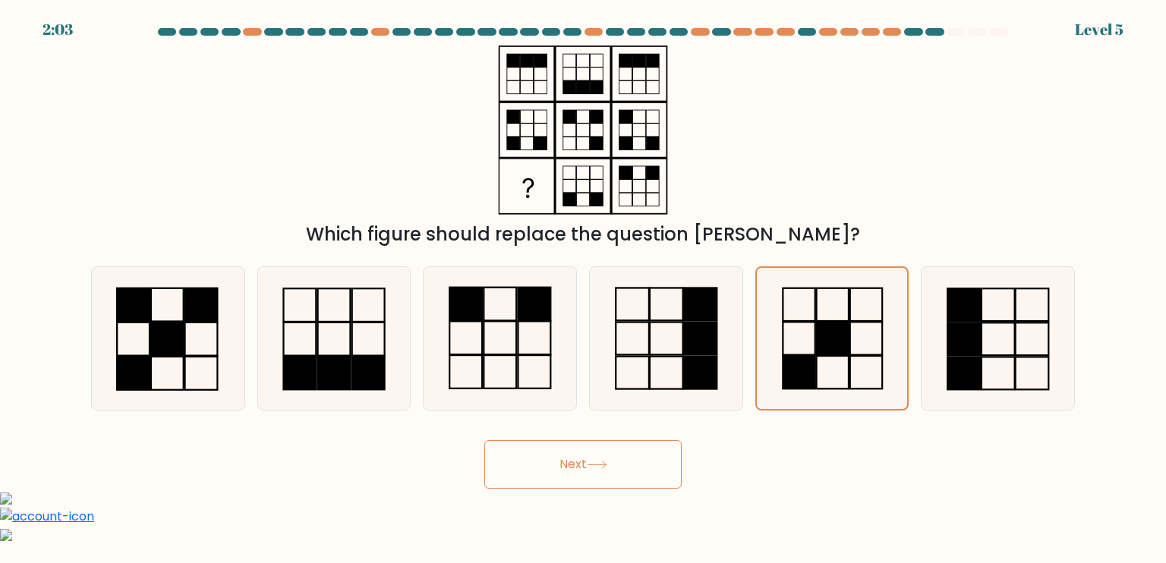
click at [583, 282] on input "d." at bounding box center [583, 286] width 1 height 8
radio input "true"
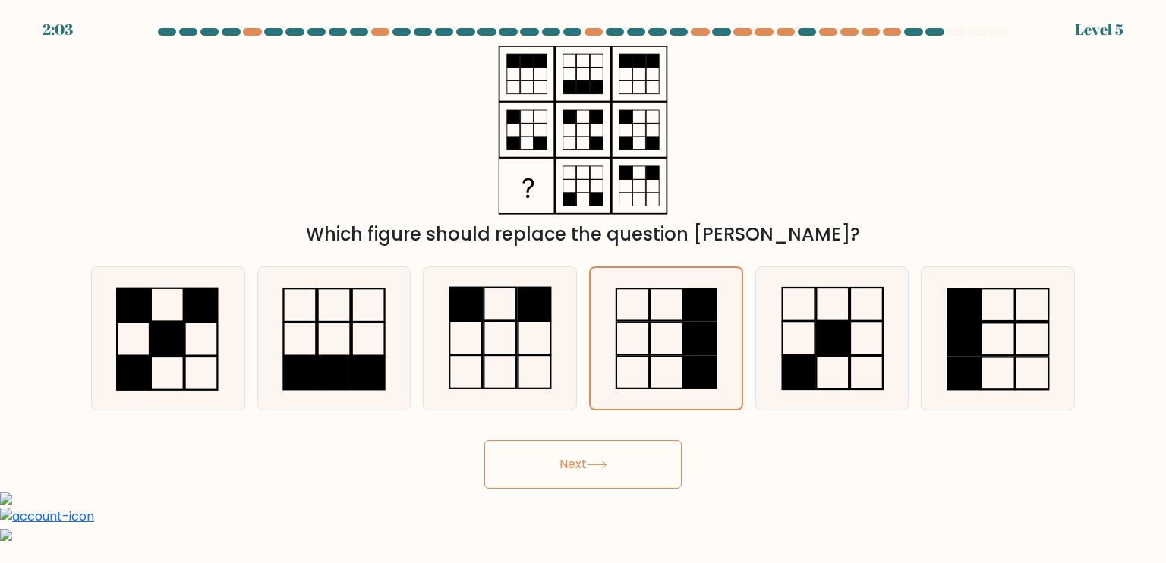
click at [583, 282] on input "e." at bounding box center [583, 286] width 1 height 8
radio input "true"
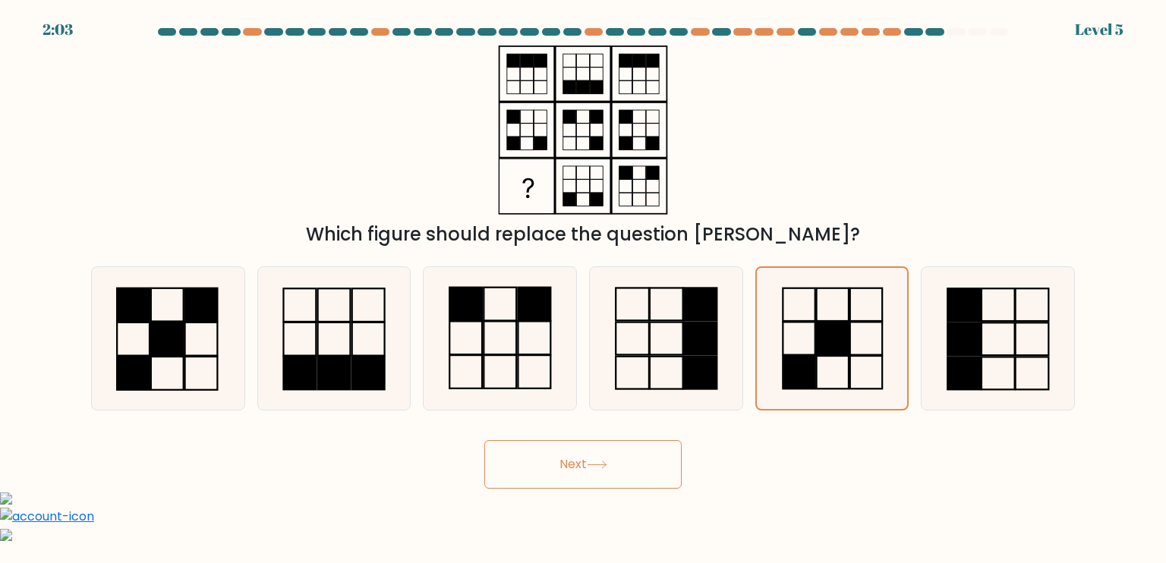
click at [583, 282] on input "d." at bounding box center [583, 286] width 1 height 8
radio input "true"
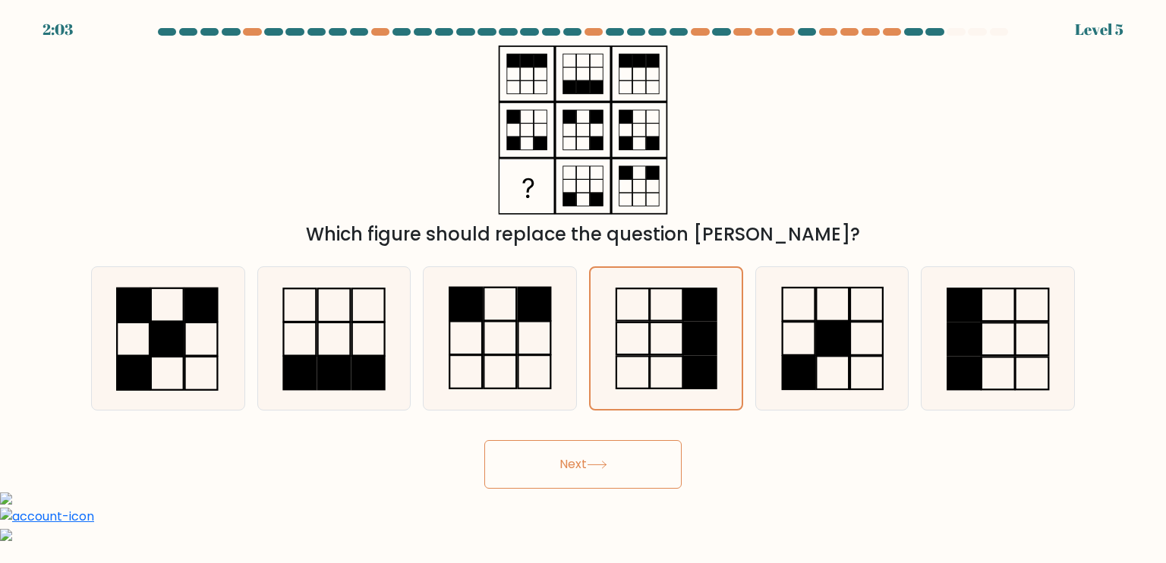
click at [583, 282] on input "e." at bounding box center [583, 286] width 1 height 8
radio input "true"
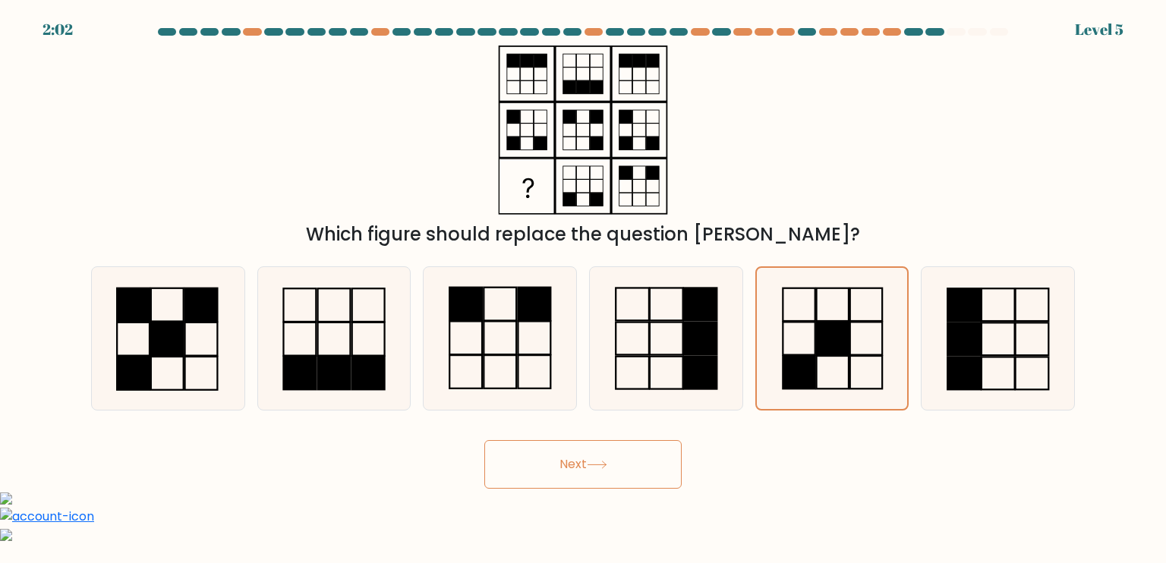
click at [583, 282] on input "d." at bounding box center [583, 286] width 1 height 8
radio input "true"
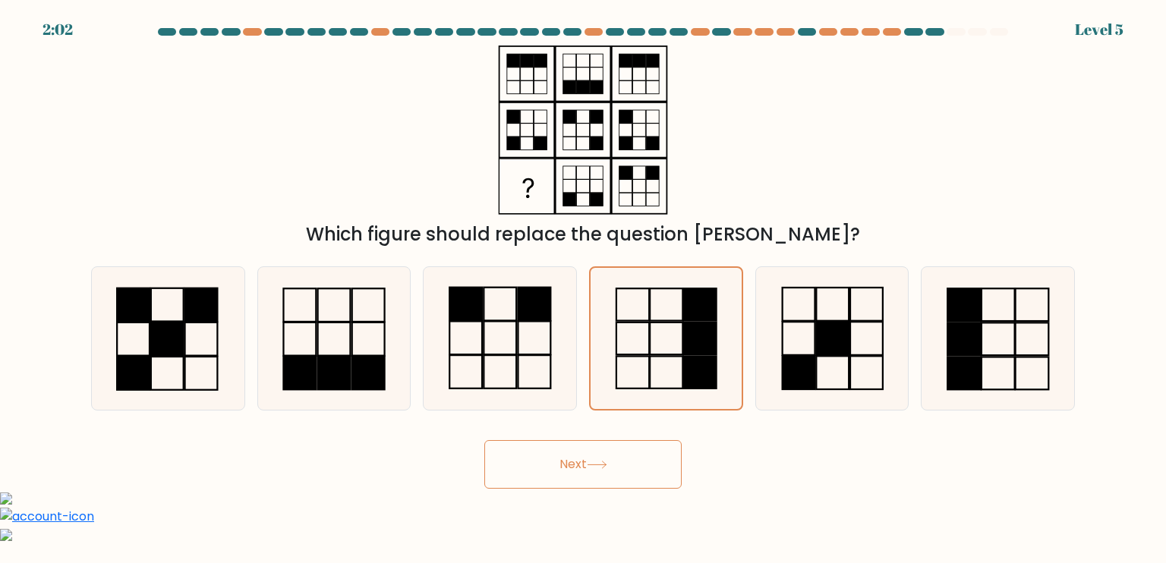
click at [583, 282] on input "e." at bounding box center [583, 286] width 1 height 8
radio input "true"
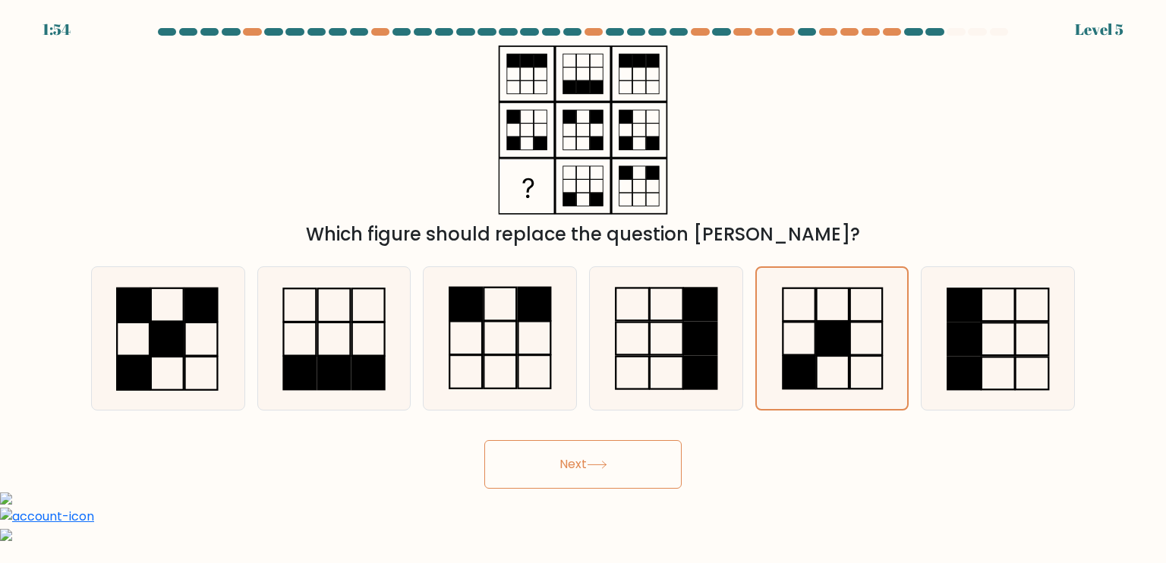
click at [583, 282] on input "d." at bounding box center [583, 286] width 1 height 8
radio input "true"
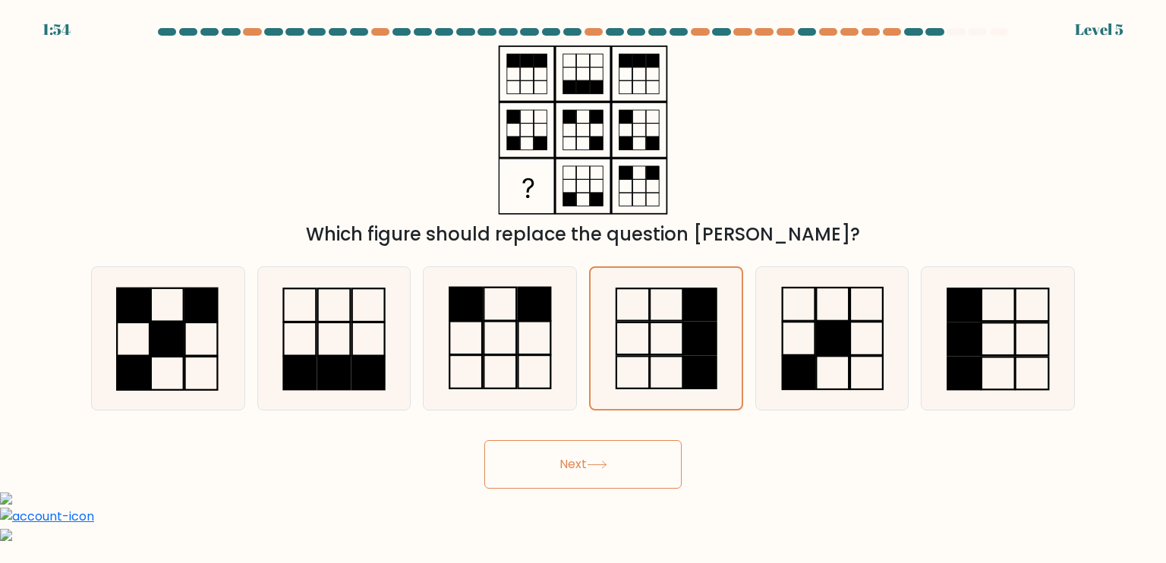
click at [583, 282] on input "c." at bounding box center [583, 286] width 1 height 8
radio input "true"
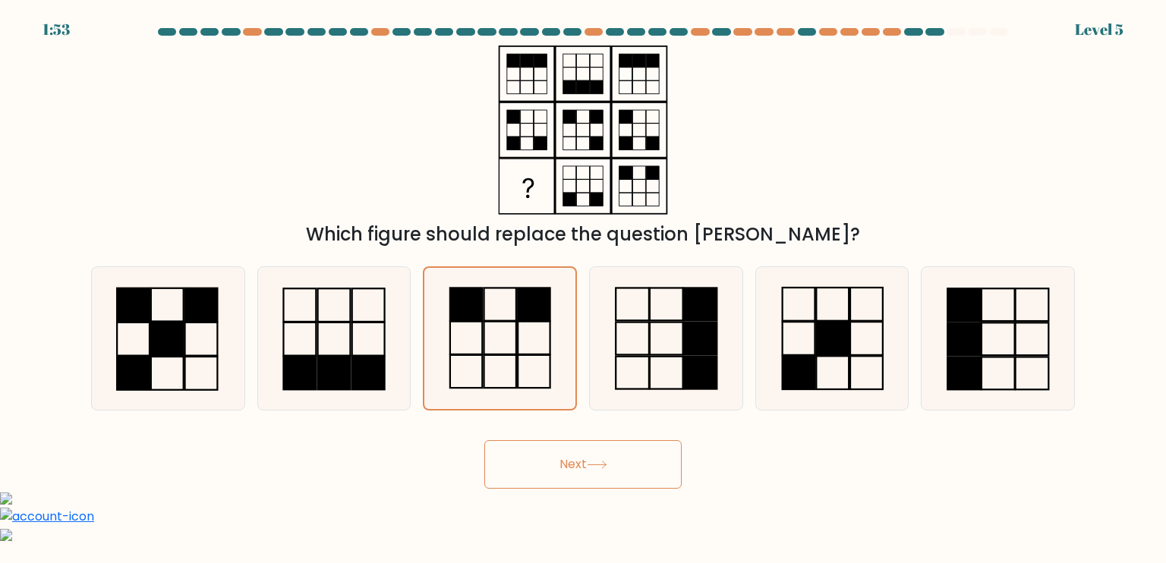
click at [484, 440] on button "Next" at bounding box center [582, 464] width 197 height 49
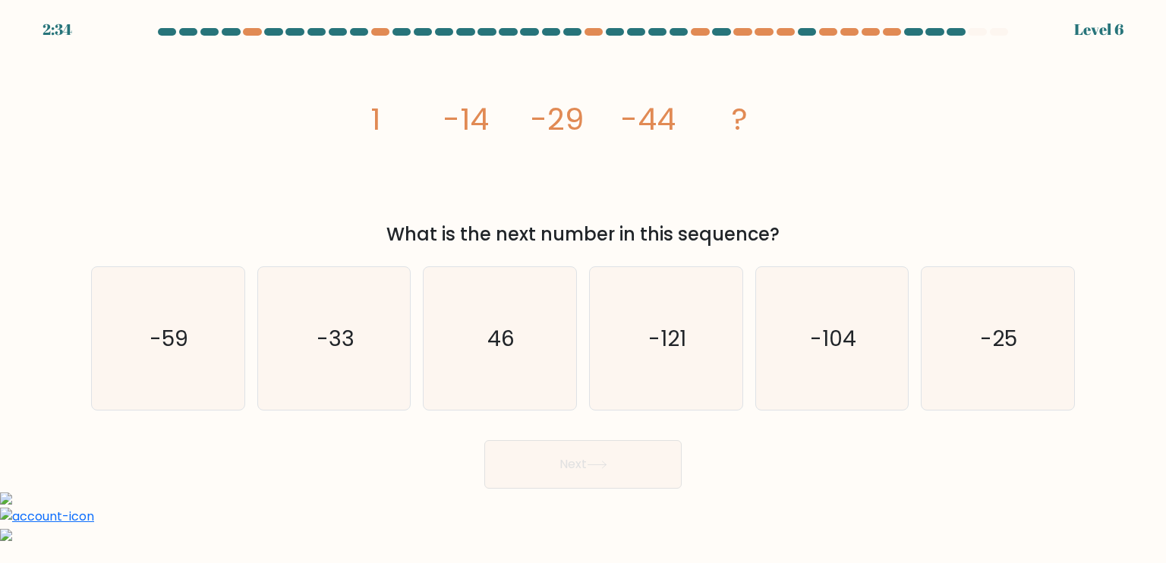
click at [583, 282] on input "d. -121" at bounding box center [583, 286] width 1 height 8
radio input "true"
click at [583, 282] on input "c. 46" at bounding box center [583, 286] width 1 height 8
radio input "true"
click at [583, 282] on input "b. -33" at bounding box center [583, 286] width 1 height 8
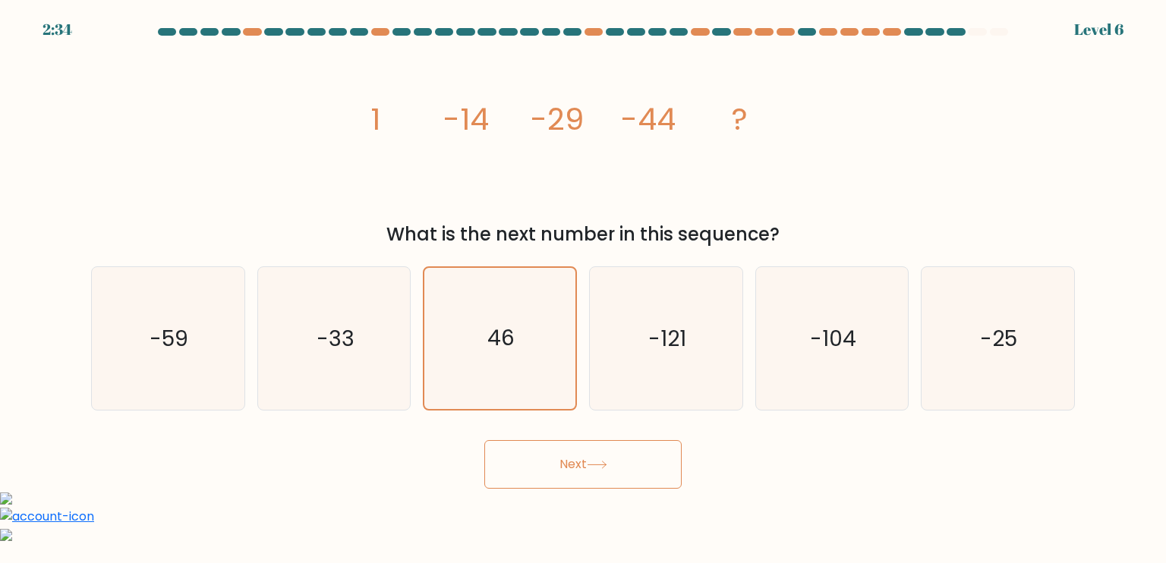
radio input "true"
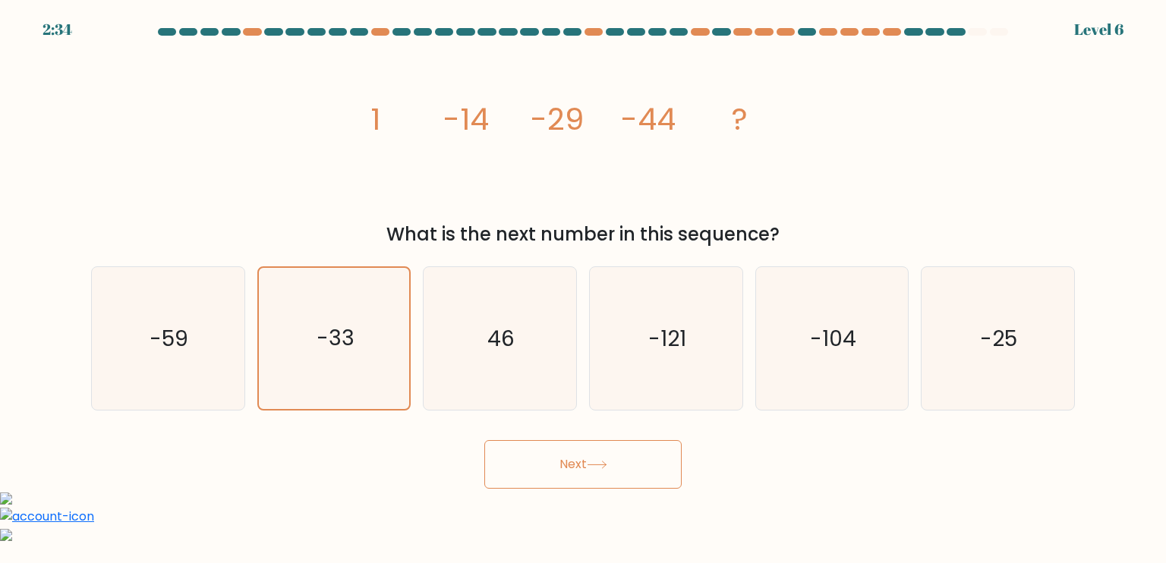
click at [583, 282] on input "c. 46" at bounding box center [583, 286] width 1 height 8
radio input "true"
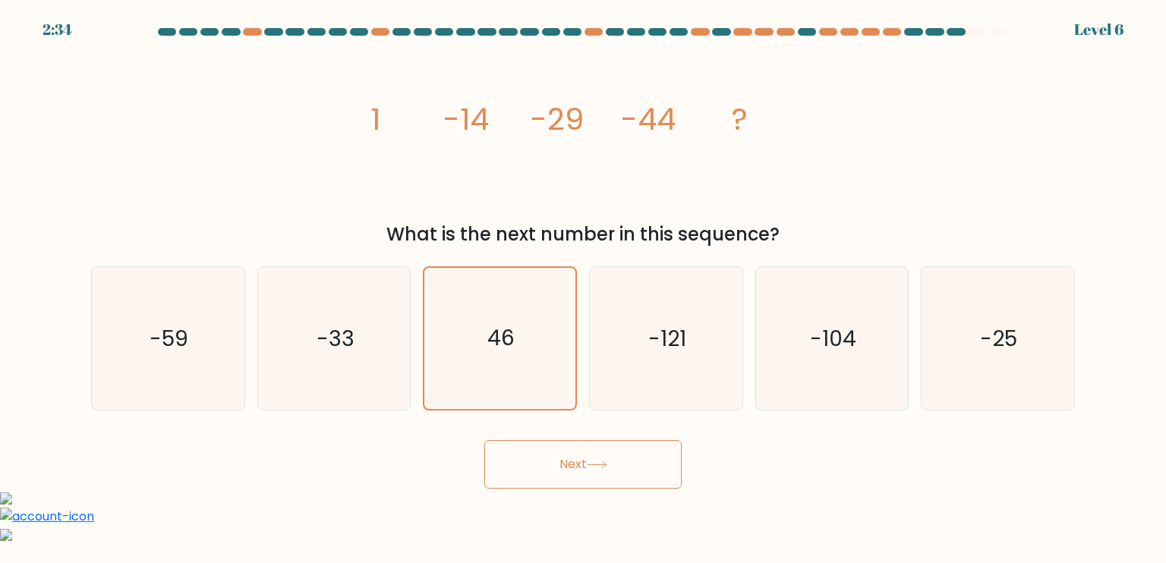
click at [583, 282] on input "b. -33" at bounding box center [583, 286] width 1 height 8
radio input "true"
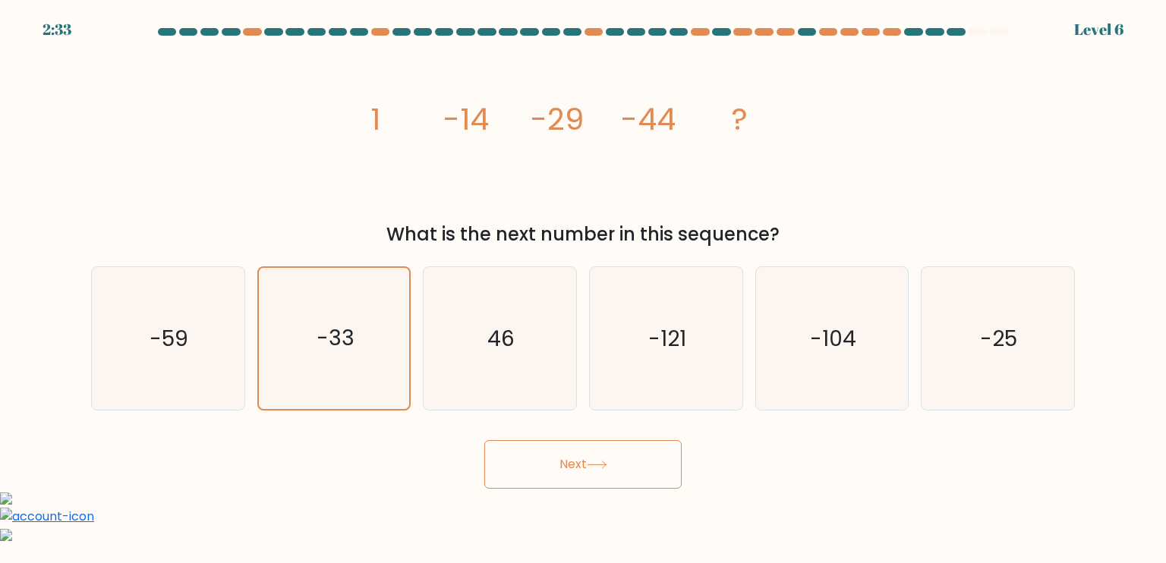
click at [583, 282] on input "c. 46" at bounding box center [583, 286] width 1 height 8
radio input "true"
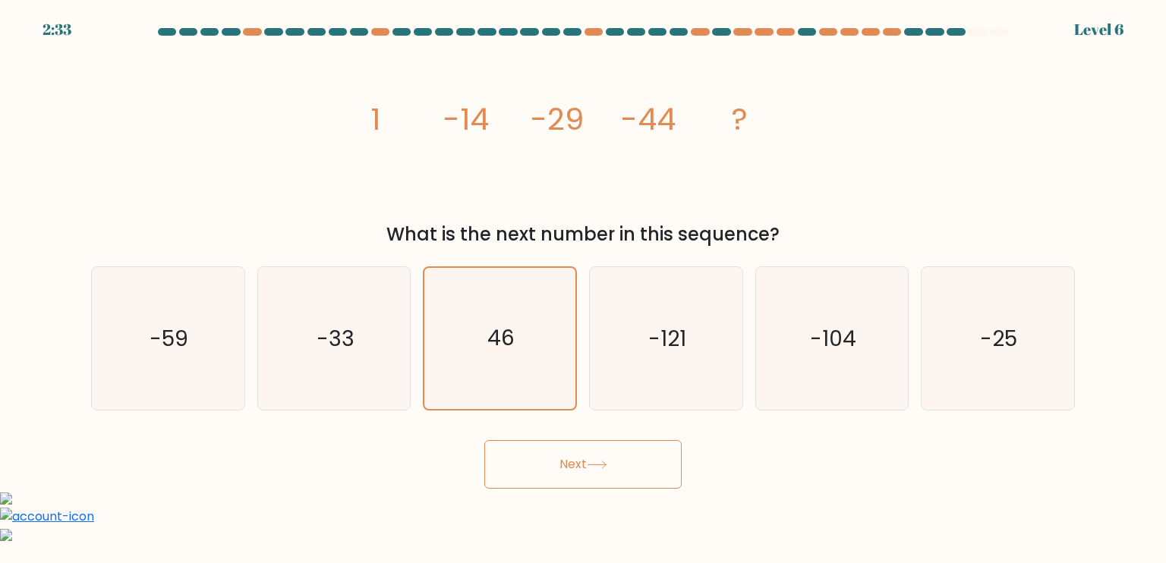
click at [583, 282] on input "b. -33" at bounding box center [583, 286] width 1 height 8
radio input "true"
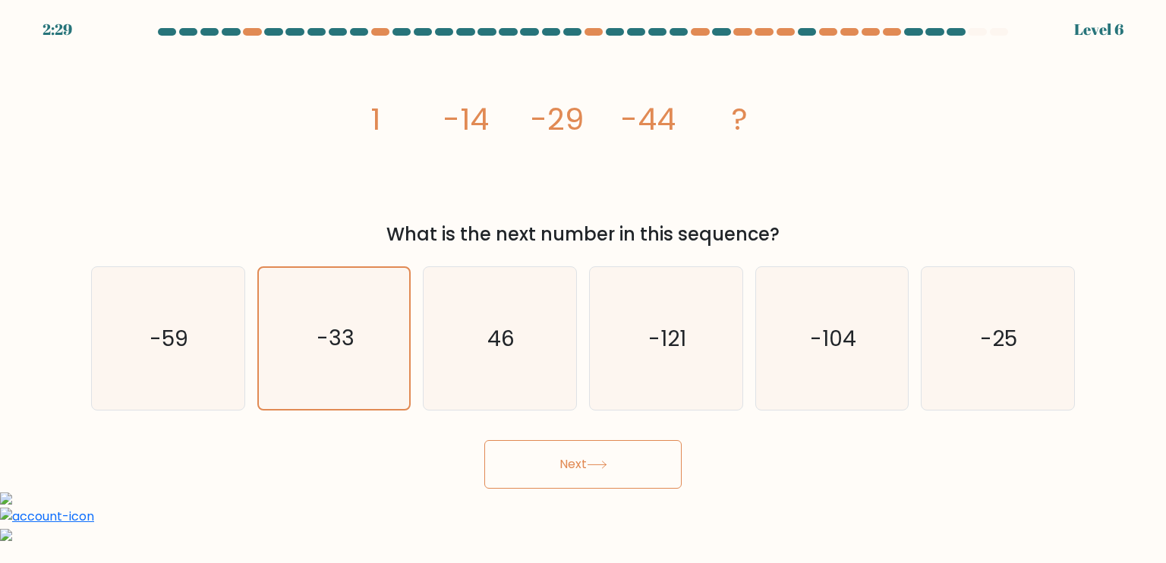
click at [583, 282] on input "c. 46" at bounding box center [583, 286] width 1 height 8
radio input "true"
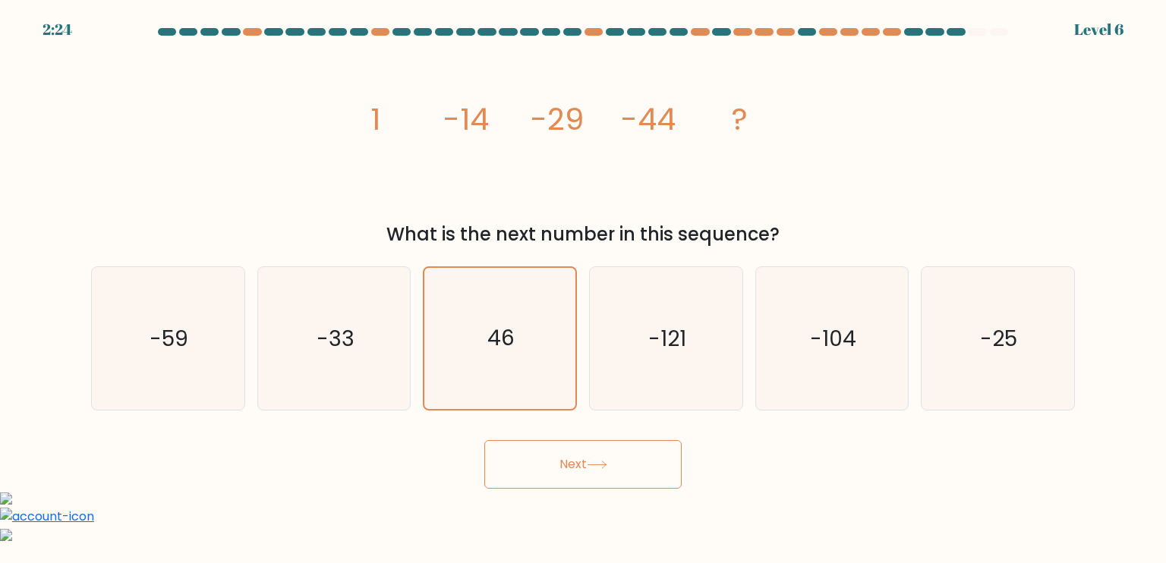
click at [583, 282] on input "d. -121" at bounding box center [583, 286] width 1 height 8
radio input "true"
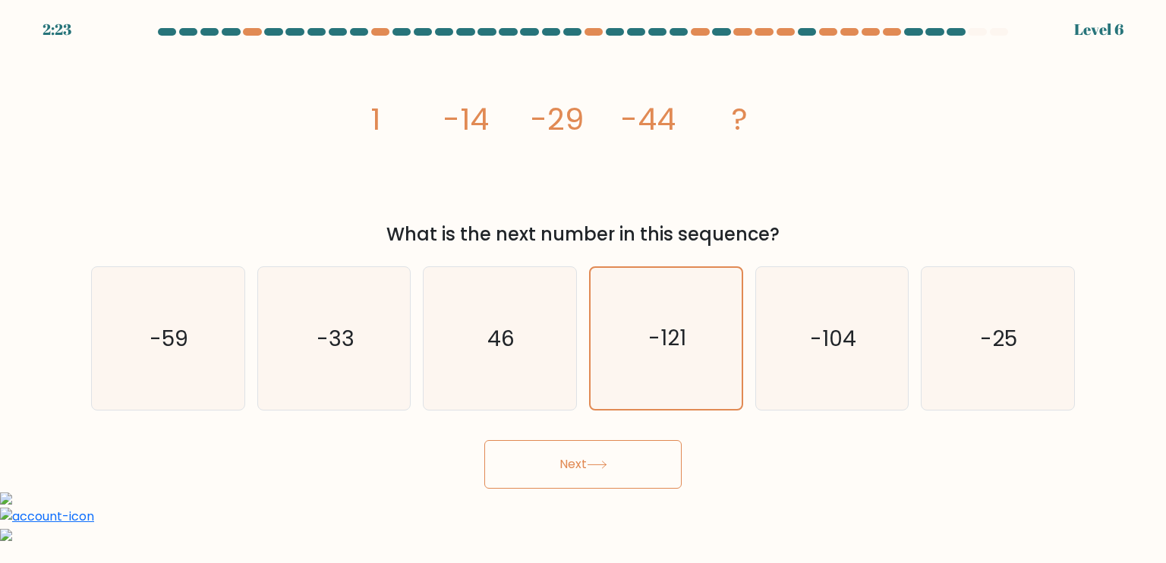
click at [583, 282] on input "e. -104" at bounding box center [583, 286] width 1 height 8
radio input "true"
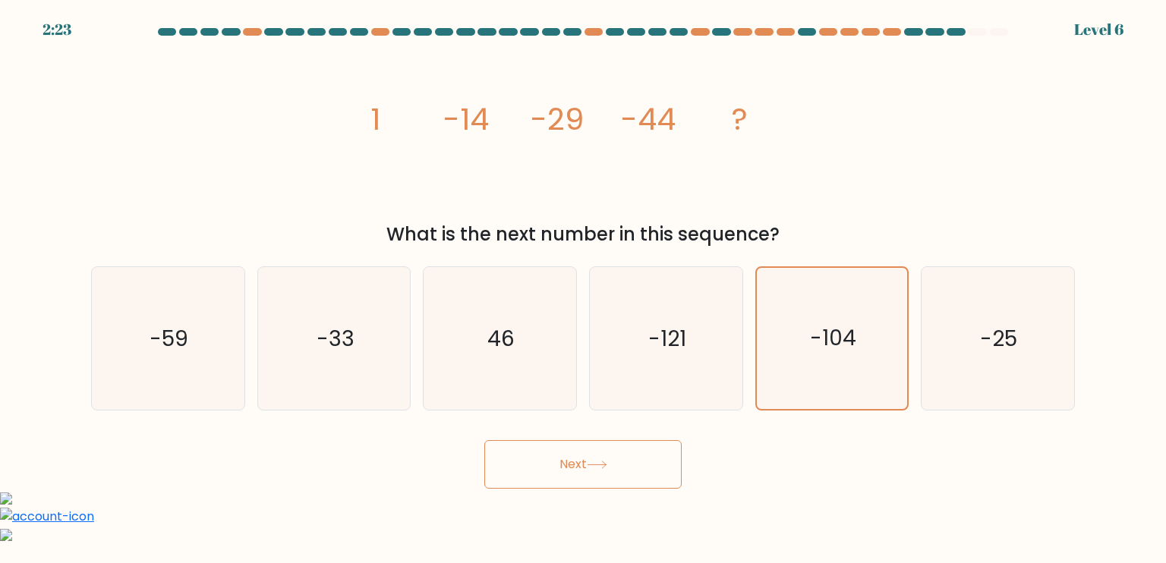
click at [484, 440] on button "Next" at bounding box center [582, 464] width 197 height 49
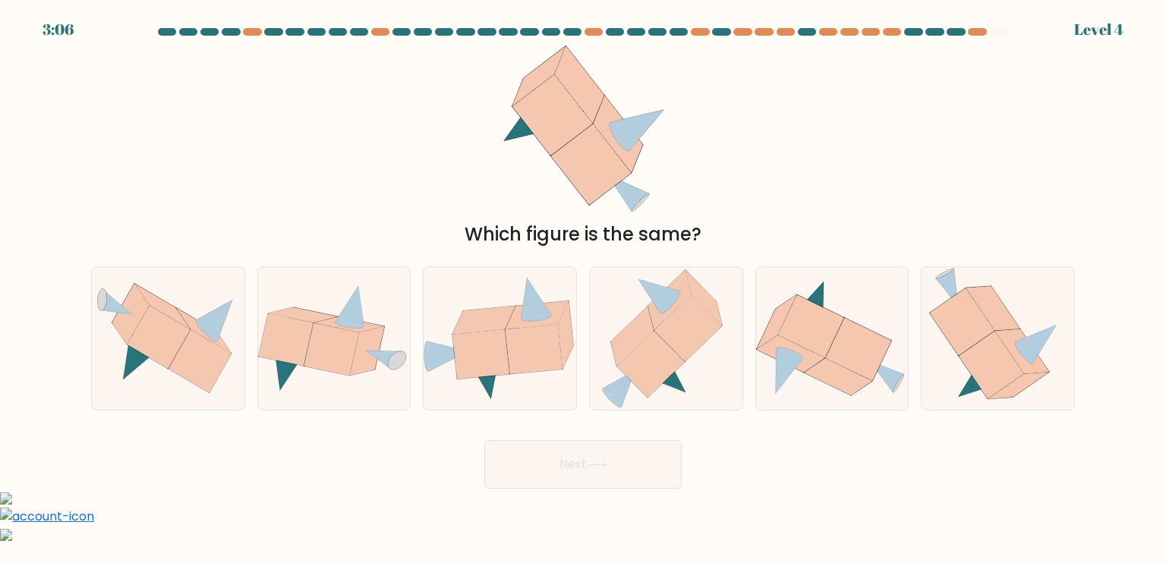
click at [583, 282] on input "d." at bounding box center [583, 286] width 1 height 8
radio input "true"
click at [583, 282] on input "c." at bounding box center [583, 286] width 1 height 8
radio input "true"
click at [583, 282] on input "b." at bounding box center [583, 286] width 1 height 8
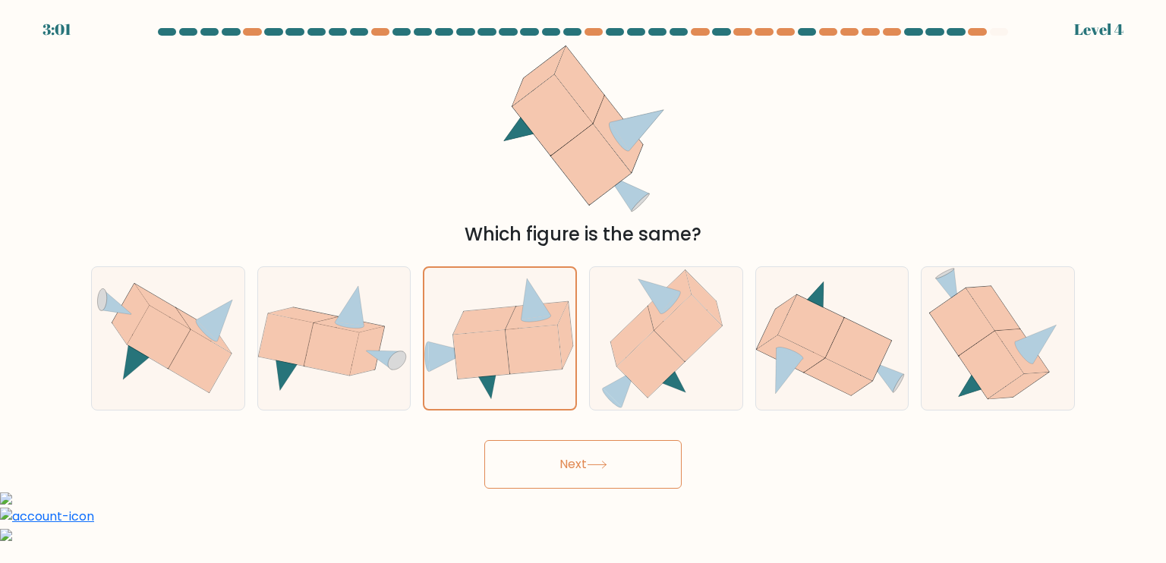
radio input "true"
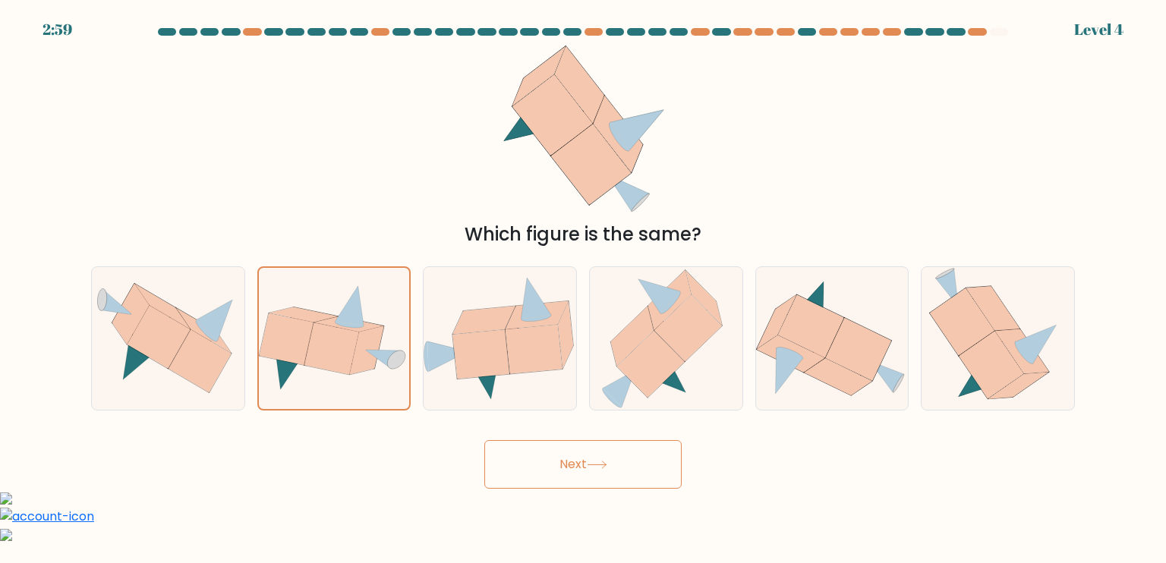
click at [484, 440] on button "Next" at bounding box center [582, 464] width 197 height 49
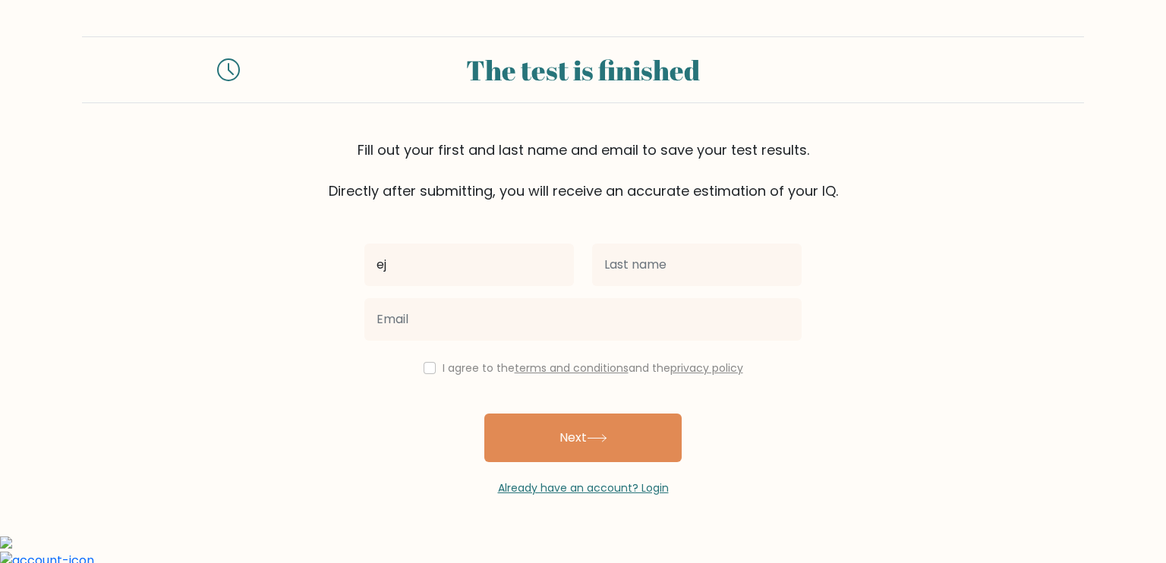
type input "ej"
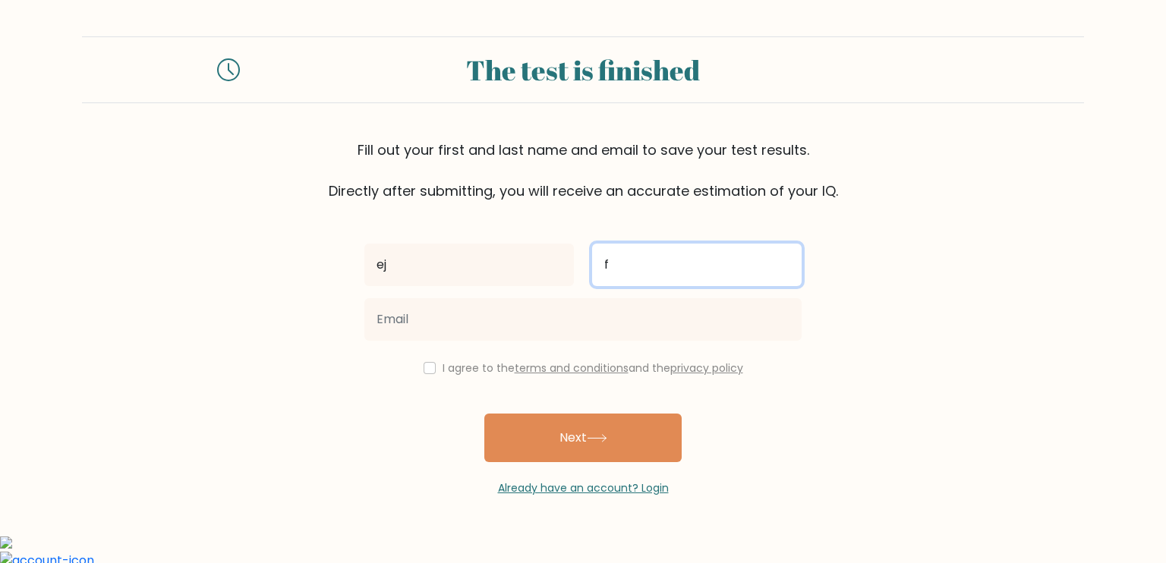
type input "fellon"
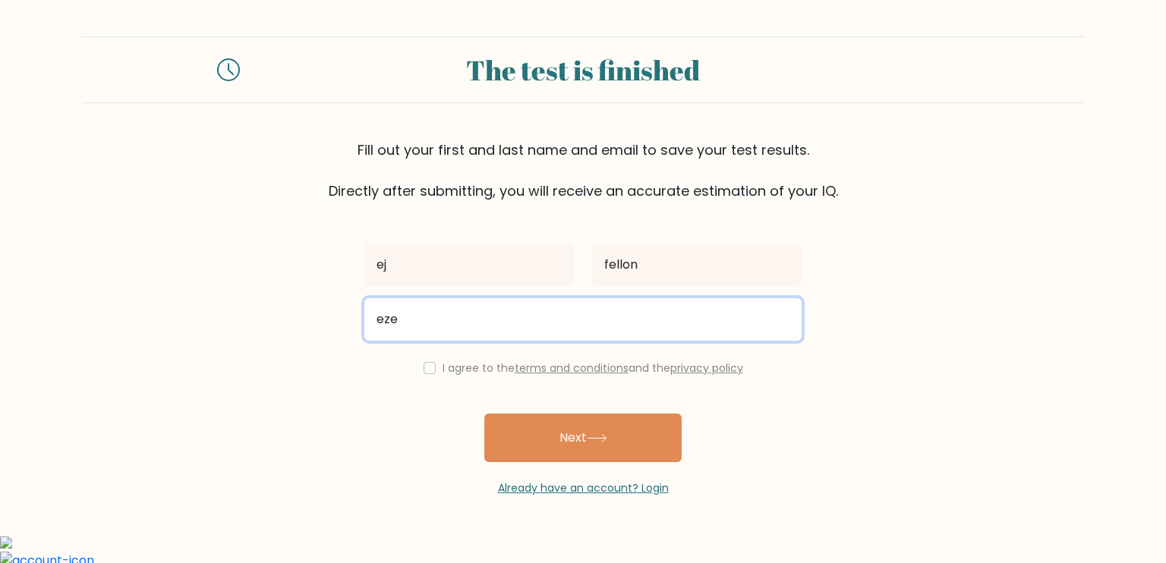
type input "[EMAIL_ADDRESS][DOMAIN_NAME]"
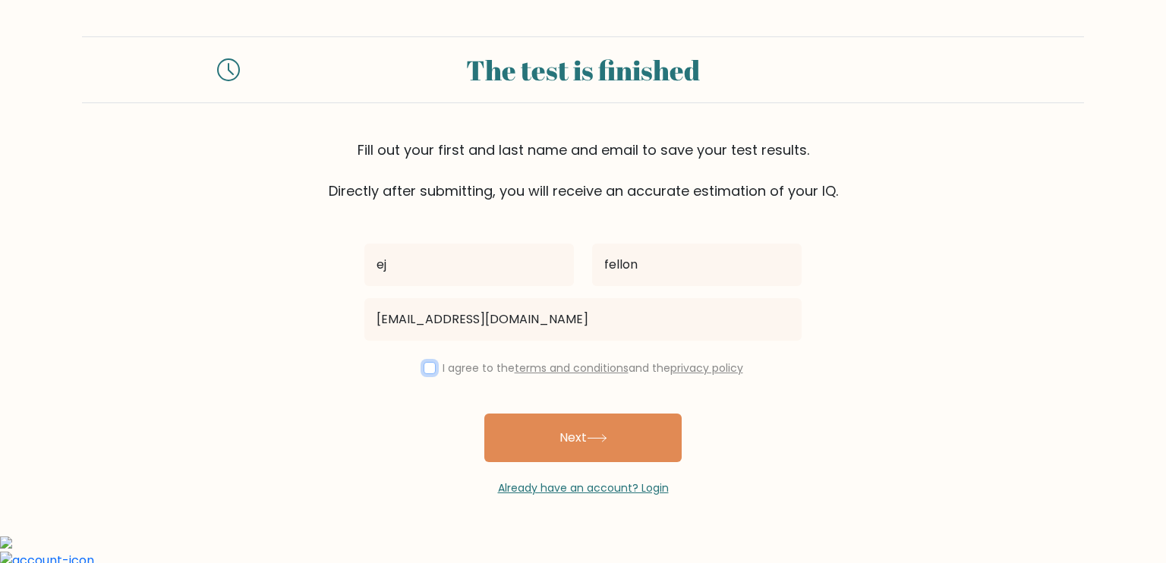
click at [484, 414] on button "Next" at bounding box center [582, 438] width 197 height 49
click at [424, 362] on input "checkbox" at bounding box center [430, 368] width 12 height 12
checkbox input "true"
click at [484, 414] on button "Next" at bounding box center [582, 438] width 197 height 49
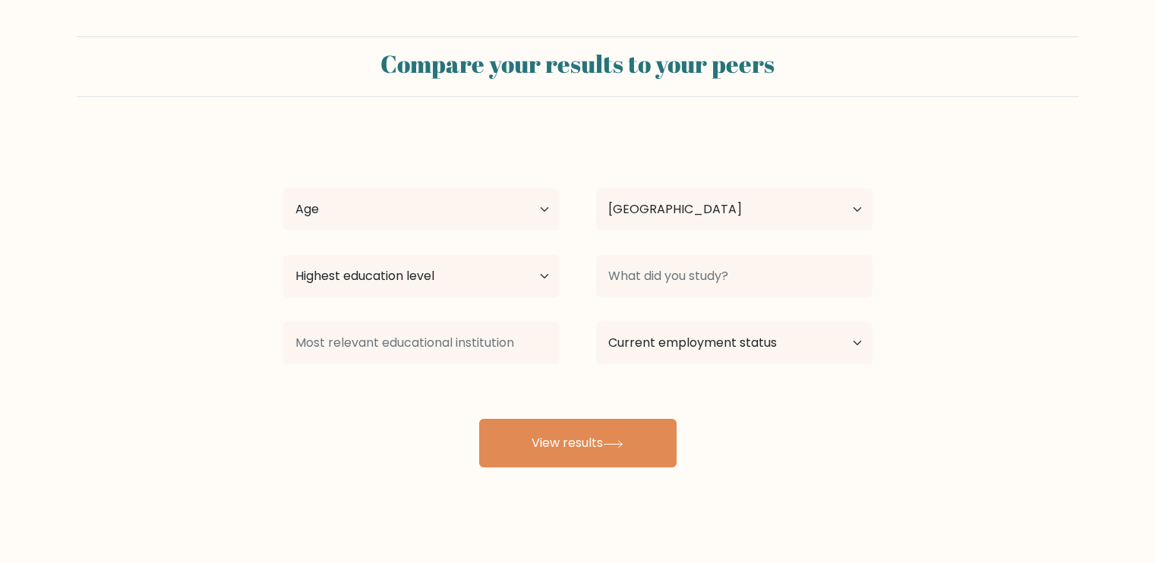
select select "PH"
click at [512, 157] on div "[PERSON_NAME] Age Under [DEMOGRAPHIC_DATA] [DEMOGRAPHIC_DATA] [DEMOGRAPHIC_DATA…" at bounding box center [578, 301] width 608 height 334
click at [507, 179] on div "[PERSON_NAME] Age Under [DEMOGRAPHIC_DATA] [DEMOGRAPHIC_DATA] [DEMOGRAPHIC_DATA…" at bounding box center [578, 301] width 608 height 334
click at [516, 227] on select "Age Under 18 years old 18-24 years old 25-34 years old 35-44 years old 45-54 ye…" at bounding box center [421, 209] width 276 height 43
select select "18_24"
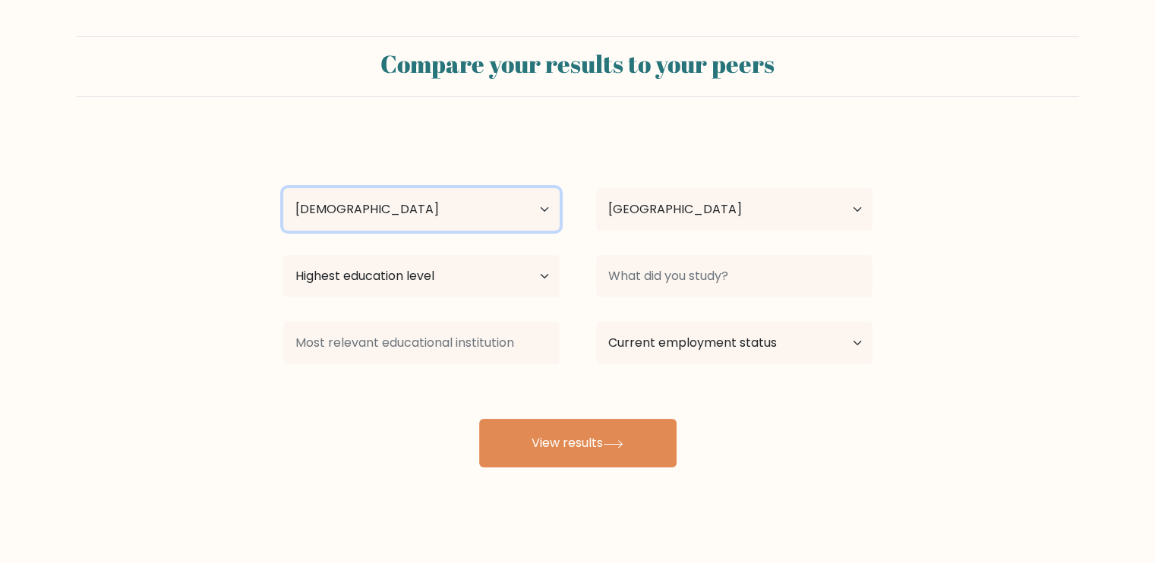
click at [283, 188] on select "Age Under 18 years old 18-24 years old 25-34 years old 35-44 years old 45-54 ye…" at bounding box center [421, 209] width 276 height 43
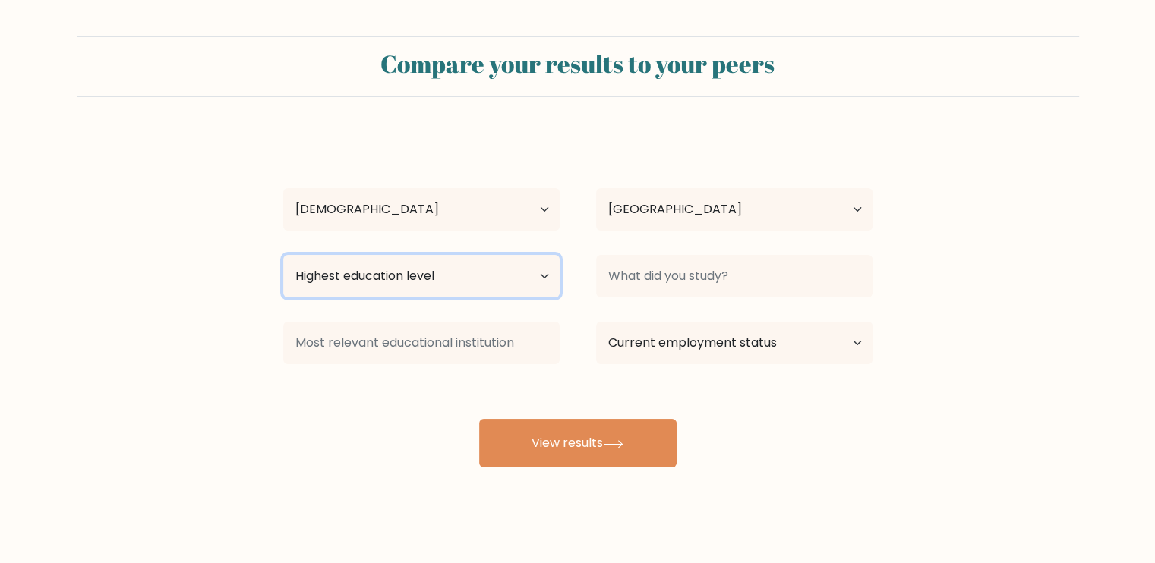
click at [399, 286] on select "Highest education level No schooling Primary Lower Secondary Upper Secondary Oc…" at bounding box center [421, 276] width 276 height 43
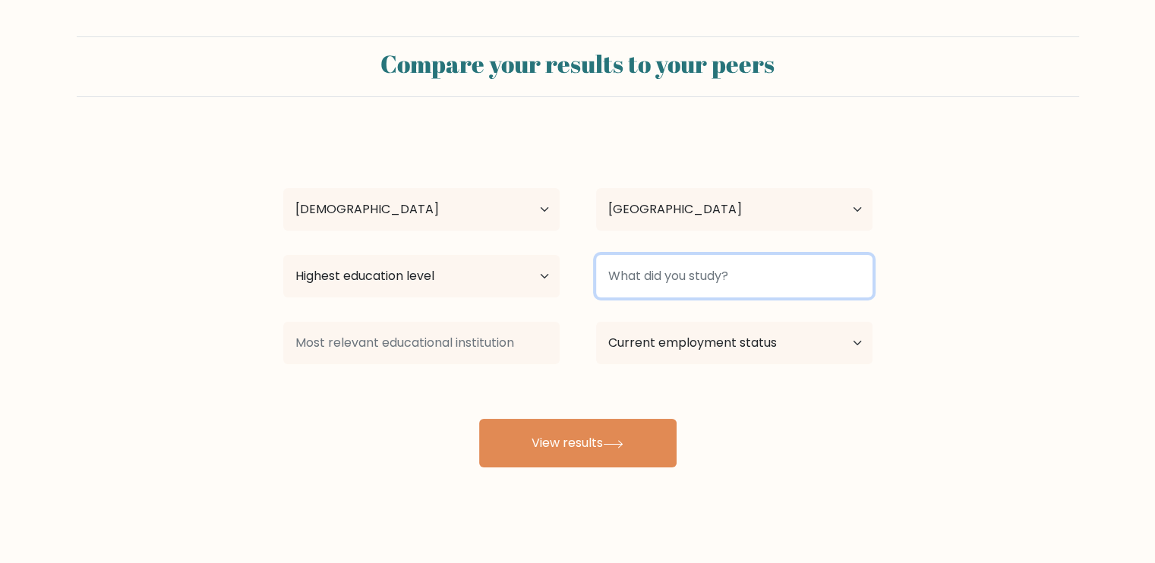
click at [729, 295] on input at bounding box center [734, 276] width 276 height 43
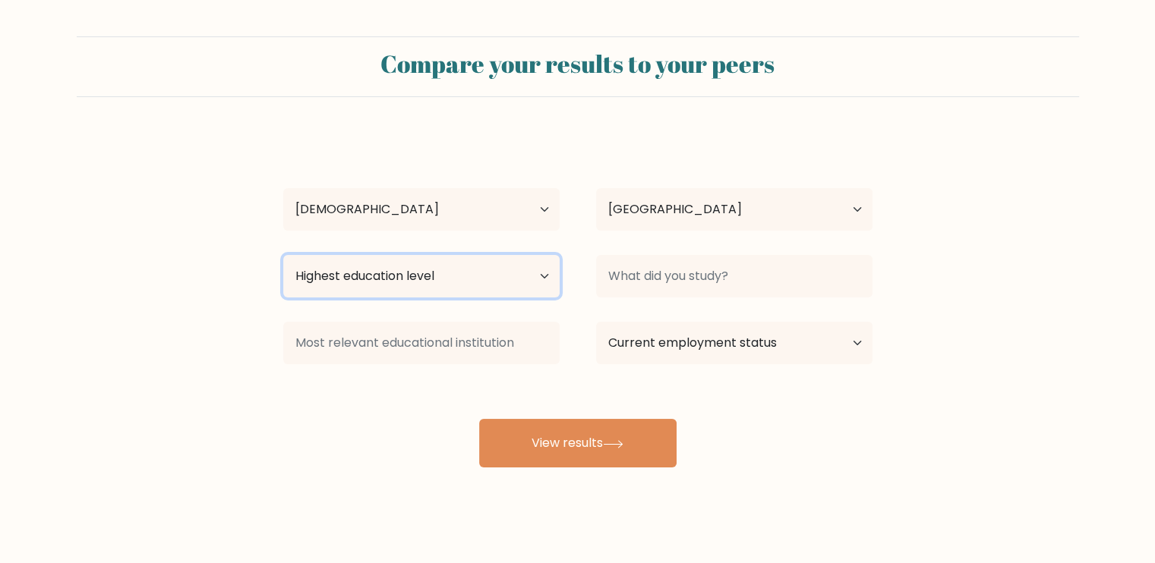
click at [438, 271] on select "Highest education level No schooling Primary Lower Secondary Upper Secondary Oc…" at bounding box center [421, 276] width 276 height 43
click at [283, 255] on select "Highest education level No schooling Primary Lower Secondary Upper Secondary Oc…" at bounding box center [421, 276] width 276 height 43
click at [469, 269] on select "Highest education level No schooling Primary Lower Secondary Upper Secondary Oc…" at bounding box center [421, 276] width 276 height 43
select select "upper_secondary"
click at [283, 255] on select "Highest education level No schooling Primary Lower Secondary Upper Secondary Oc…" at bounding box center [421, 276] width 276 height 43
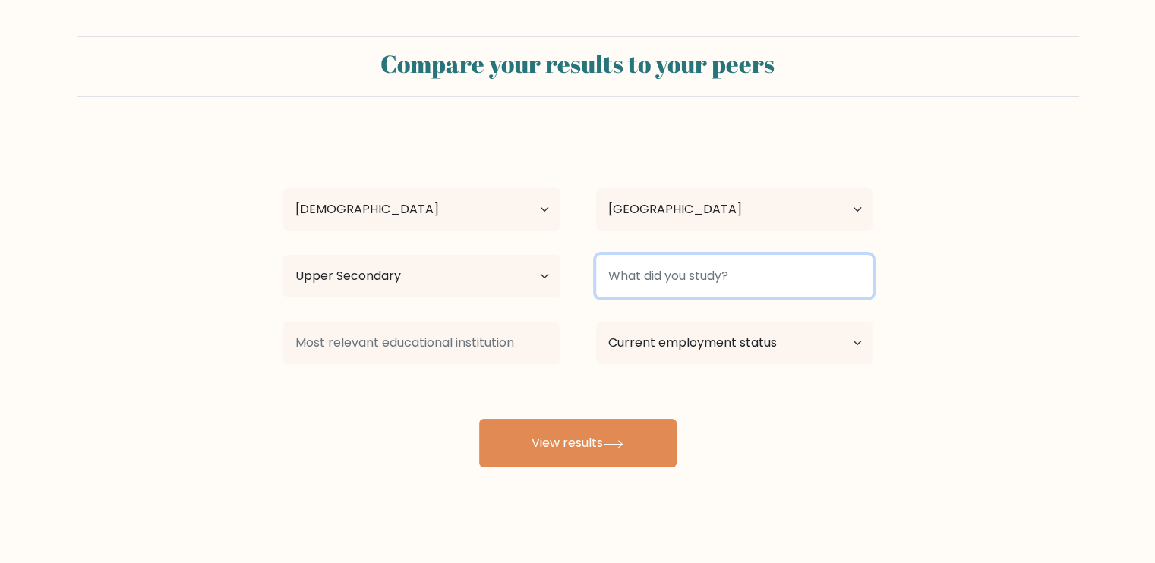
click at [654, 267] on input at bounding box center [734, 276] width 276 height 43
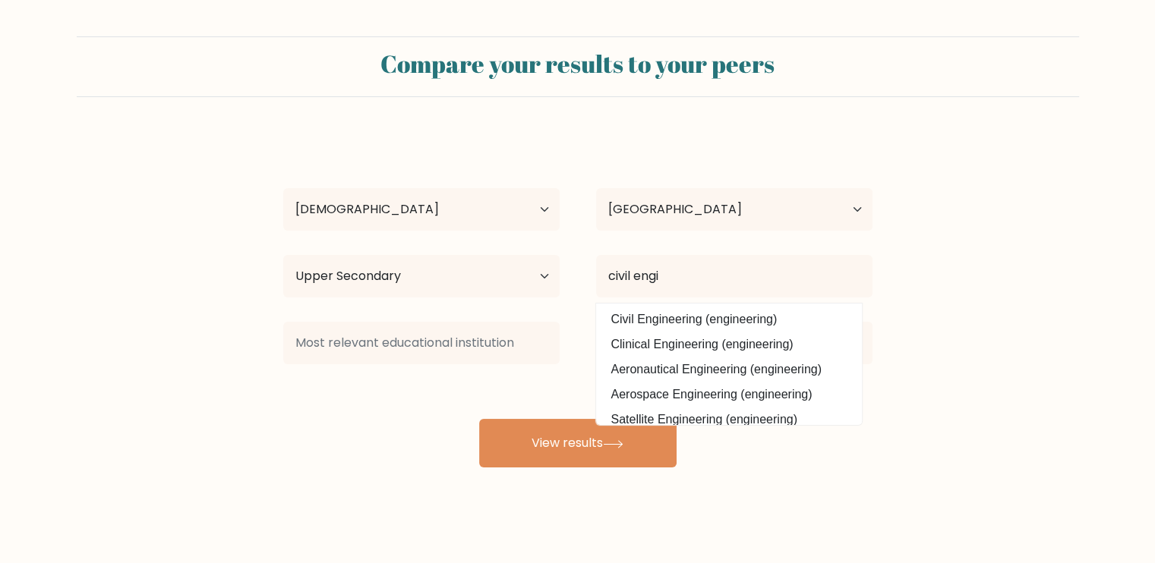
drag, startPoint x: 748, startPoint y: 319, endPoint x: 554, endPoint y: 336, distance: 194.4
click at [749, 317] on option "Civil Engineering (engineering)" at bounding box center [729, 320] width 258 height 24
type input "Civil Engineering"
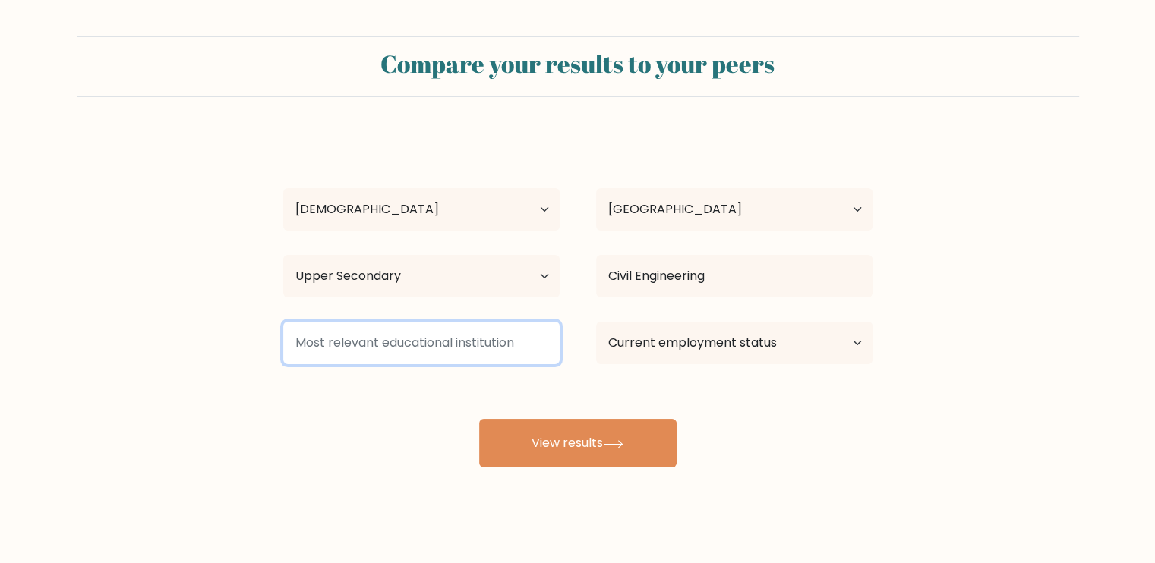
click at [449, 339] on input at bounding box center [421, 343] width 276 height 43
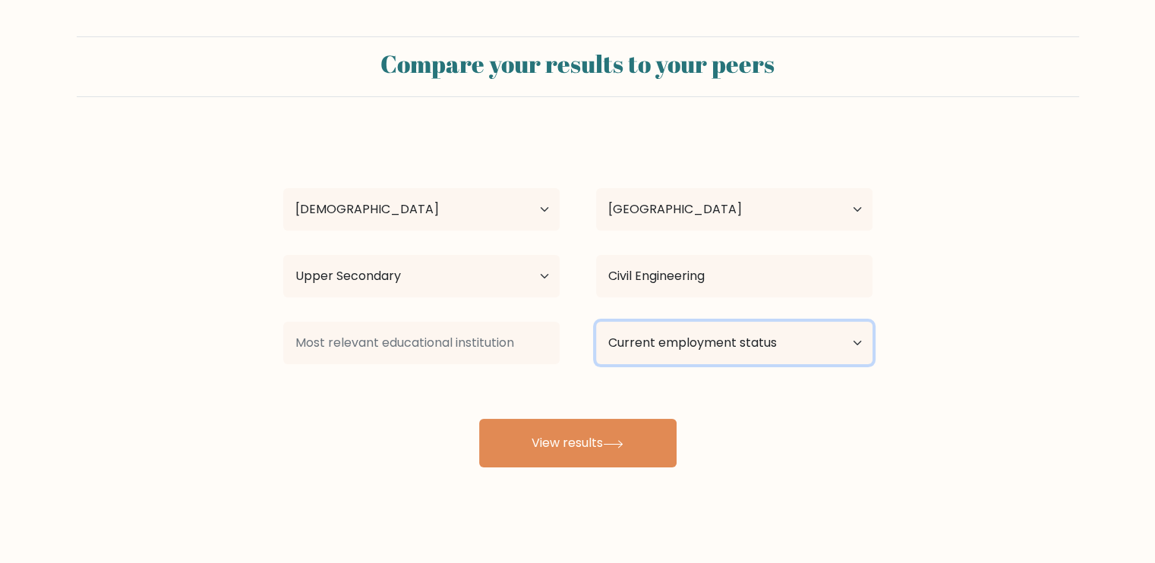
click at [708, 349] on select "Current employment status Employed Student Retired Other / prefer not to answer" at bounding box center [734, 343] width 276 height 43
select select "student"
click at [596, 322] on select "Current employment status Employed Student Retired Other / prefer not to answer" at bounding box center [734, 343] width 276 height 43
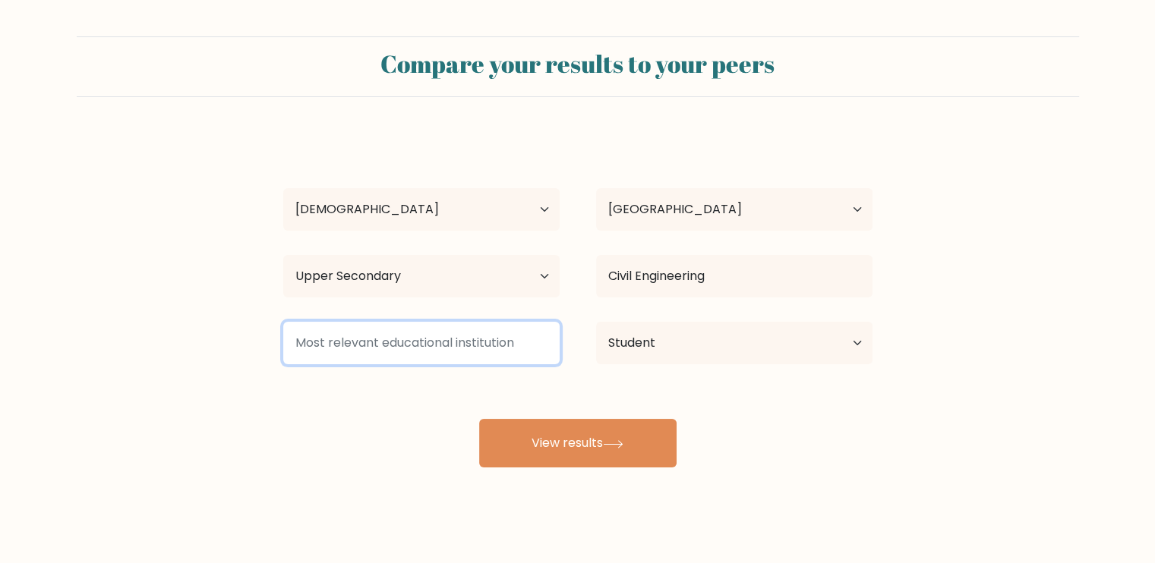
click at [486, 347] on input at bounding box center [421, 343] width 276 height 43
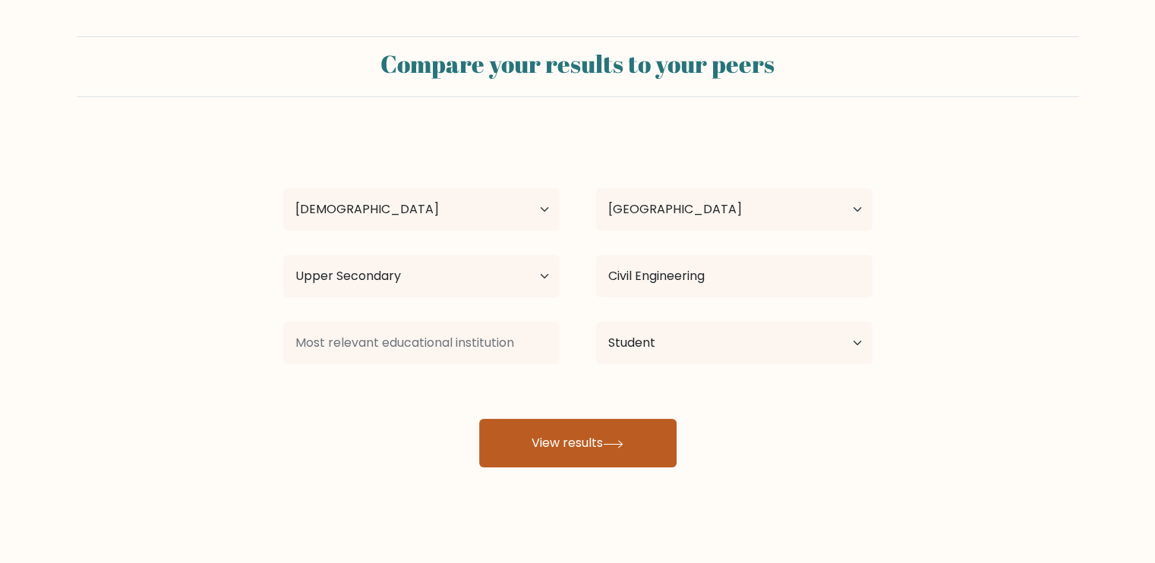
drag, startPoint x: 568, startPoint y: 446, endPoint x: 568, endPoint y: 437, distance: 9.1
click at [570, 446] on button "View results" at bounding box center [577, 443] width 197 height 49
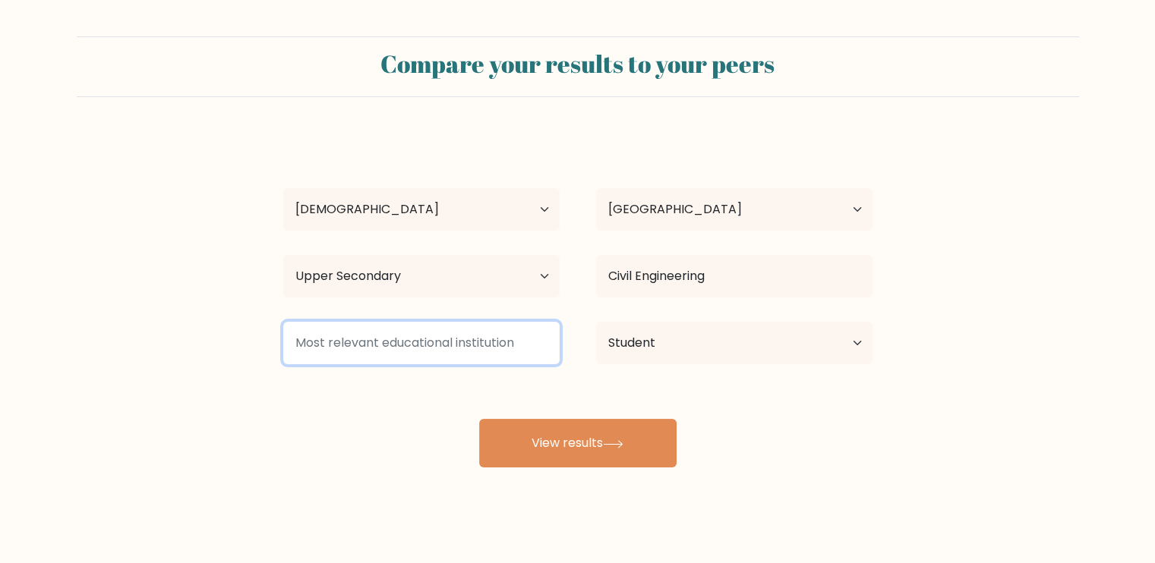
click at [488, 349] on input at bounding box center [421, 343] width 276 height 43
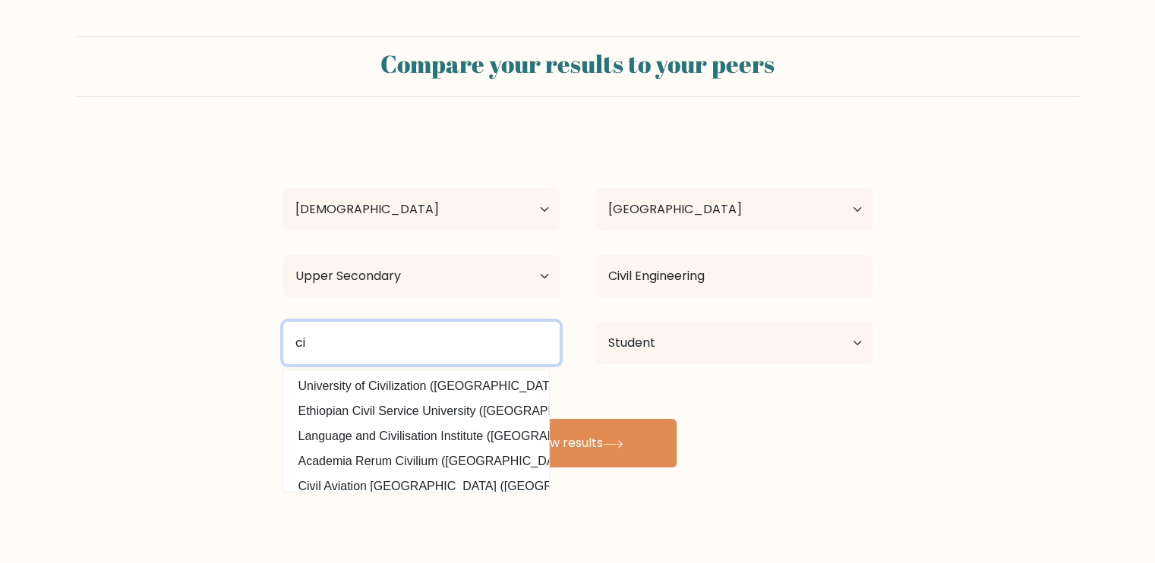
type input "c"
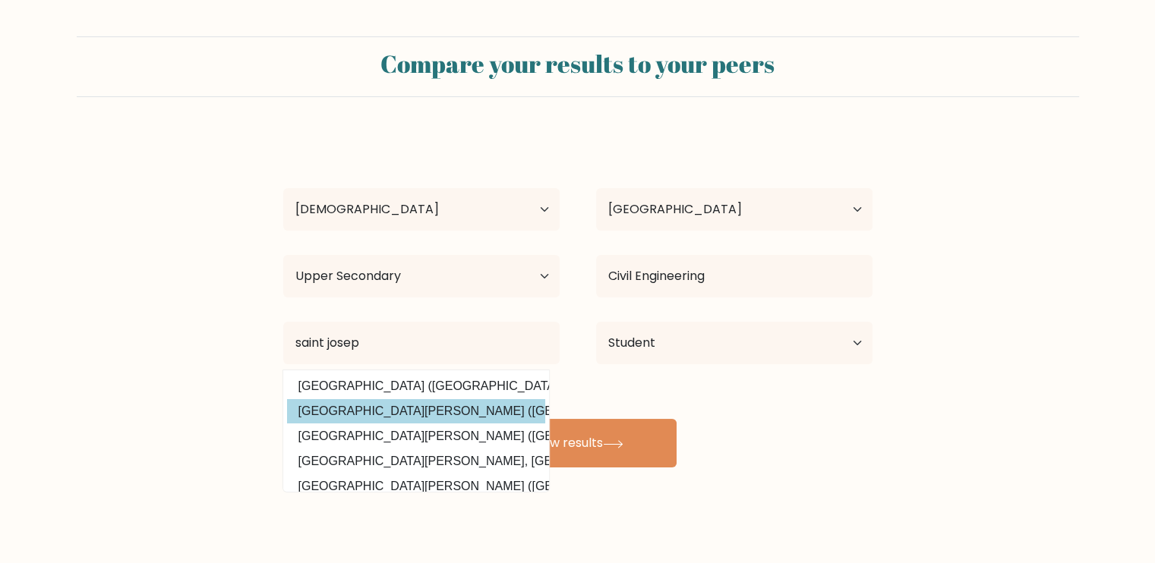
click at [449, 412] on option "Saint Joseph Institute of Technology (Philippines)" at bounding box center [416, 411] width 258 height 24
type input "Saint Joseph Institute of Technology"
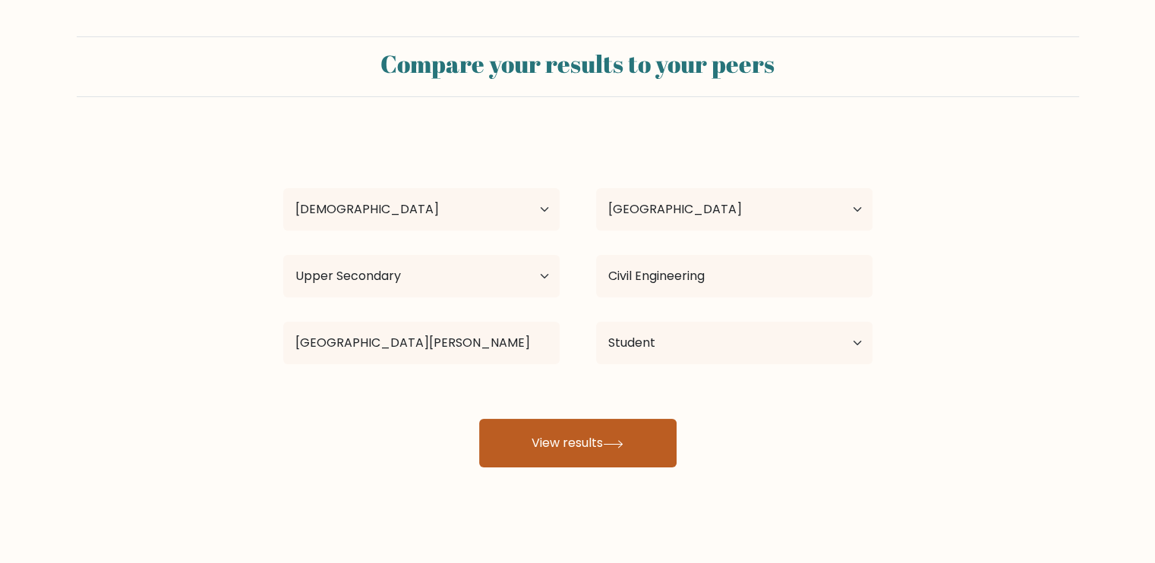
click at [608, 437] on button "View results" at bounding box center [577, 443] width 197 height 49
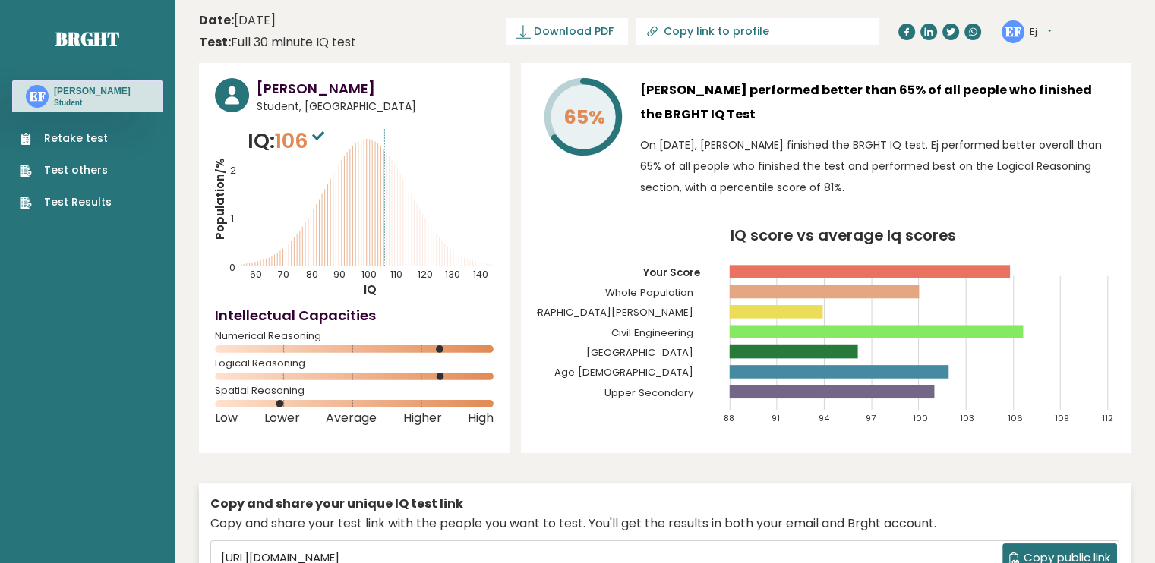
click at [103, 141] on link "Retake test" at bounding box center [66, 139] width 92 height 16
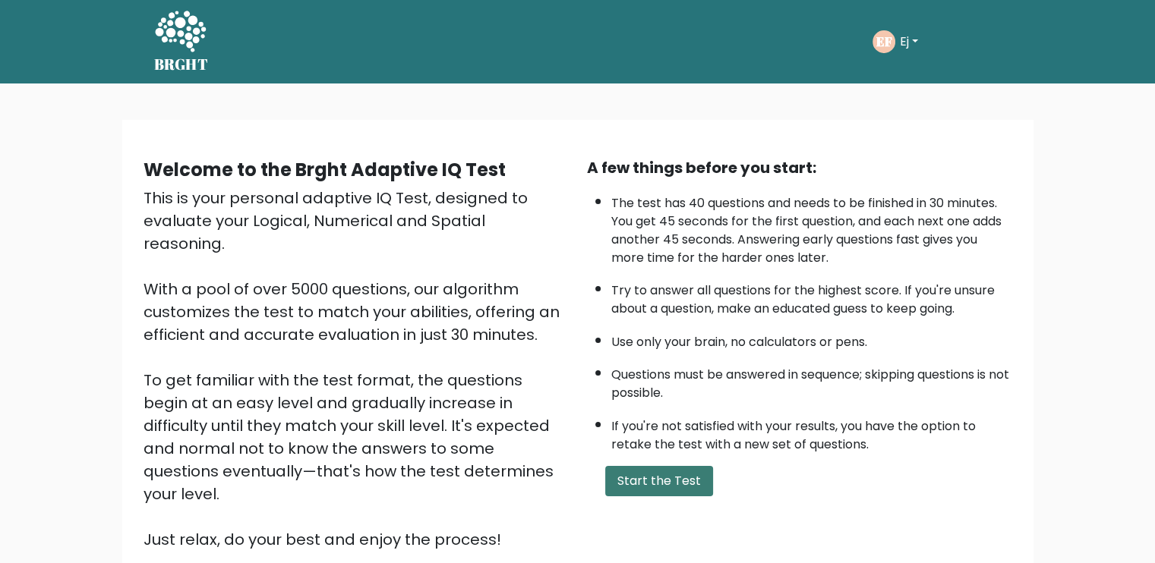
click at [658, 474] on button "Start the Test" at bounding box center [659, 481] width 108 height 30
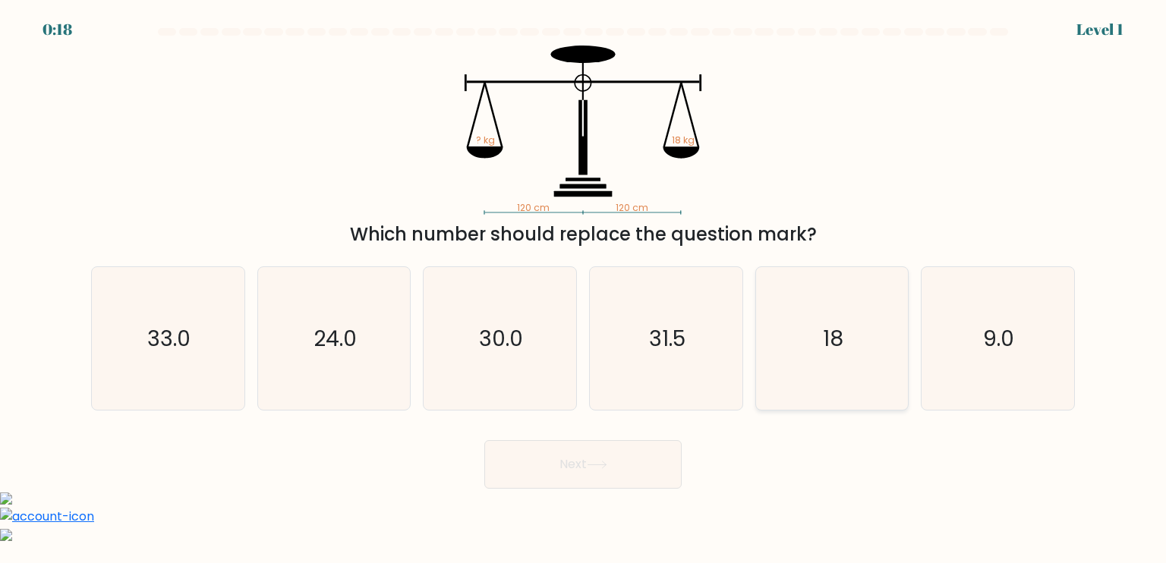
click at [800, 339] on icon "18" at bounding box center [832, 338] width 143 height 143
click at [584, 289] on input "e. 18" at bounding box center [583, 286] width 1 height 8
radio input "true"
click at [644, 470] on button "Next" at bounding box center [582, 464] width 197 height 49
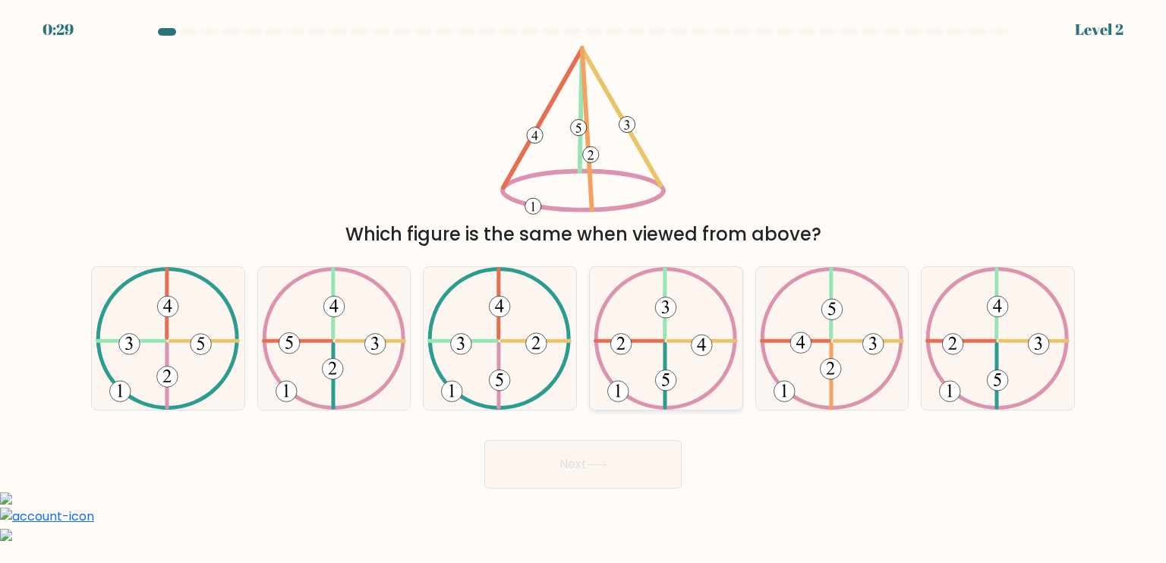
click at [661, 312] on 490 at bounding box center [666, 307] width 21 height 21
click at [584, 289] on input "d." at bounding box center [583, 286] width 1 height 8
radio input "true"
click at [865, 387] on icon at bounding box center [832, 338] width 144 height 143
click at [584, 289] on input "e." at bounding box center [583, 286] width 1 height 8
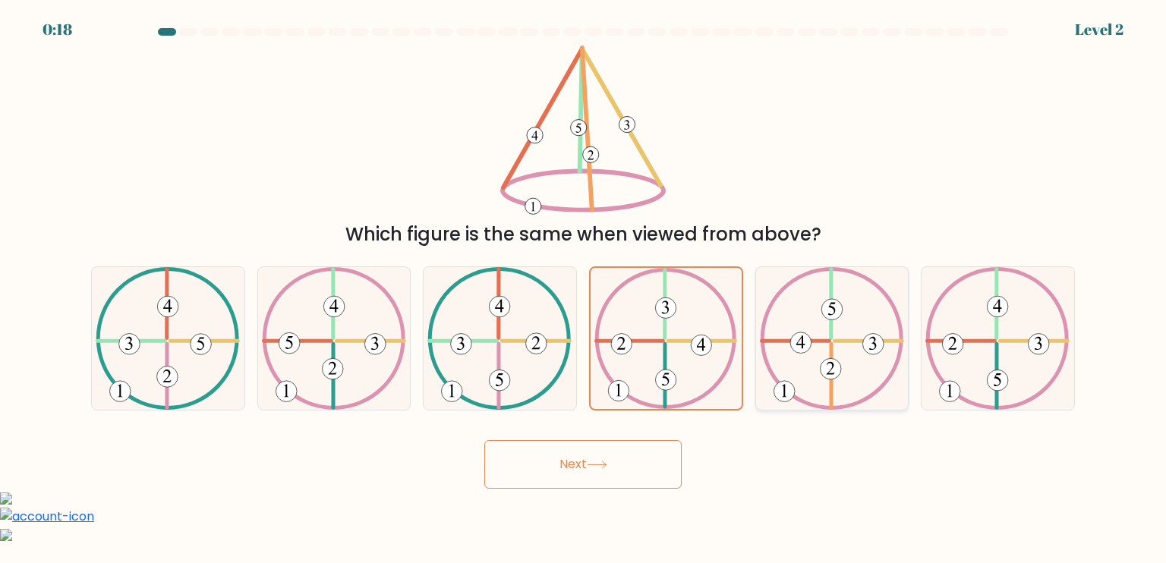
radio input "true"
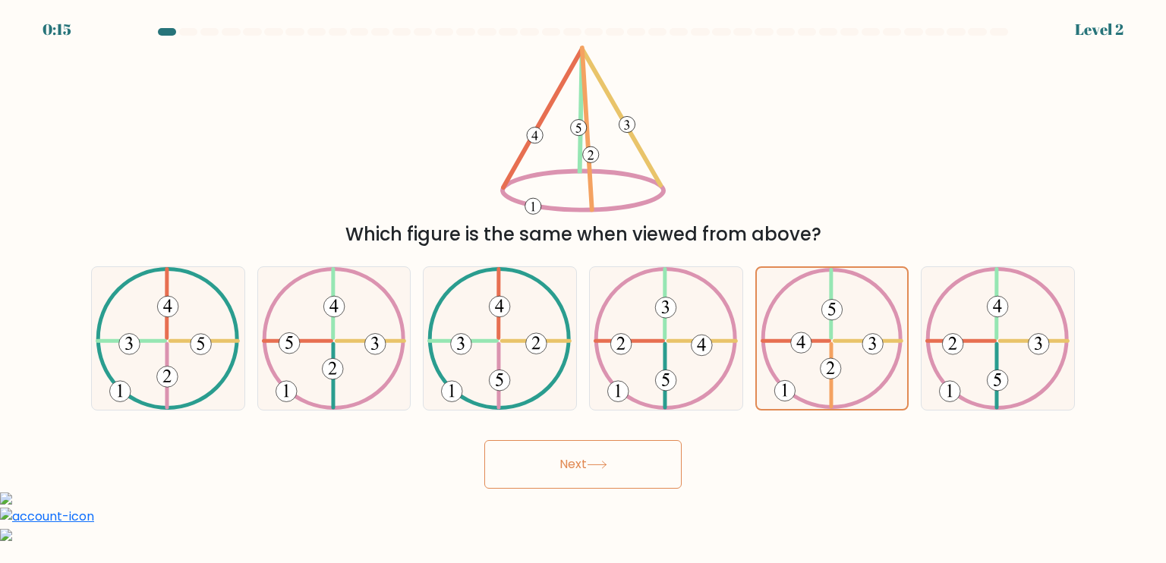
click at [625, 466] on button "Next" at bounding box center [582, 464] width 197 height 49
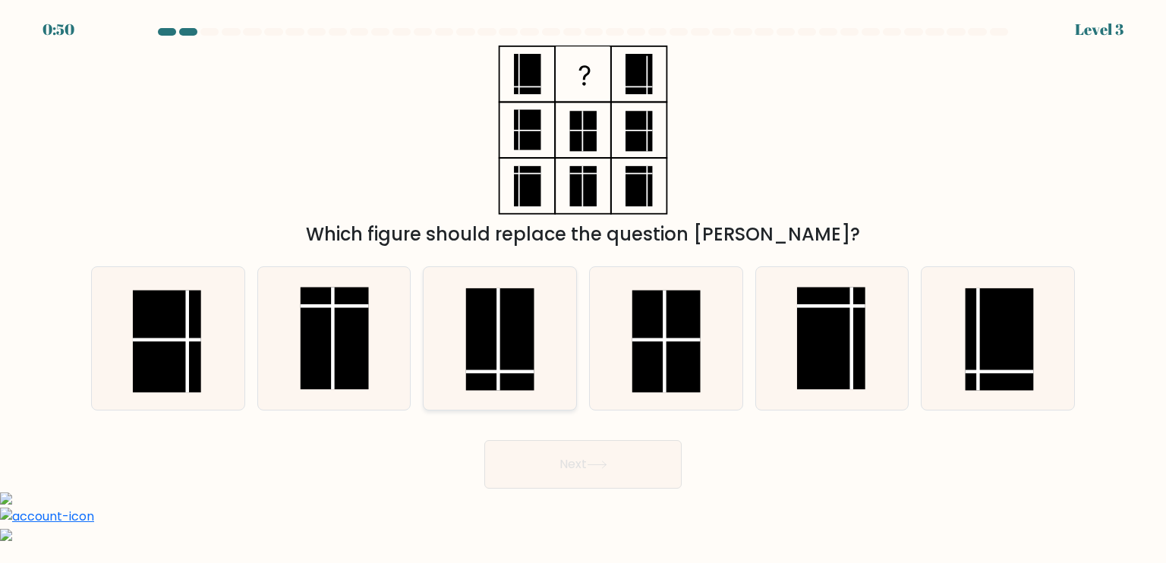
click at [489, 352] on rect at bounding box center [500, 340] width 68 height 103
click at [583, 289] on input "c." at bounding box center [583, 286] width 1 height 8
radio input "true"
click at [570, 469] on button "Next" at bounding box center [582, 464] width 197 height 49
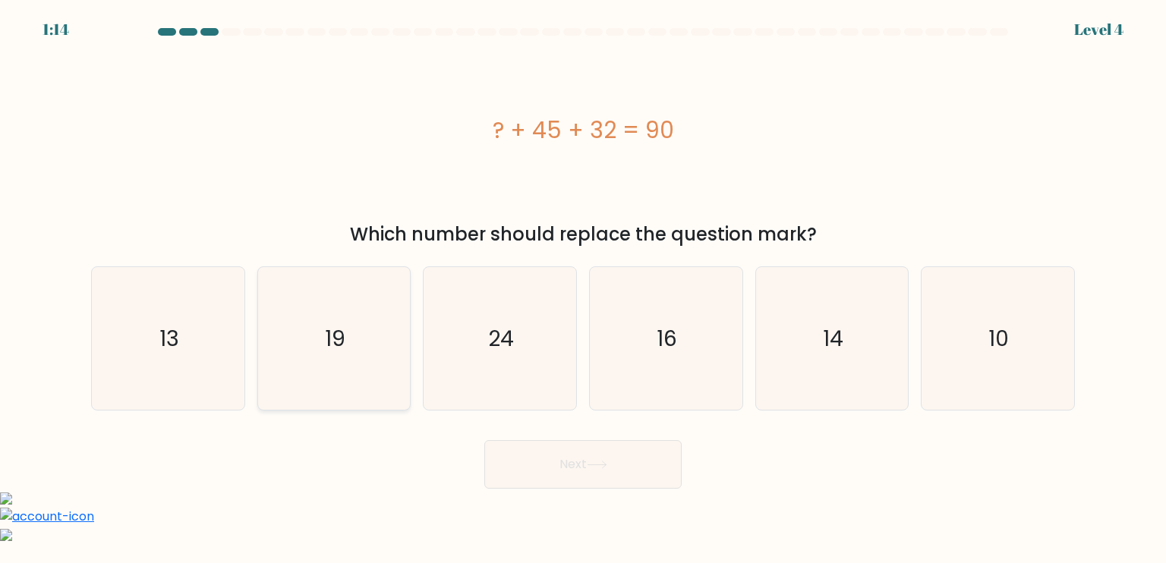
drag, startPoint x: 194, startPoint y: 323, endPoint x: 270, endPoint y: 360, distance: 85.2
click at [189, 297] on icon "13" at bounding box center [167, 338] width 143 height 143
click at [583, 289] on input "a. 13" at bounding box center [583, 286] width 1 height 8
radio input "true"
click at [534, 462] on button "Next" at bounding box center [582, 464] width 197 height 49
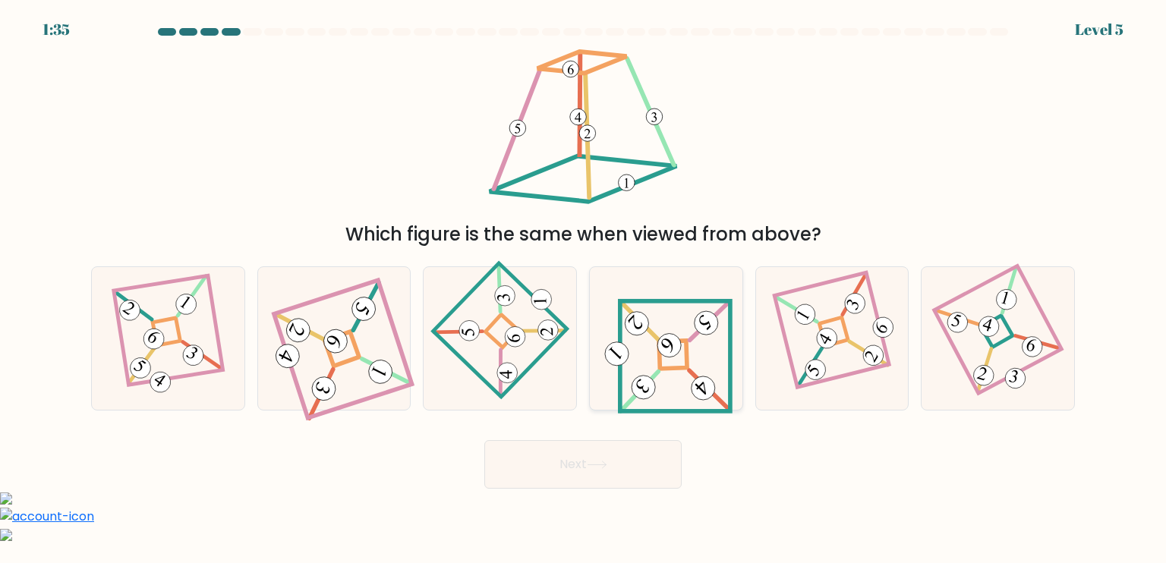
click at [658, 372] on 655 at bounding box center [639, 391] width 38 height 39
click at [584, 289] on input "d." at bounding box center [583, 286] width 1 height 8
radio input "true"
click at [604, 464] on icon at bounding box center [597, 465] width 21 height 8
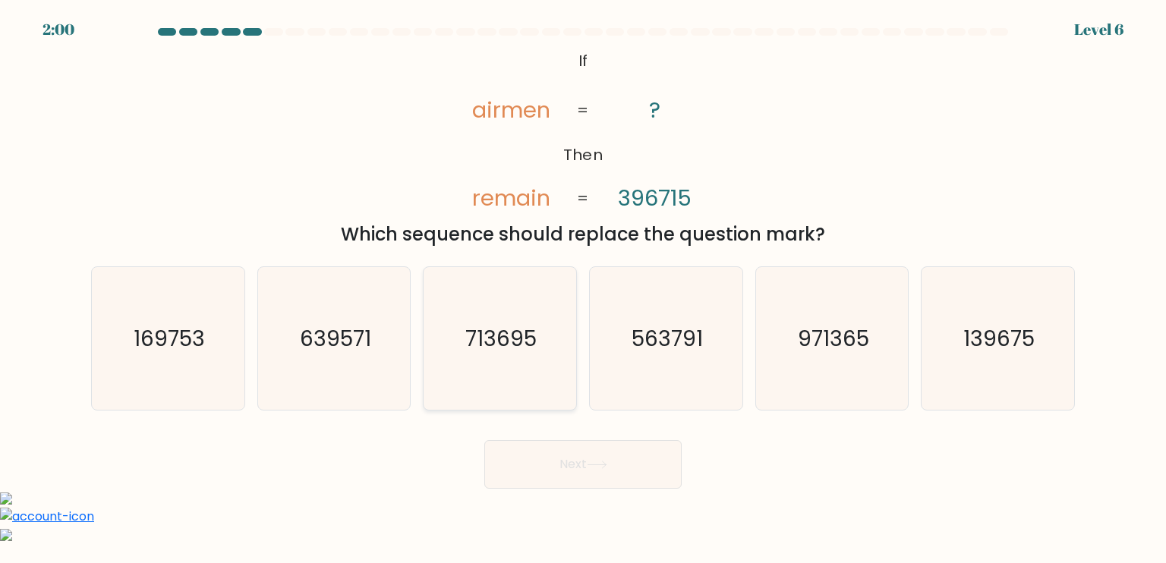
click at [522, 374] on icon "713695" at bounding box center [499, 338] width 143 height 143
click at [583, 289] on input "c. 713695" at bounding box center [583, 286] width 1 height 8
radio input "true"
click at [636, 472] on button "Next" at bounding box center [582, 464] width 197 height 49
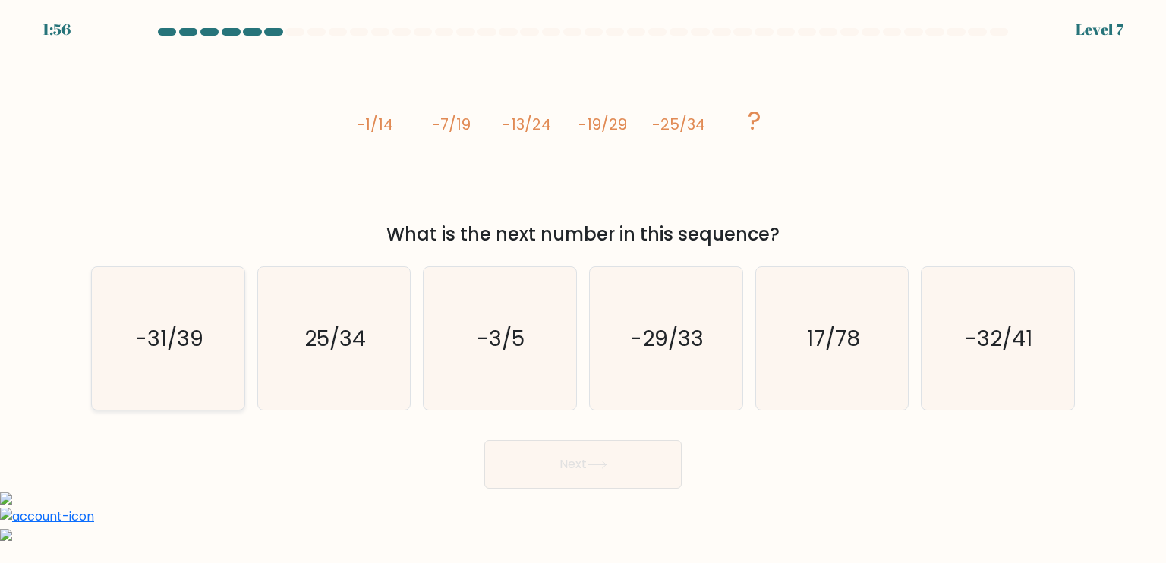
click at [173, 351] on text "-31/39" at bounding box center [169, 338] width 68 height 30
click at [583, 289] on input "a. -31/39" at bounding box center [583, 286] width 1 height 8
radio input "true"
click at [589, 469] on button "Next" at bounding box center [582, 464] width 197 height 49
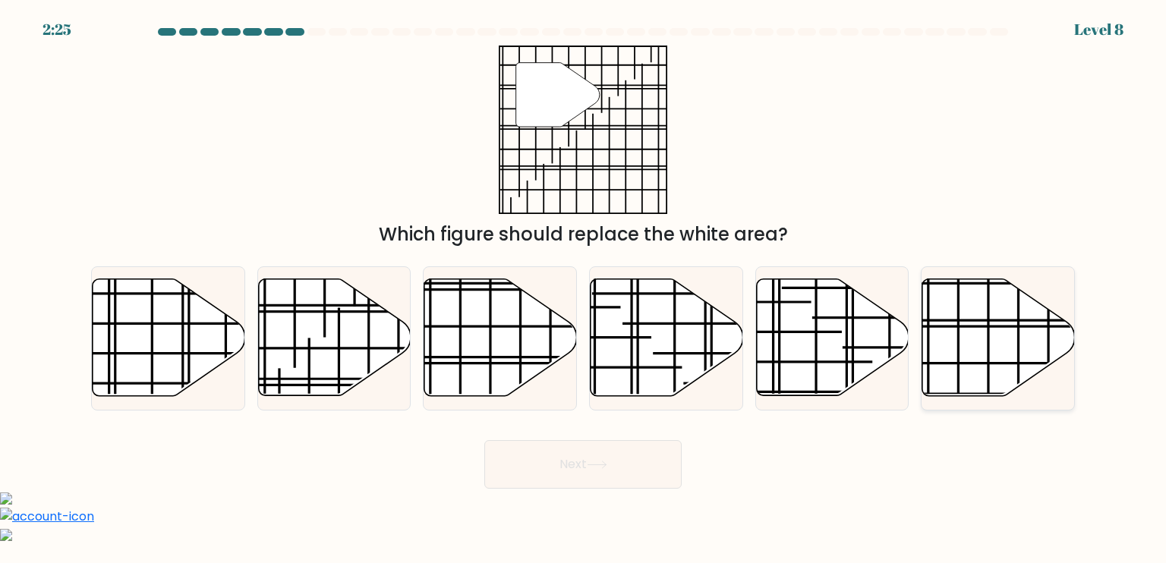
click at [989, 333] on icon at bounding box center [998, 338] width 153 height 119
click at [584, 289] on input "f." at bounding box center [583, 286] width 1 height 8
radio input "true"
click at [576, 470] on button "Next" at bounding box center [582, 464] width 197 height 49
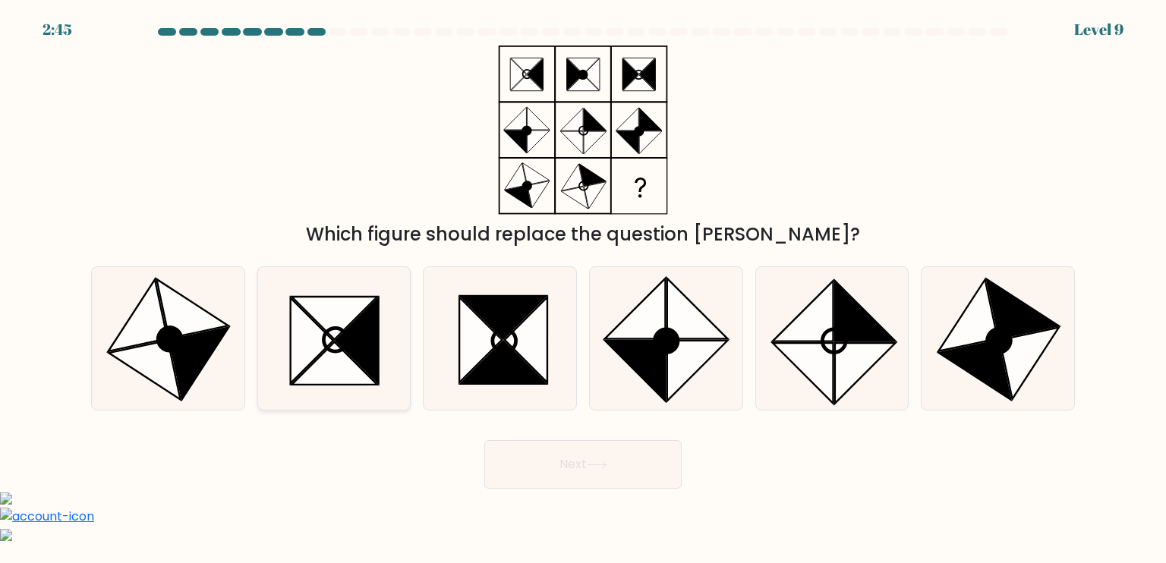
click at [346, 344] on icon at bounding box center [336, 340] width 24 height 24
click at [583, 289] on input "b." at bounding box center [583, 286] width 1 height 8
radio input "true"
click at [606, 467] on icon at bounding box center [597, 465] width 18 height 7
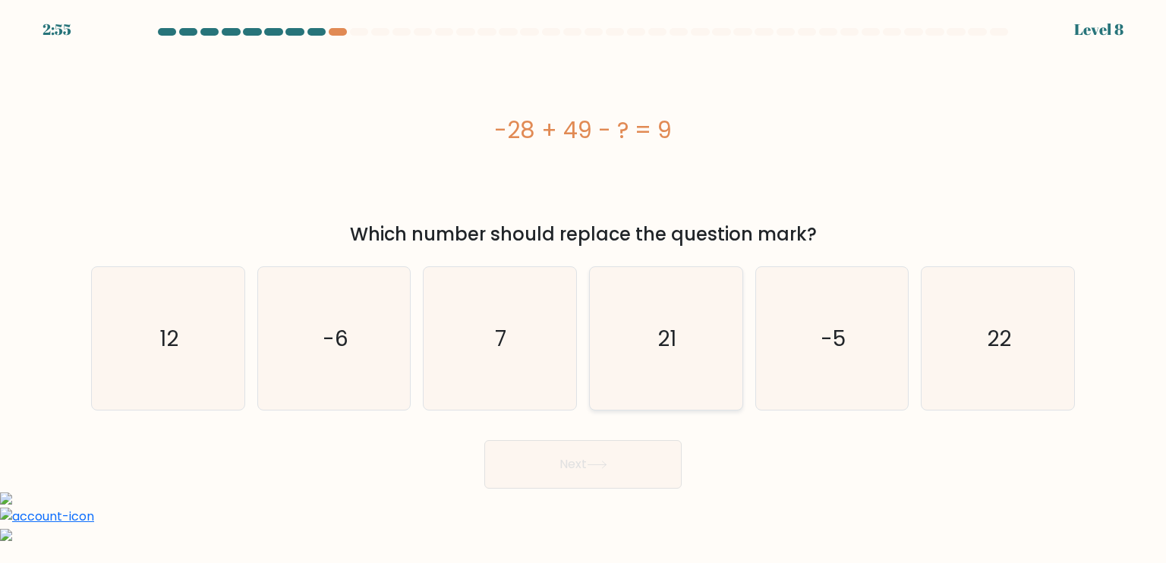
drag, startPoint x: 675, startPoint y: 341, endPoint x: 658, endPoint y: 353, distance: 20.7
click at [693, 335] on icon "21" at bounding box center [666, 338] width 143 height 143
click at [584, 289] on input "d. 21" at bounding box center [583, 286] width 1 height 8
radio input "true"
click at [581, 479] on button "Next" at bounding box center [582, 464] width 197 height 49
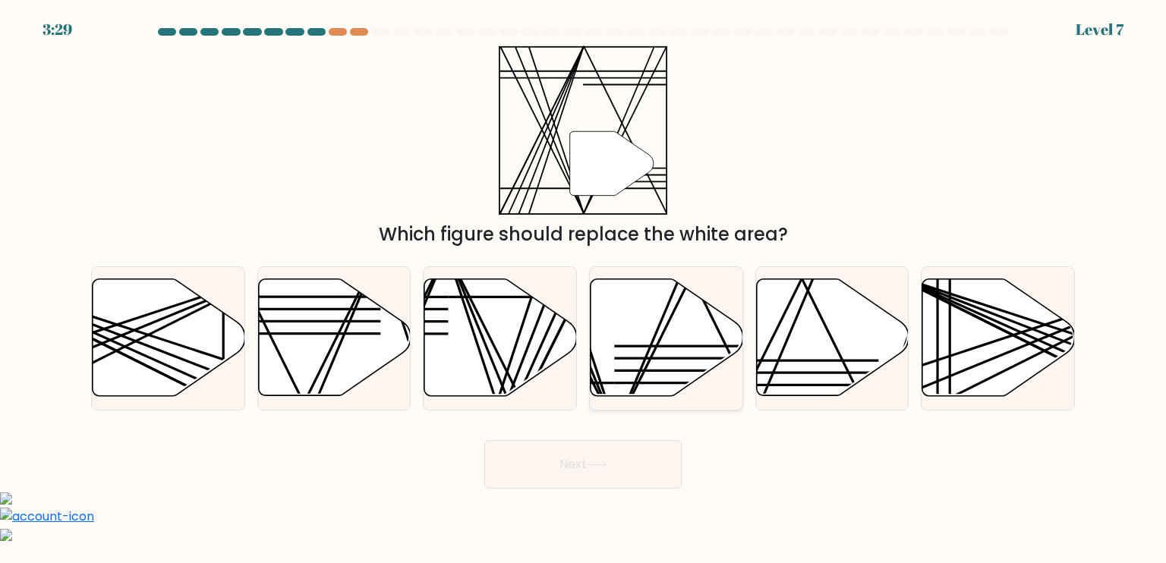
click at [655, 341] on icon at bounding box center [667, 337] width 153 height 117
click at [584, 289] on input "d." at bounding box center [583, 286] width 1 height 8
radio input "true"
click at [646, 466] on button "Next" at bounding box center [582, 464] width 197 height 49
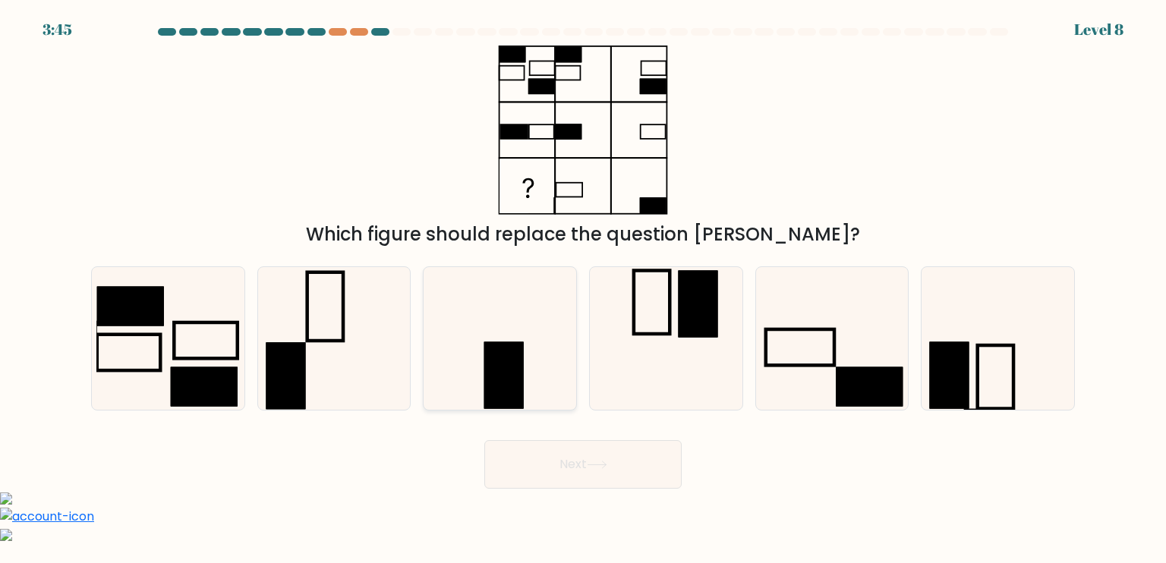
click at [494, 346] on rect at bounding box center [503, 375] width 39 height 67
click at [583, 289] on input "c." at bounding box center [583, 286] width 1 height 8
radio input "true"
click at [604, 471] on button "Next" at bounding box center [582, 464] width 197 height 49
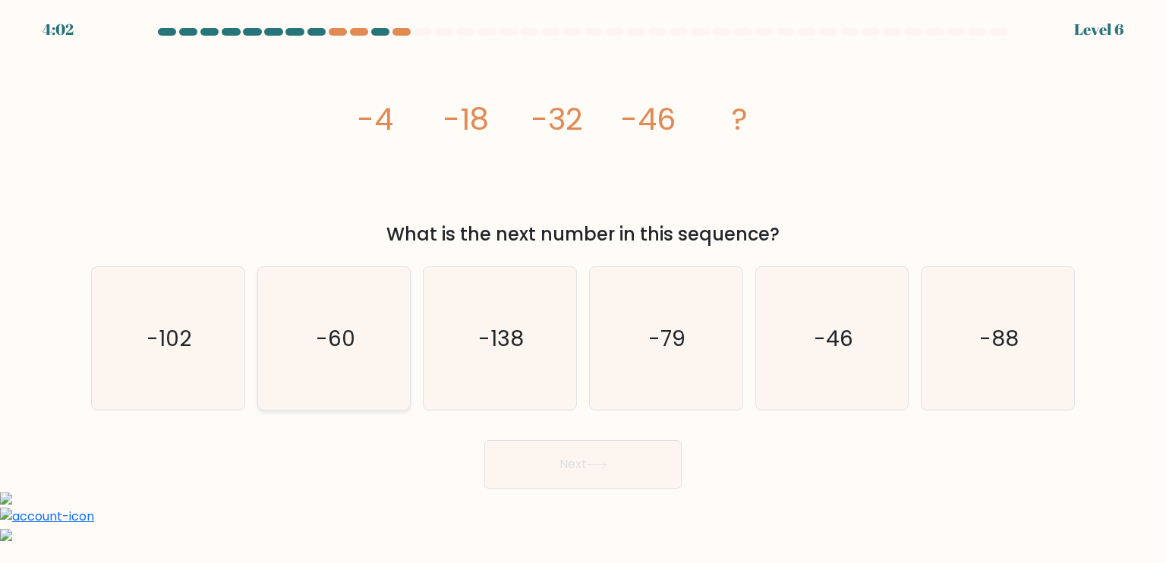
drag, startPoint x: 339, startPoint y: 343, endPoint x: 341, endPoint y: 330, distance: 13.0
click at [340, 333] on text "-60" at bounding box center [335, 338] width 39 height 30
click at [583, 289] on input "b. -60" at bounding box center [583, 286] width 1 height 8
radio input "true"
click at [621, 459] on button "Next" at bounding box center [582, 464] width 197 height 49
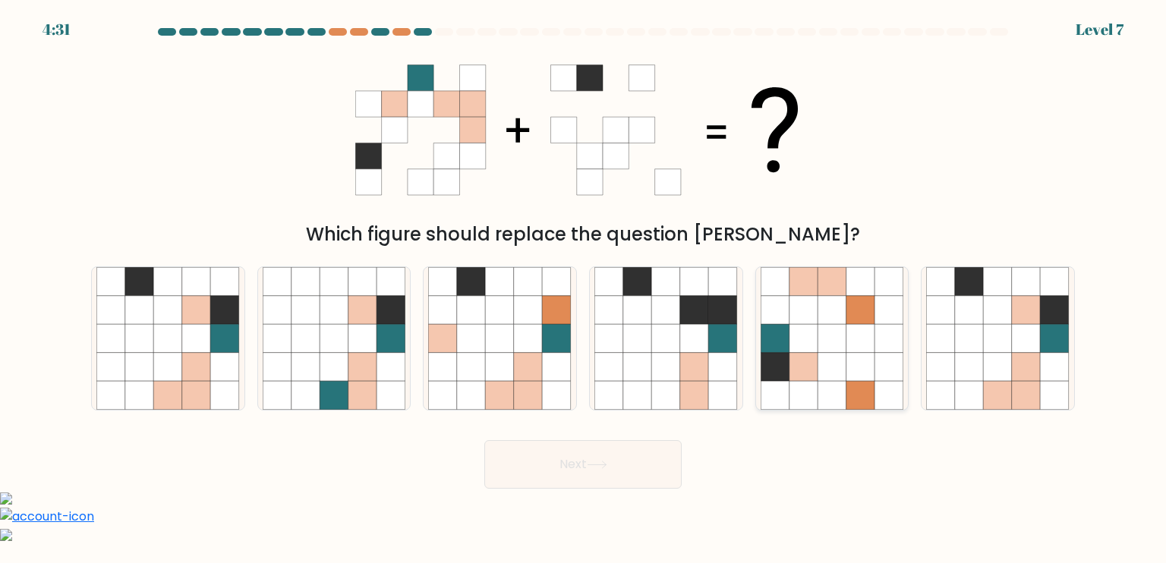
click at [802, 318] on icon at bounding box center [804, 310] width 29 height 29
click at [584, 289] on input "e." at bounding box center [583, 286] width 1 height 8
radio input "true"
click at [620, 459] on button "Next" at bounding box center [582, 464] width 197 height 49
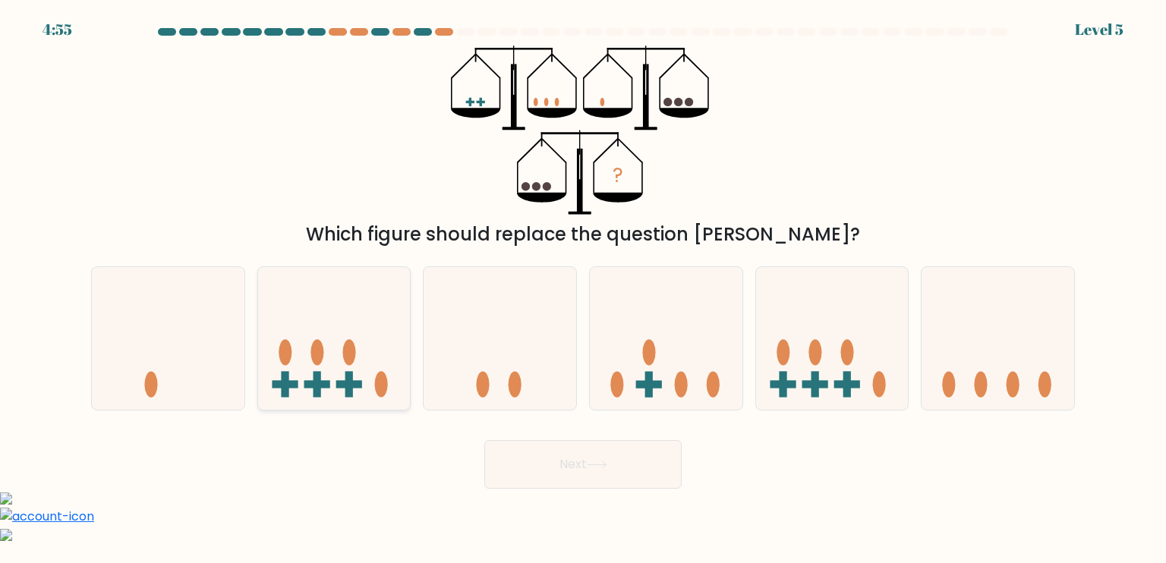
drag, startPoint x: 363, startPoint y: 374, endPoint x: 380, endPoint y: 377, distance: 17.7
click at [372, 358] on icon at bounding box center [334, 339] width 153 height 126
click at [583, 289] on input "b." at bounding box center [583, 286] width 1 height 8
radio input "true"
click at [598, 452] on button "Next" at bounding box center [582, 464] width 197 height 49
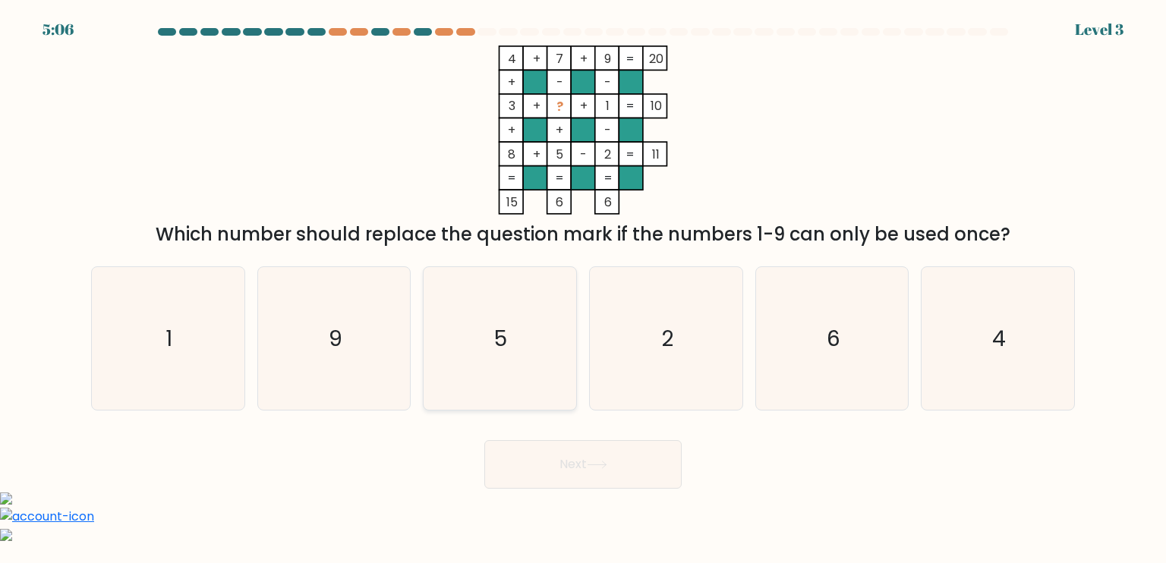
click at [505, 382] on icon "5" at bounding box center [499, 338] width 143 height 143
click at [583, 289] on input "c. 5" at bounding box center [583, 286] width 1 height 8
radio input "true"
click at [627, 461] on button "Next" at bounding box center [582, 464] width 197 height 49
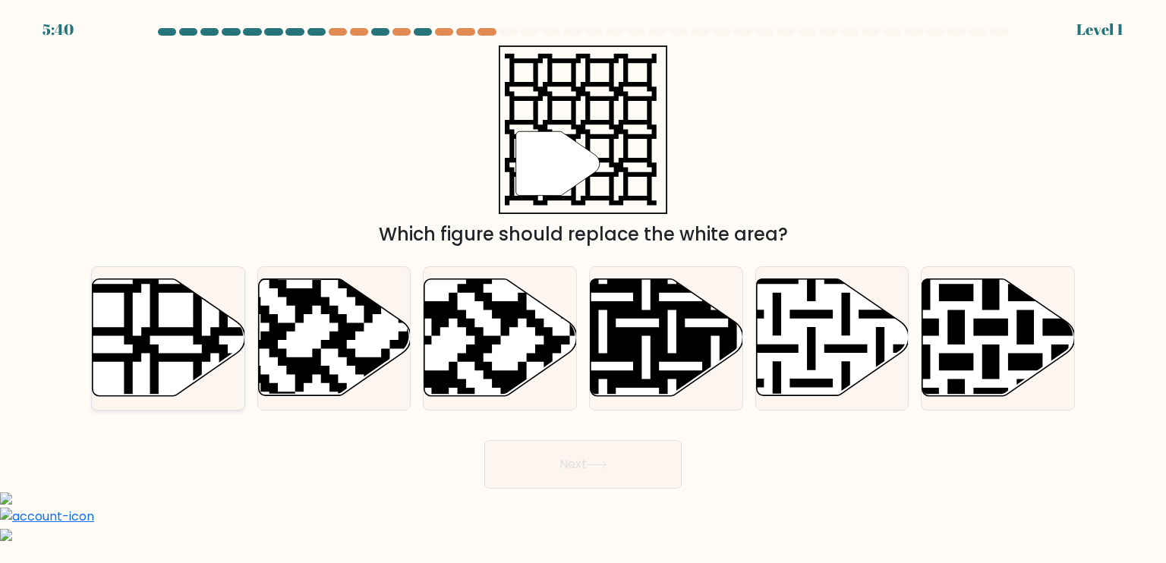
click at [168, 330] on icon at bounding box center [210, 275] width 276 height 276
click at [583, 289] on input "a." at bounding box center [583, 286] width 1 height 8
radio input "true"
click at [625, 465] on button "Next" at bounding box center [582, 464] width 197 height 49
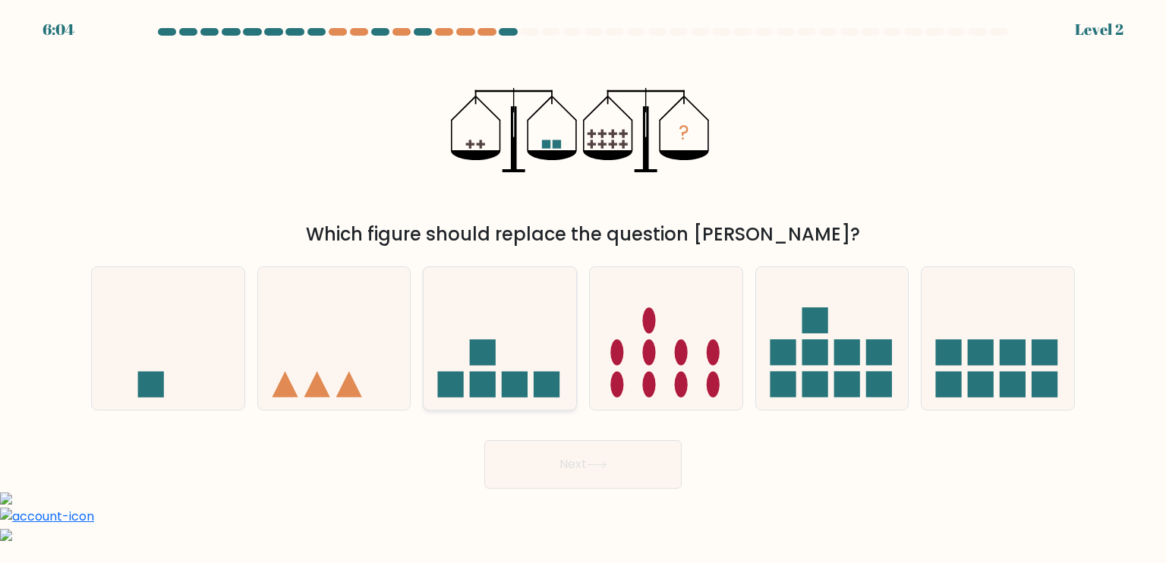
click at [474, 367] on icon at bounding box center [500, 339] width 153 height 126
click at [583, 289] on input "c." at bounding box center [583, 286] width 1 height 8
radio input "true"
drag, startPoint x: 361, startPoint y: 385, endPoint x: 455, endPoint y: 413, distance: 97.5
click at [359, 385] on icon at bounding box center [334, 339] width 153 height 126
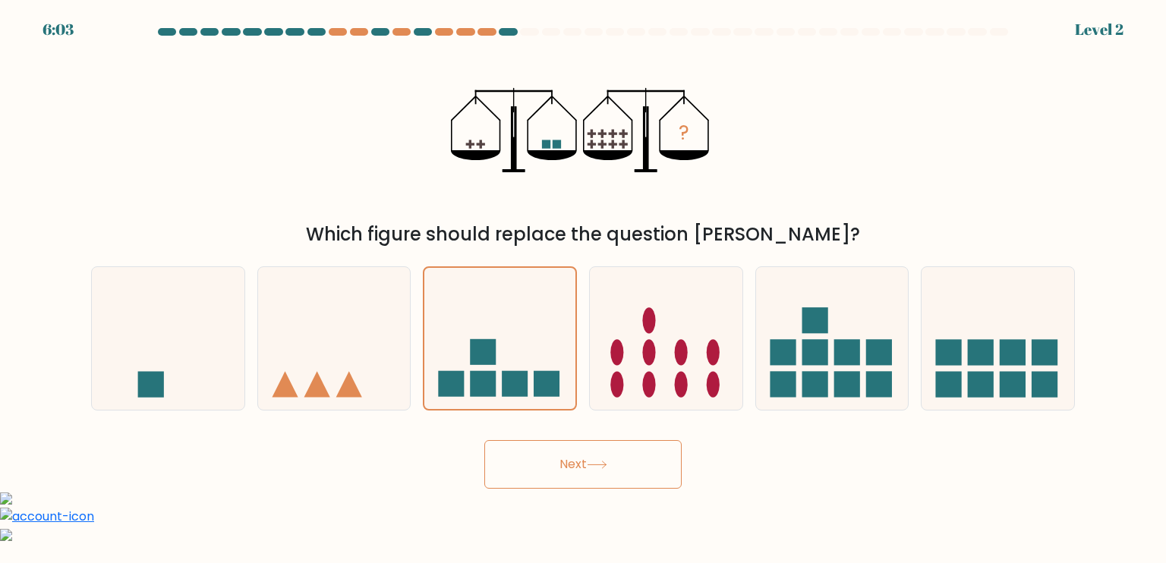
click at [583, 289] on input "b." at bounding box center [583, 286] width 1 height 8
radio input "true"
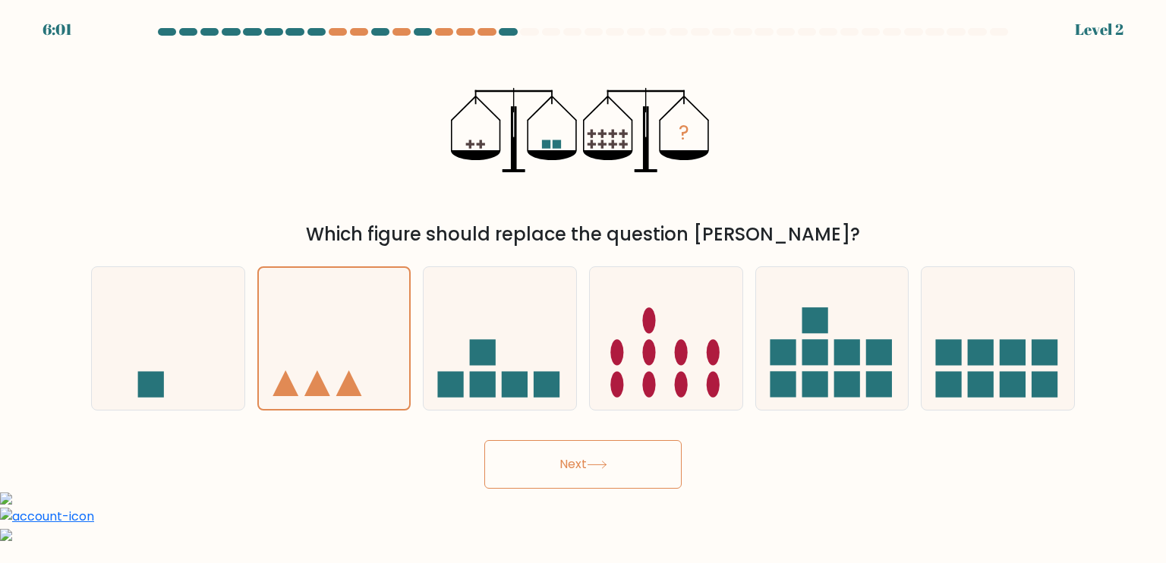
click at [627, 460] on button "Next" at bounding box center [582, 464] width 197 height 49
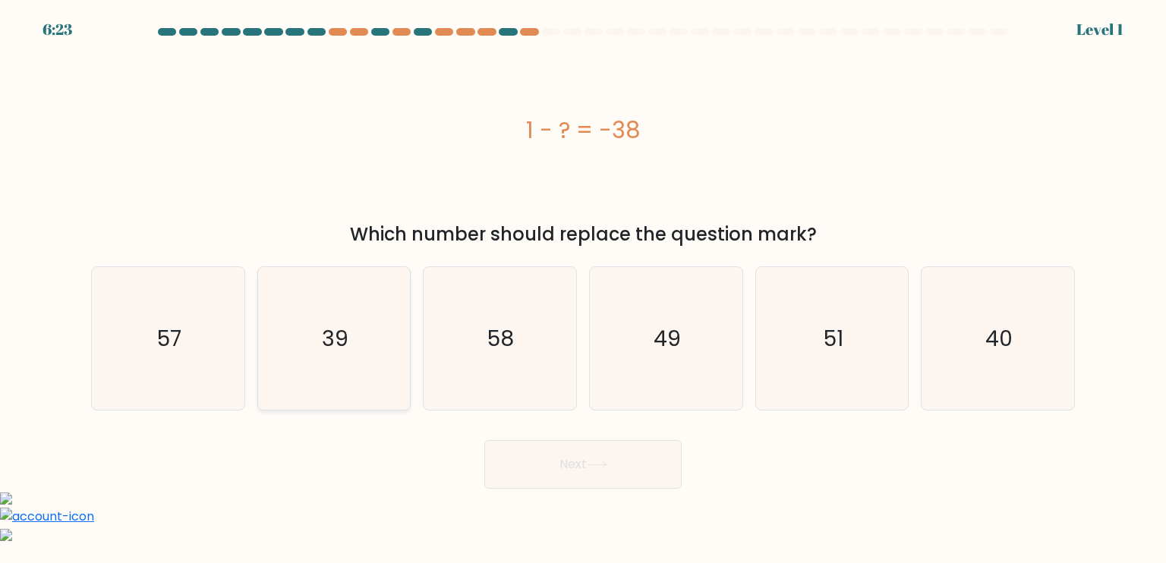
click at [292, 358] on icon "39" at bounding box center [334, 338] width 143 height 143
click at [583, 289] on input "b. 39" at bounding box center [583, 286] width 1 height 8
radio input "true"
click at [557, 469] on button "Next" at bounding box center [582, 464] width 197 height 49
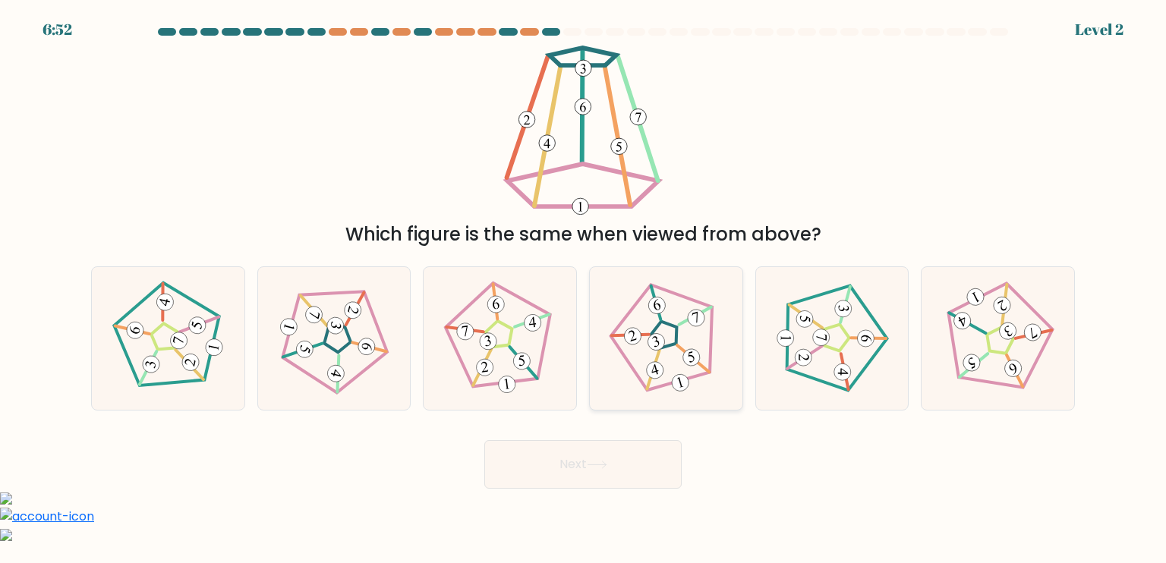
click at [689, 318] on 783 at bounding box center [696, 318] width 21 height 21
click at [584, 289] on input "d." at bounding box center [583, 286] width 1 height 8
radio input "true"
click at [619, 449] on button "Next" at bounding box center [582, 464] width 197 height 49
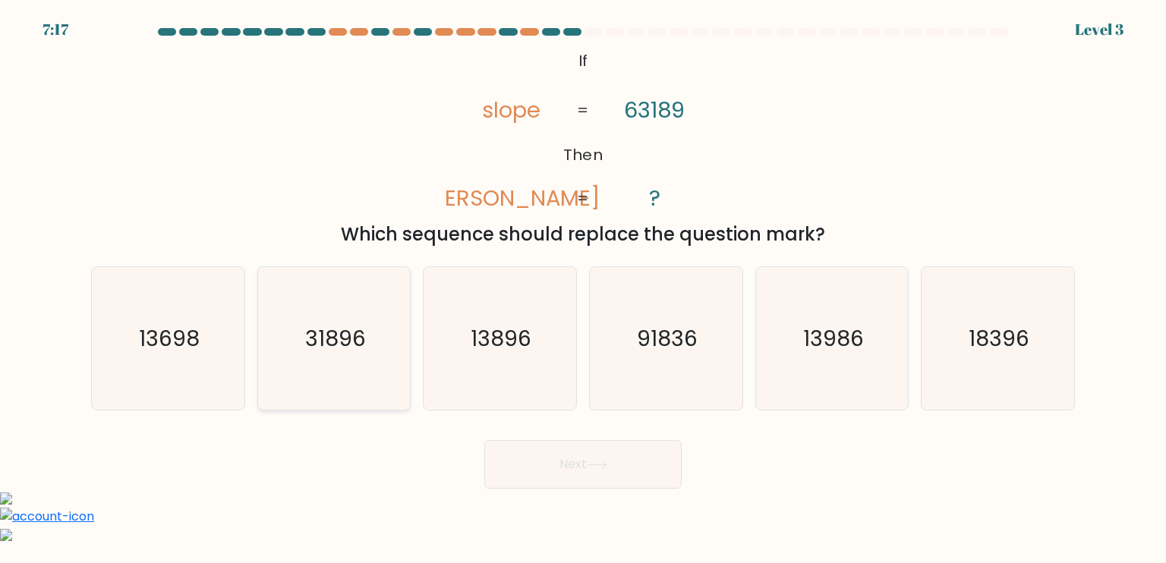
click at [337, 315] on icon "31896" at bounding box center [334, 338] width 143 height 143
click at [583, 289] on input "b. 31896" at bounding box center [583, 286] width 1 height 8
radio input "true"
click at [617, 456] on button "Next" at bounding box center [582, 464] width 197 height 49
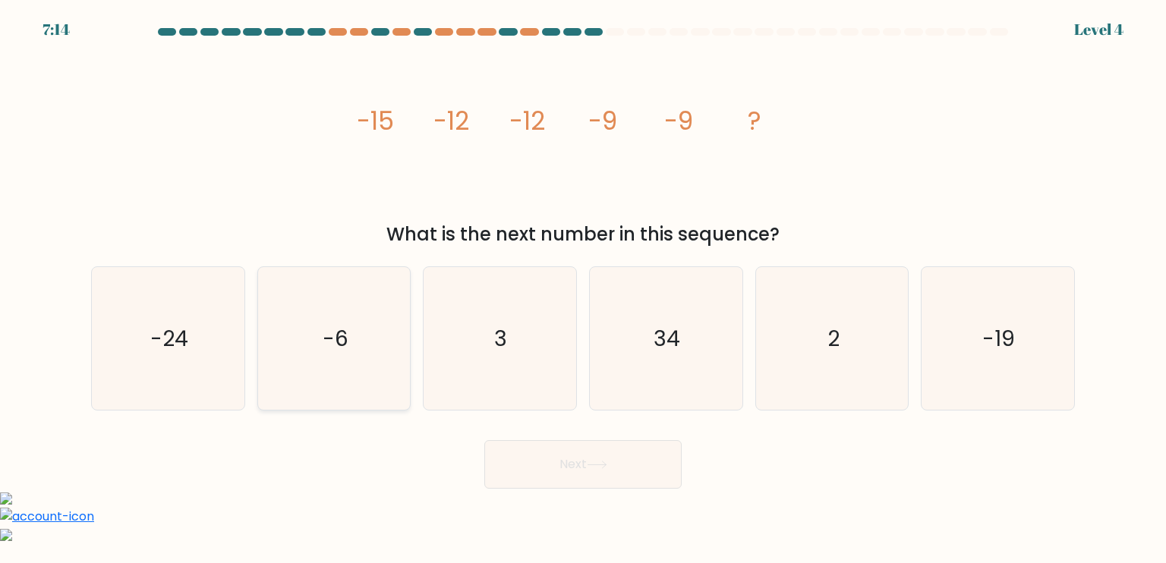
click at [385, 362] on icon "-6" at bounding box center [334, 338] width 143 height 143
click at [583, 289] on input "b. -6" at bounding box center [583, 286] width 1 height 8
radio input "true"
click at [588, 461] on button "Next" at bounding box center [582, 464] width 197 height 49
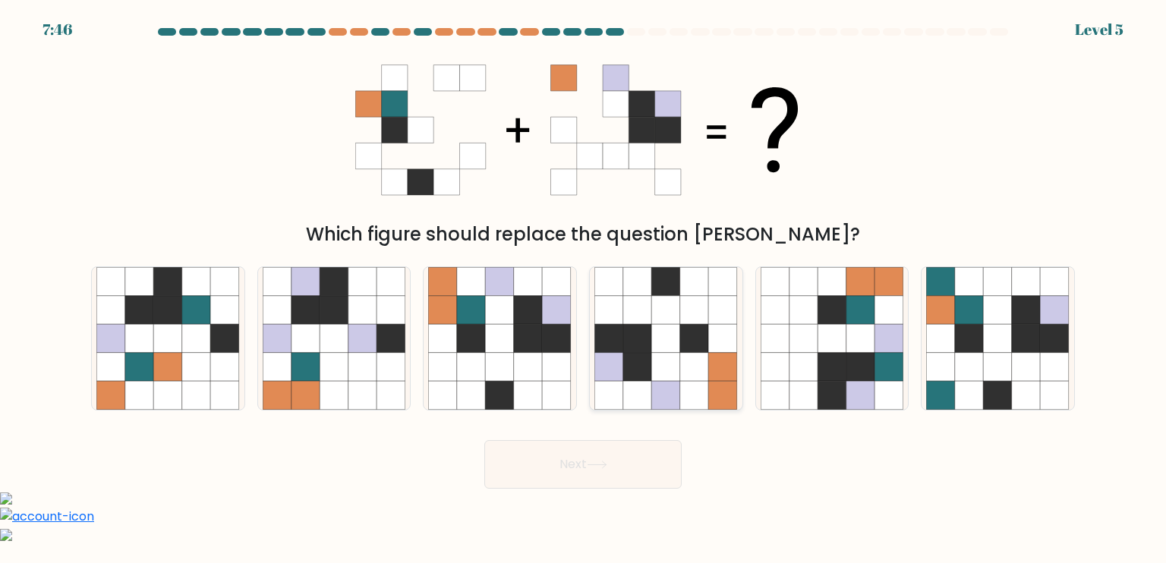
click at [688, 376] on icon at bounding box center [694, 367] width 29 height 29
click at [584, 289] on input "d." at bounding box center [583, 286] width 1 height 8
radio input "true"
click at [620, 478] on button "Next" at bounding box center [582, 464] width 197 height 49
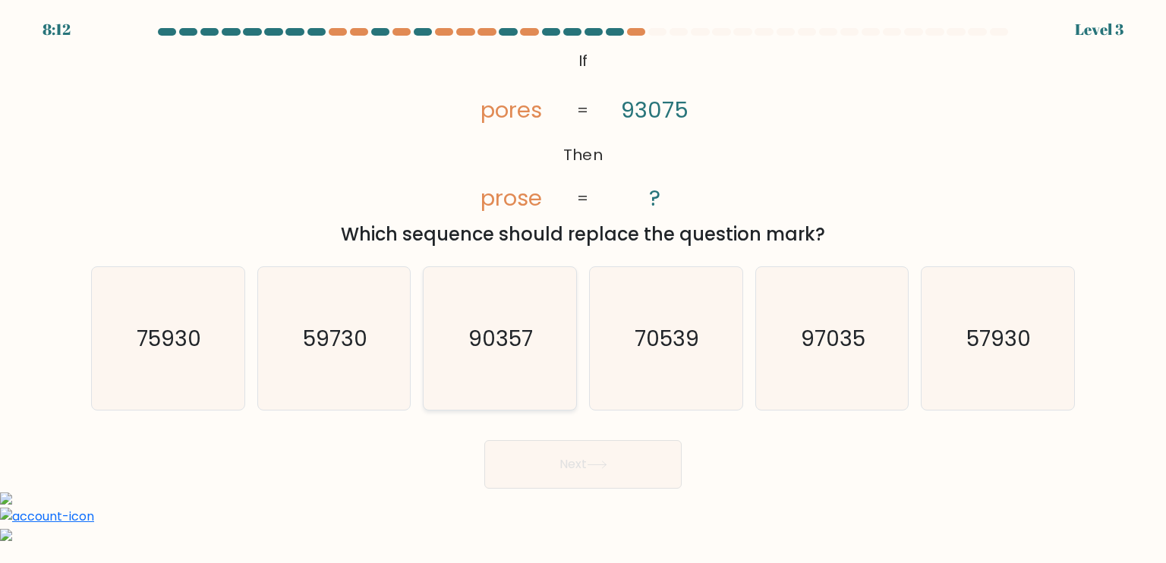
drag, startPoint x: 515, startPoint y: 311, endPoint x: 549, endPoint y: 346, distance: 49.4
click at [516, 309] on icon "90357" at bounding box center [499, 338] width 143 height 143
click at [513, 385] on icon "90357" at bounding box center [499, 338] width 143 height 143
click at [583, 289] on input "c. 90357" at bounding box center [583, 286] width 1 height 8
radio input "true"
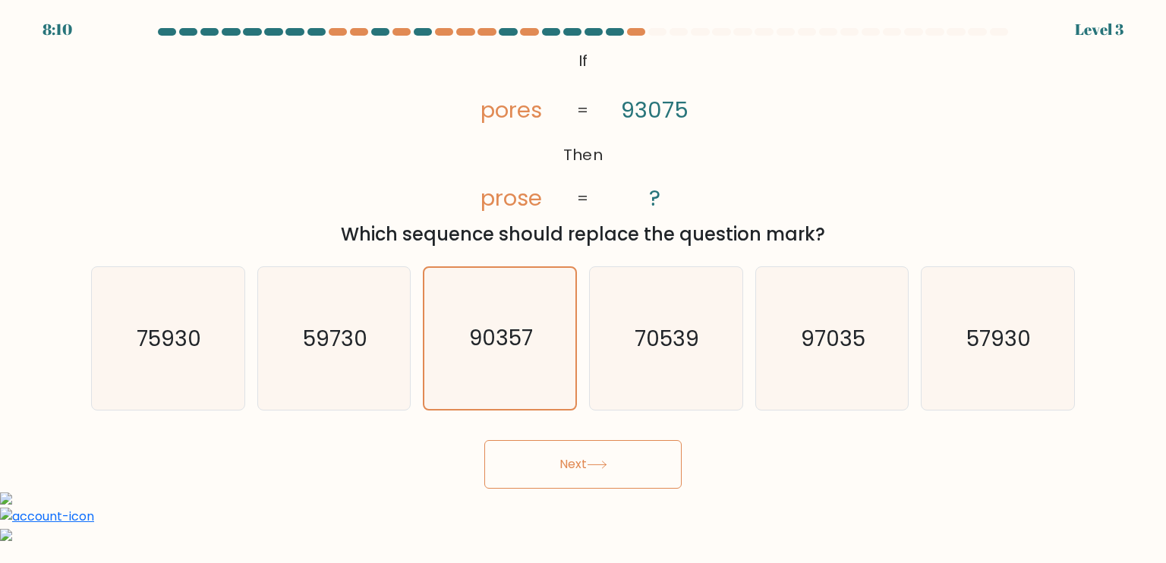
click at [623, 482] on button "Next" at bounding box center [582, 464] width 197 height 49
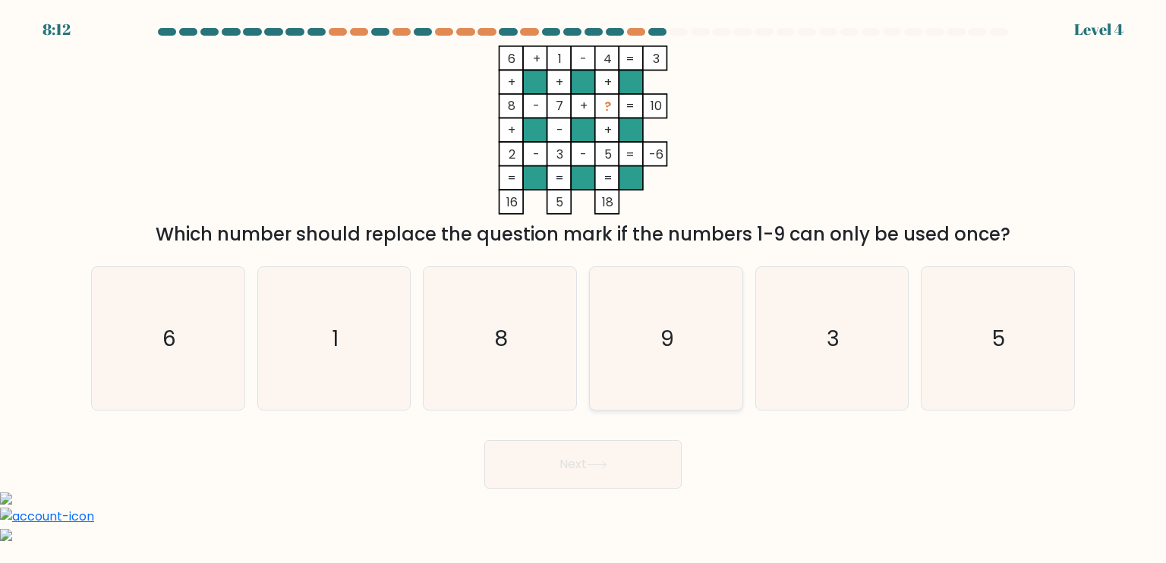
click at [693, 359] on icon "9" at bounding box center [666, 338] width 143 height 143
click at [584, 289] on input "d. 9" at bounding box center [583, 286] width 1 height 8
radio input "true"
click at [590, 472] on button "Next" at bounding box center [582, 464] width 197 height 49
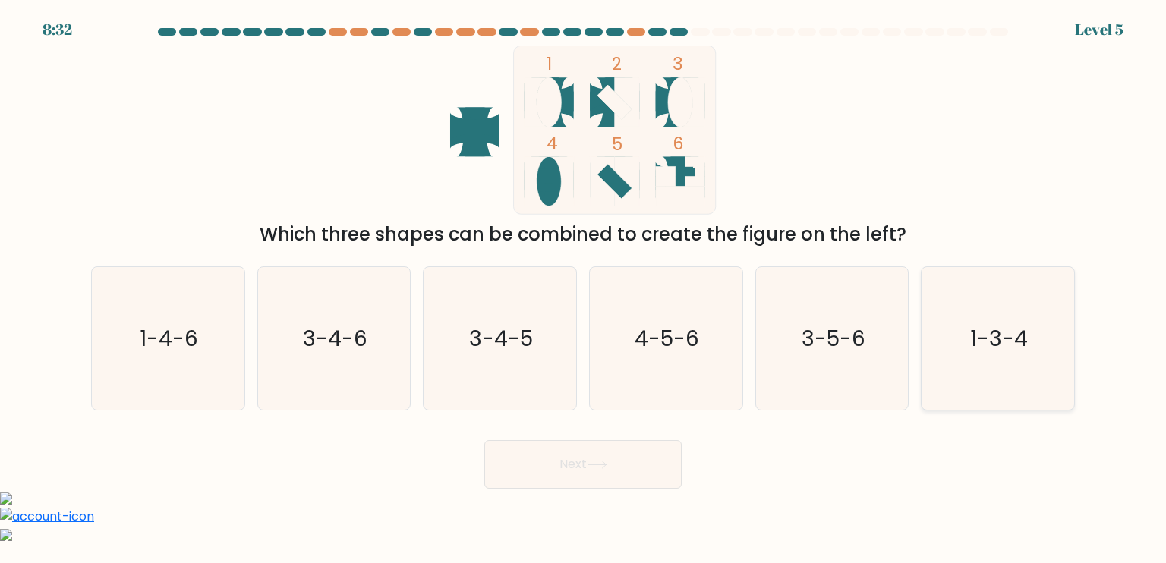
drag, startPoint x: 1036, startPoint y: 342, endPoint x: 1021, endPoint y: 345, distance: 15.5
click at [1034, 336] on icon "1-3-4" at bounding box center [997, 338] width 143 height 143
click at [584, 289] on input "f. 1-3-4" at bounding box center [583, 286] width 1 height 8
radio input "true"
click at [608, 468] on icon at bounding box center [597, 465] width 21 height 8
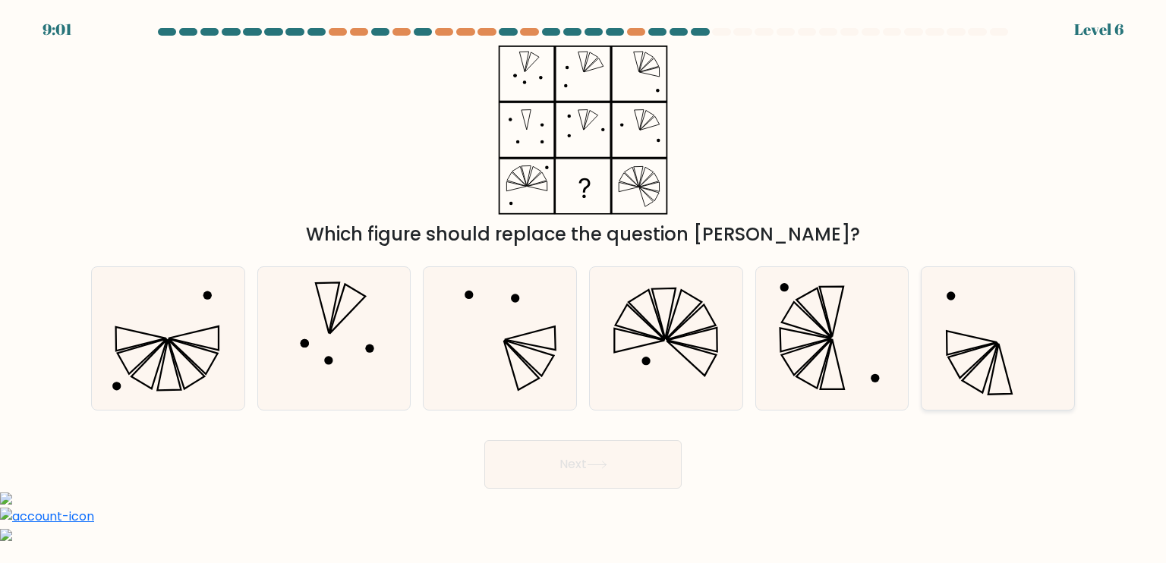
click at [974, 339] on icon at bounding box center [997, 338] width 143 height 143
click at [584, 289] on input "f." at bounding box center [583, 286] width 1 height 8
radio input "true"
click at [630, 459] on button "Next" at bounding box center [582, 464] width 197 height 49
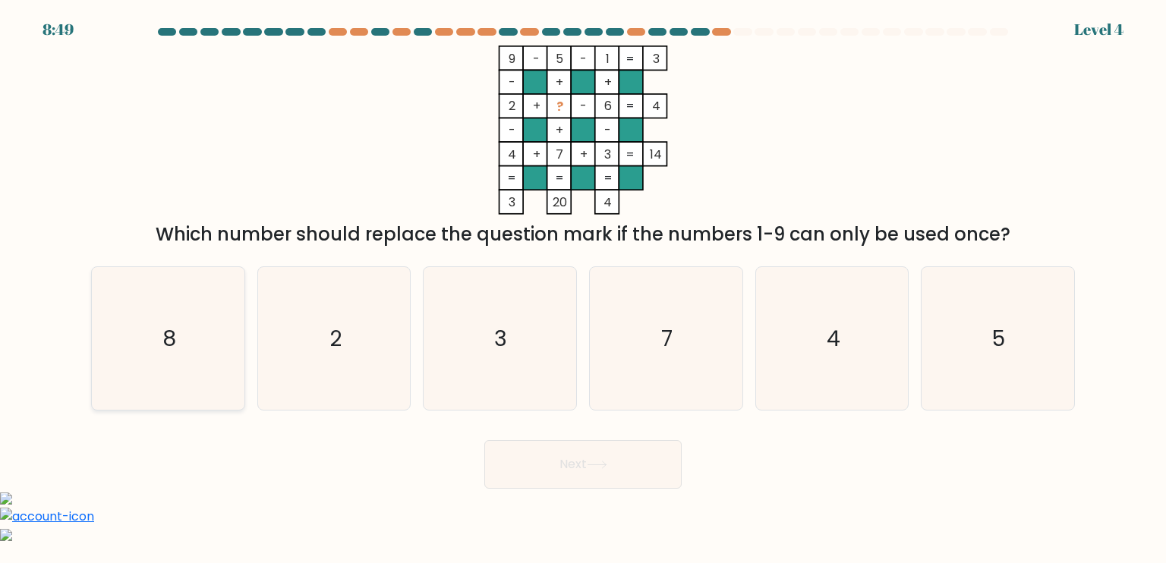
click at [199, 327] on icon "8" at bounding box center [167, 338] width 143 height 143
click at [583, 289] on input "a. 8" at bounding box center [583, 286] width 1 height 8
radio input "true"
click at [644, 472] on button "Next" at bounding box center [582, 464] width 197 height 49
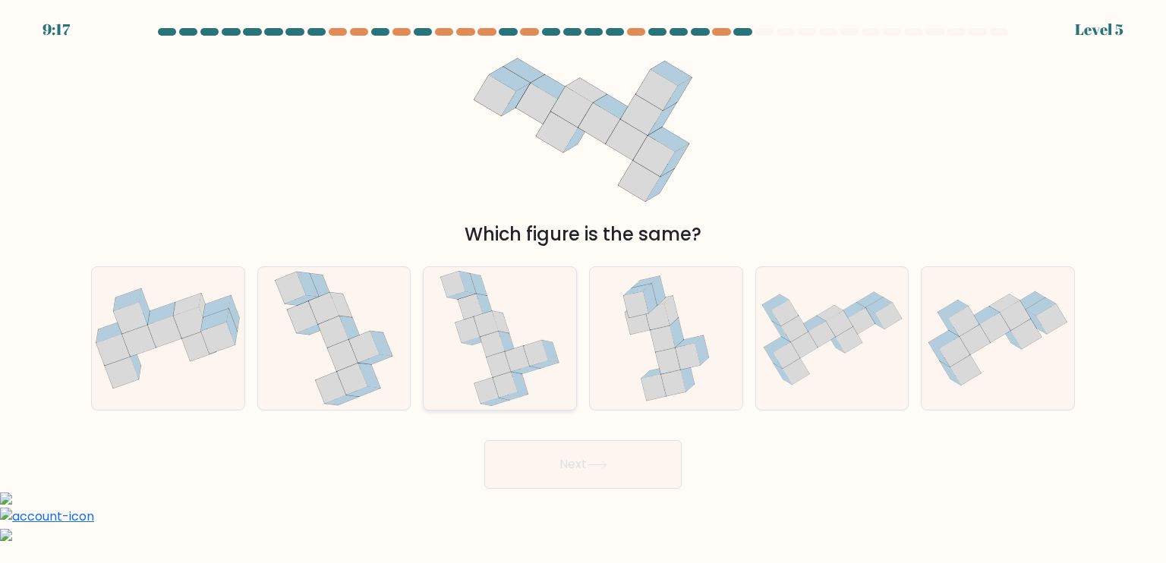
click at [511, 381] on icon at bounding box center [505, 385] width 24 height 26
click at [583, 289] on input "c." at bounding box center [583, 286] width 1 height 8
radio input "true"
click at [606, 461] on icon at bounding box center [597, 465] width 21 height 8
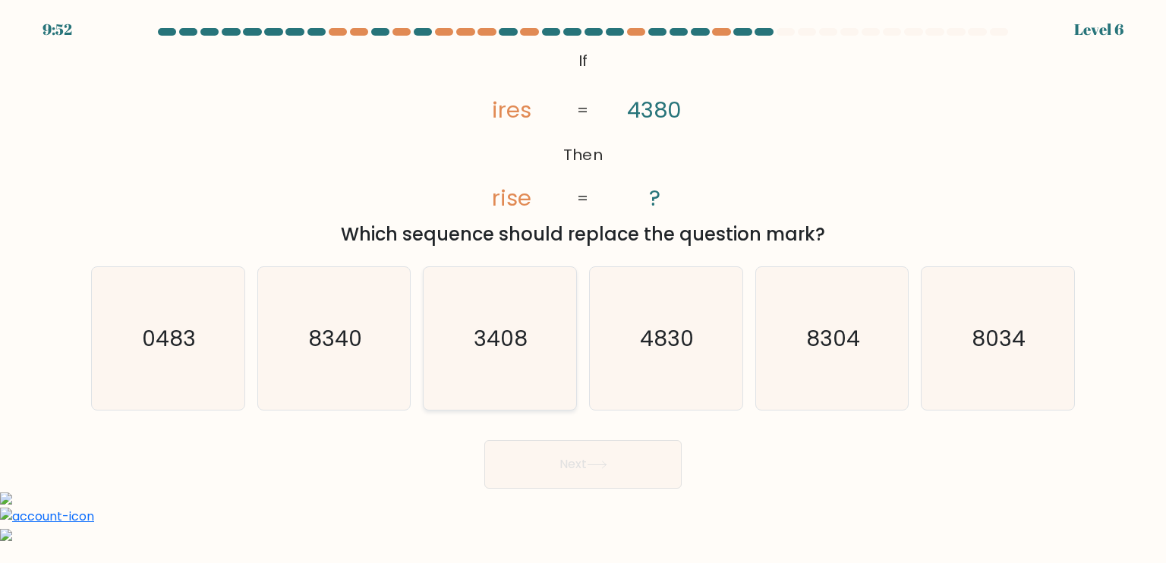
click at [534, 350] on icon "3408" at bounding box center [499, 338] width 143 height 143
click at [583, 289] on input "c. 3408" at bounding box center [583, 286] width 1 height 8
radio input "true"
click at [585, 472] on button "Next" at bounding box center [582, 464] width 197 height 49
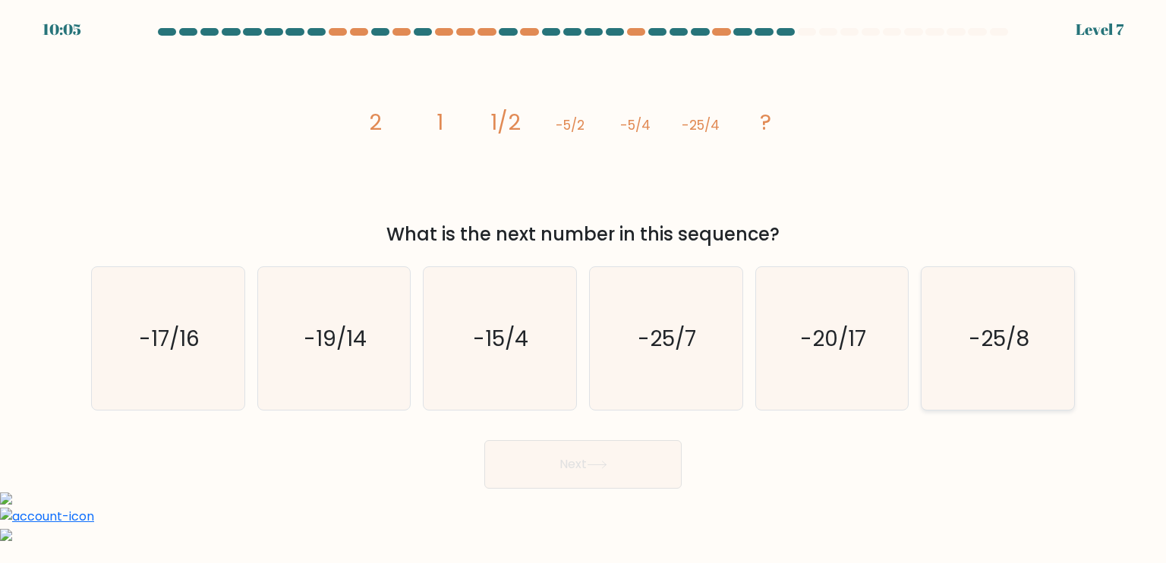
click at [1016, 319] on icon "-25/8" at bounding box center [997, 338] width 143 height 143
click at [584, 289] on input "f. -25/8" at bounding box center [583, 286] width 1 height 8
radio input "true"
click at [529, 354] on icon "-15/4" at bounding box center [499, 338] width 143 height 143
click at [583, 289] on input "c. -15/4" at bounding box center [583, 286] width 1 height 8
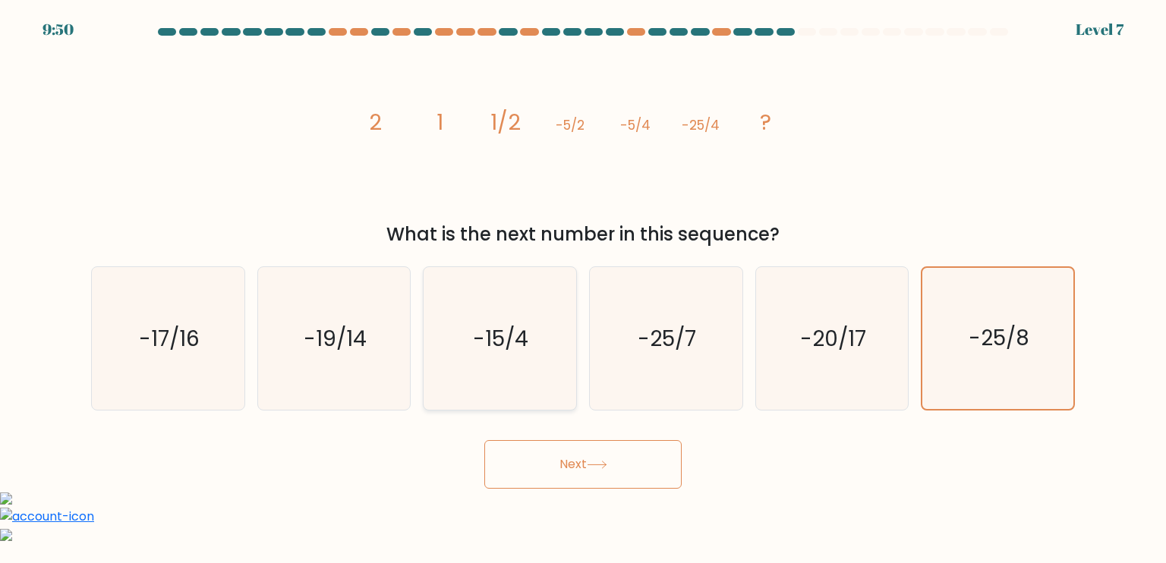
radio input "true"
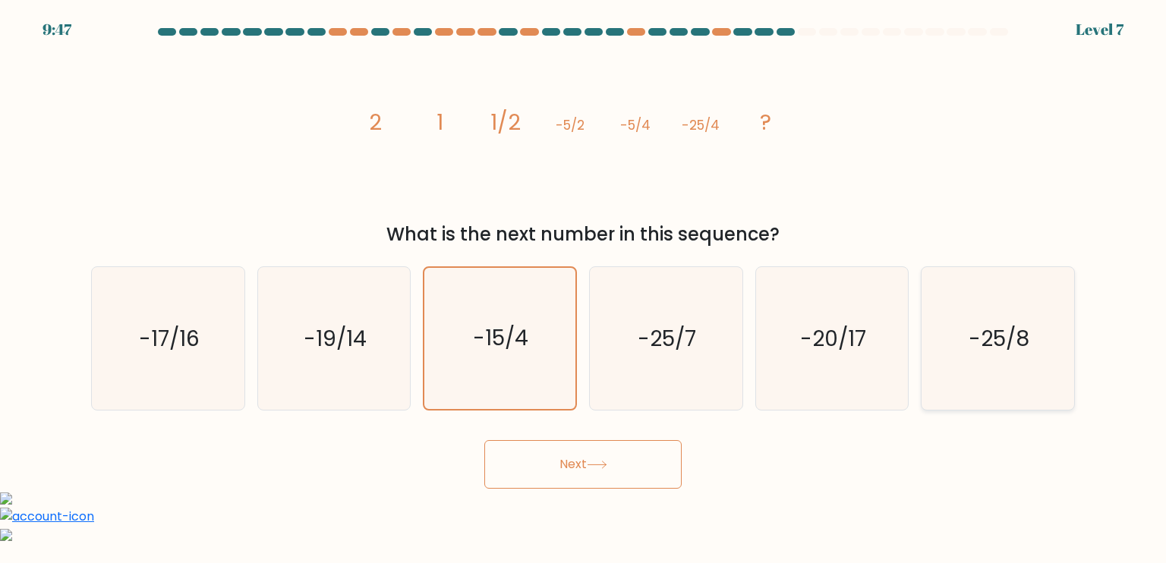
click at [1001, 365] on icon "-25/8" at bounding box center [997, 338] width 143 height 143
click at [584, 289] on input "f. -25/8" at bounding box center [583, 286] width 1 height 8
radio input "true"
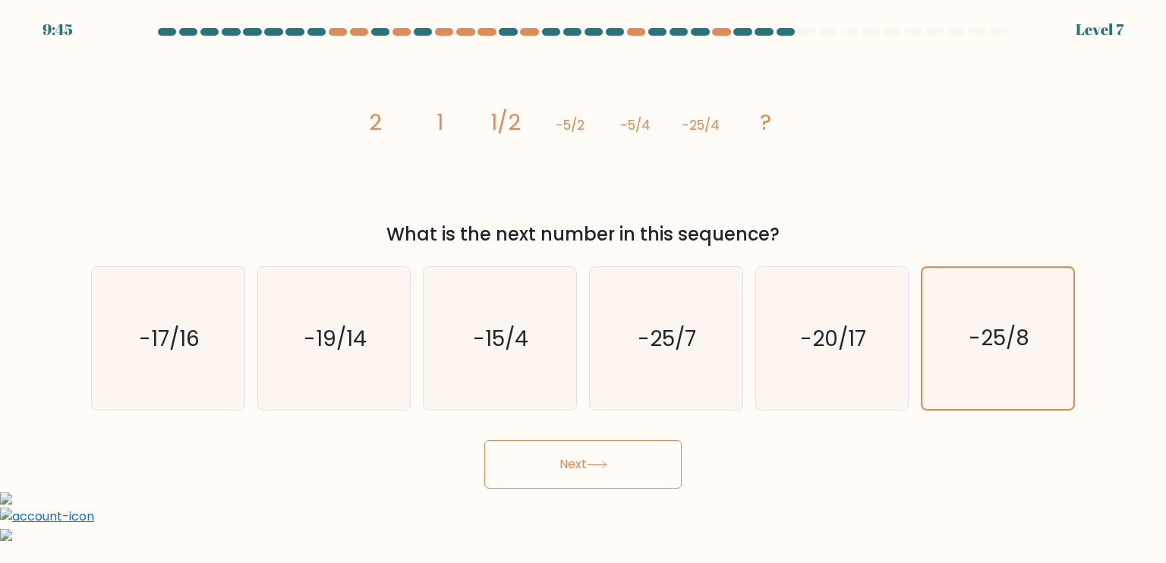
click at [614, 455] on button "Next" at bounding box center [582, 464] width 197 height 49
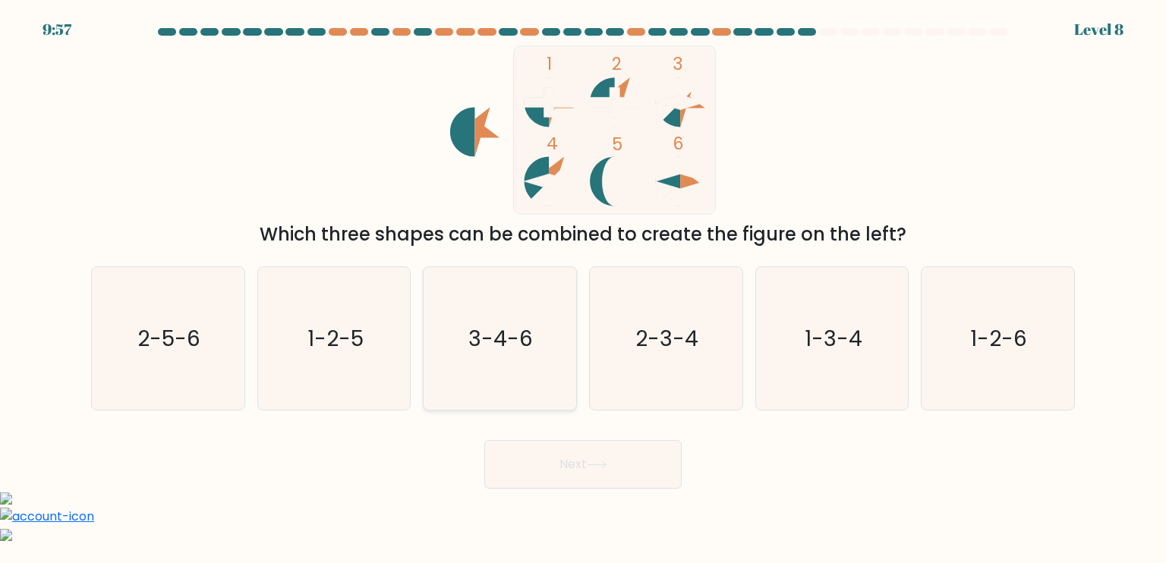
click at [539, 311] on icon "3-4-6" at bounding box center [499, 338] width 143 height 143
click at [583, 289] on input "c. 3-4-6" at bounding box center [583, 286] width 1 height 8
radio input "true"
click at [582, 467] on button "Next" at bounding box center [582, 464] width 197 height 49
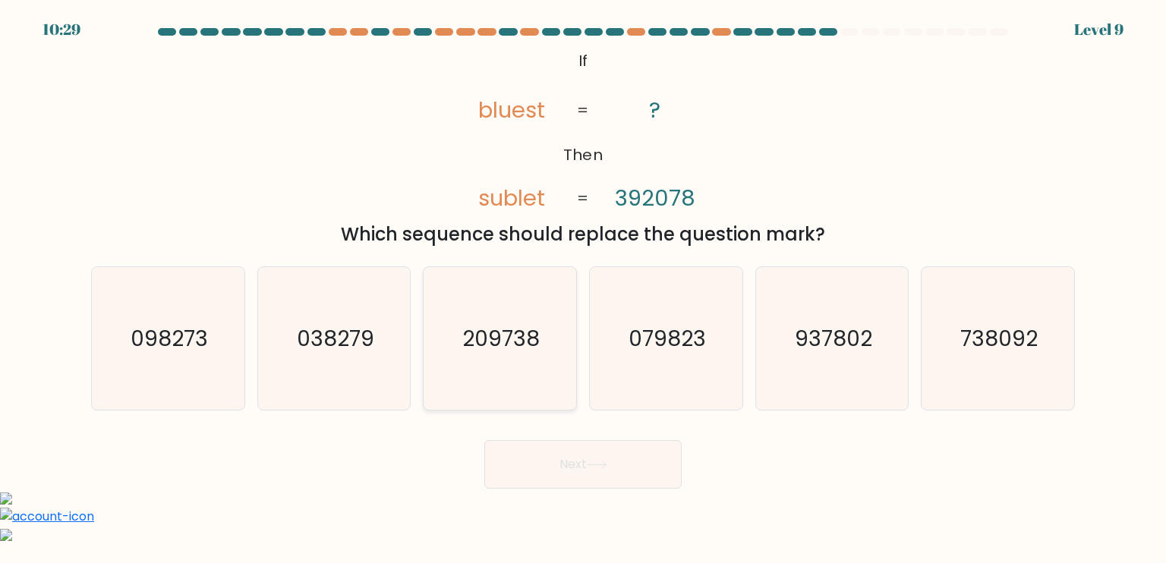
click at [495, 377] on icon "209738" at bounding box center [499, 338] width 143 height 143
click at [583, 289] on input "c. 209738" at bounding box center [583, 286] width 1 height 8
radio input "true"
click at [586, 467] on button "Next" at bounding box center [582, 464] width 197 height 49
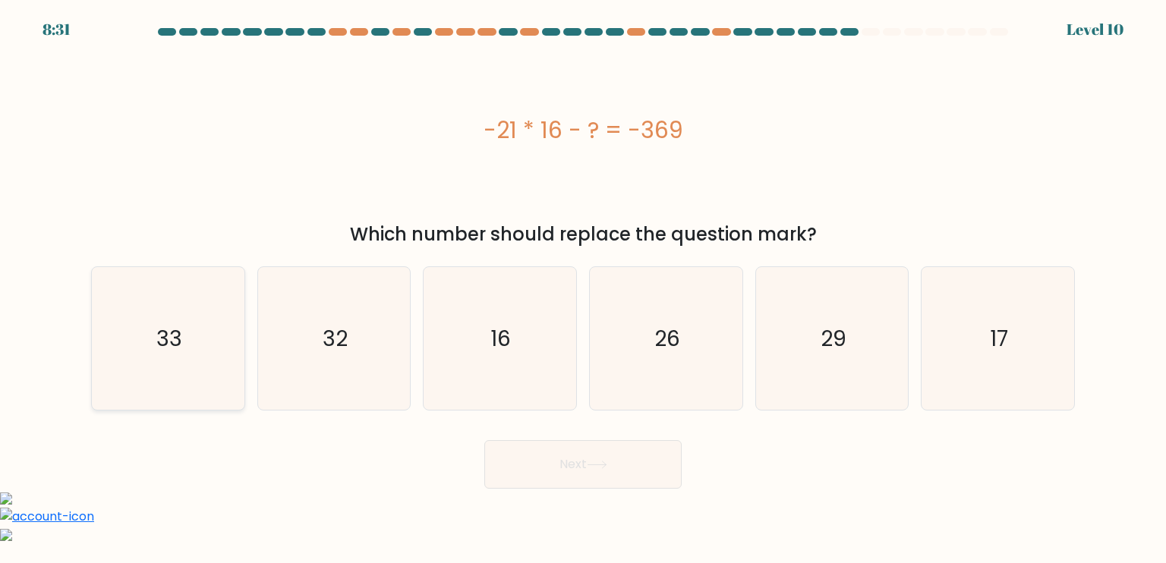
click at [239, 342] on icon "33" at bounding box center [167, 338] width 143 height 143
click at [583, 289] on input "a. 33" at bounding box center [583, 286] width 1 height 8
radio input "true"
click at [597, 460] on button "Next" at bounding box center [582, 464] width 197 height 49
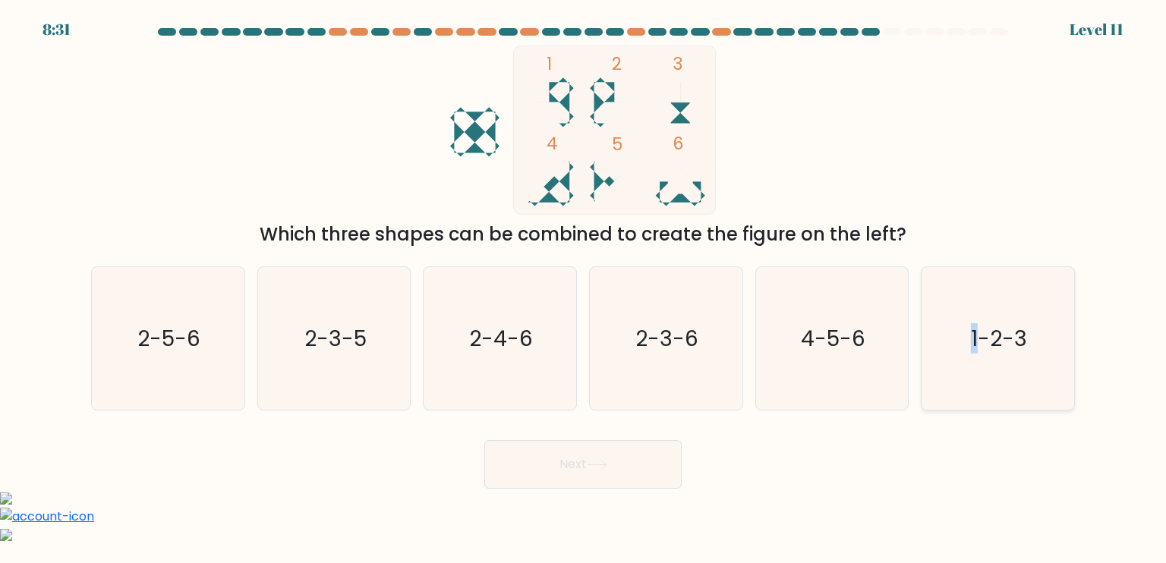
click at [977, 327] on text "1-2-3" at bounding box center [999, 338] width 56 height 30
click at [960, 356] on icon "1-2-3" at bounding box center [997, 338] width 143 height 143
click at [584, 289] on input "f. 1-2-3" at bounding box center [583, 286] width 1 height 8
radio input "true"
click at [595, 440] on div "Next" at bounding box center [583, 459] width 1002 height 60
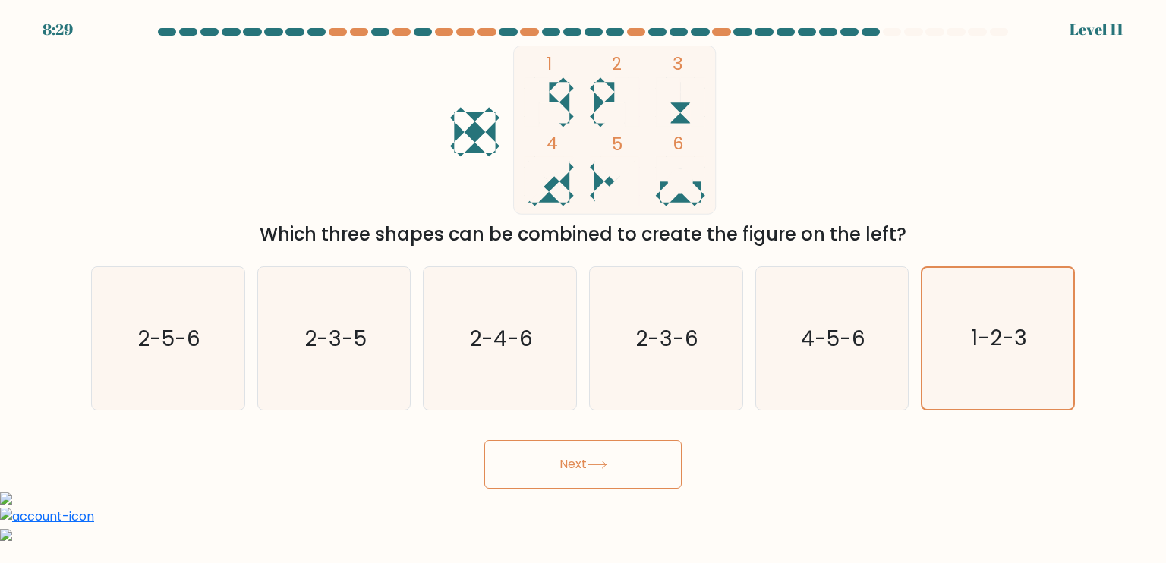
click at [589, 467] on button "Next" at bounding box center [582, 464] width 197 height 49
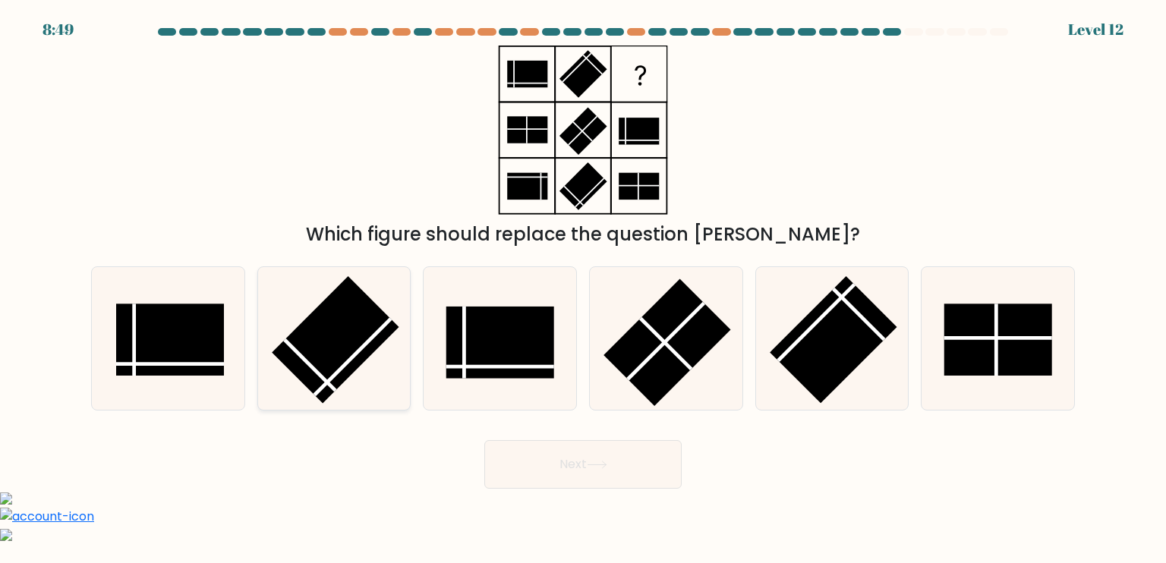
click at [320, 353] on rect at bounding box center [336, 340] width 128 height 128
click at [583, 289] on input "b." at bounding box center [583, 286] width 1 height 8
radio input "true"
click at [686, 354] on rect at bounding box center [668, 343] width 128 height 128
click at [584, 289] on input "d." at bounding box center [583, 286] width 1 height 8
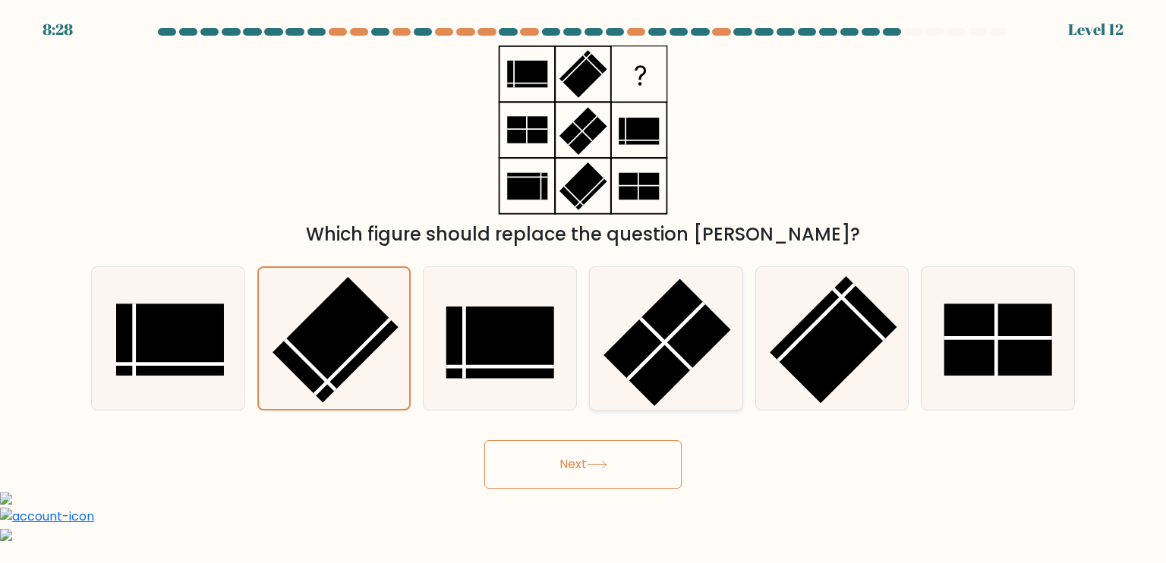
radio input "true"
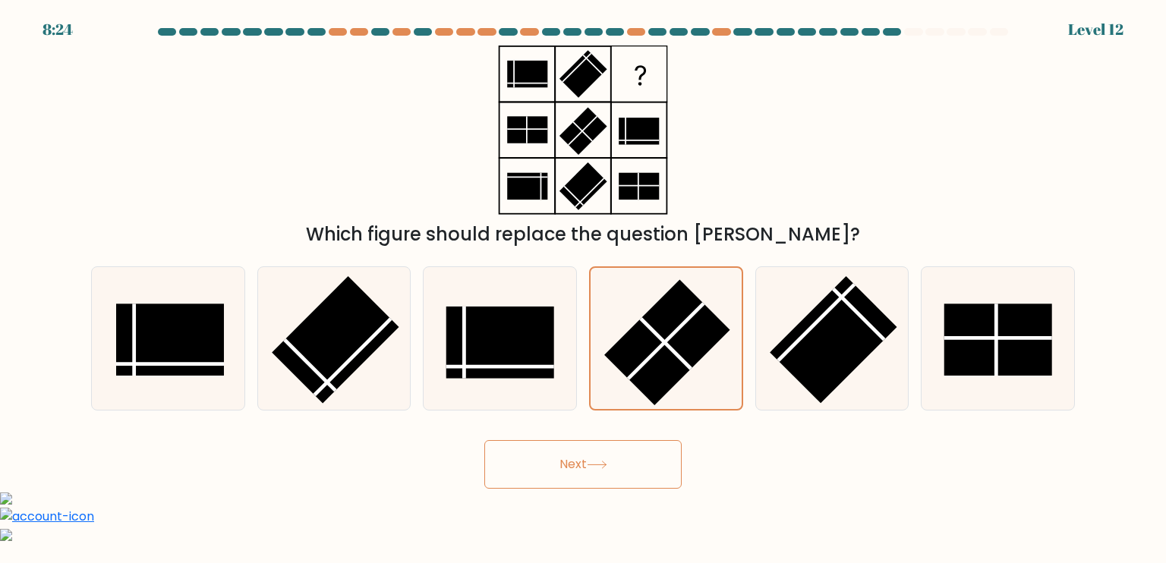
click at [598, 466] on icon at bounding box center [597, 465] width 21 height 8
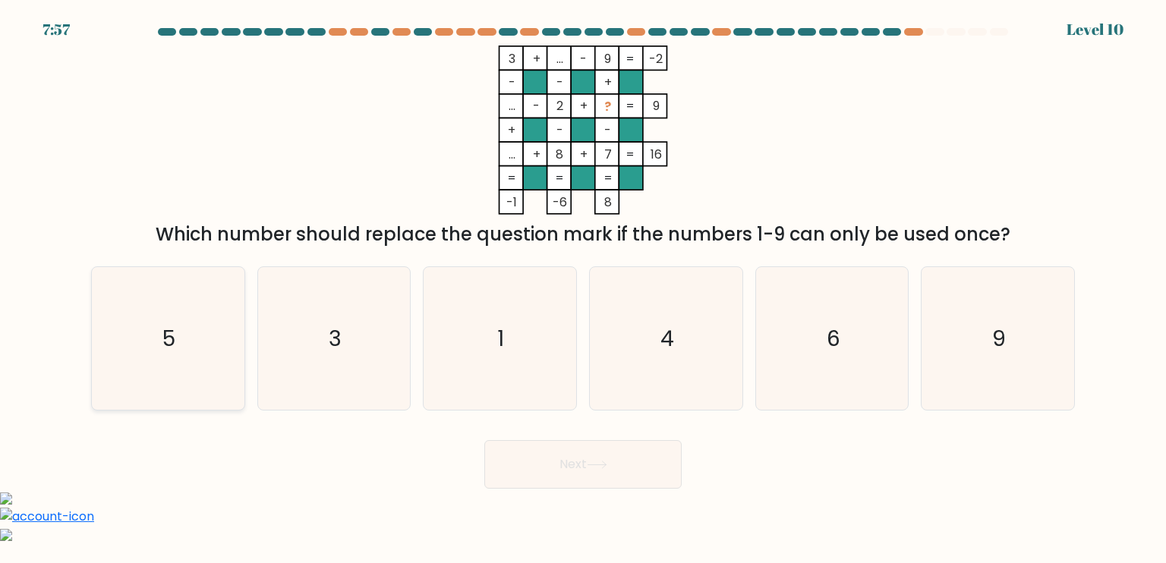
click at [152, 333] on icon "5" at bounding box center [167, 338] width 143 height 143
click at [583, 289] on input "a. 5" at bounding box center [583, 286] width 1 height 8
radio input "true"
click at [585, 467] on button "Next" at bounding box center [582, 464] width 197 height 49
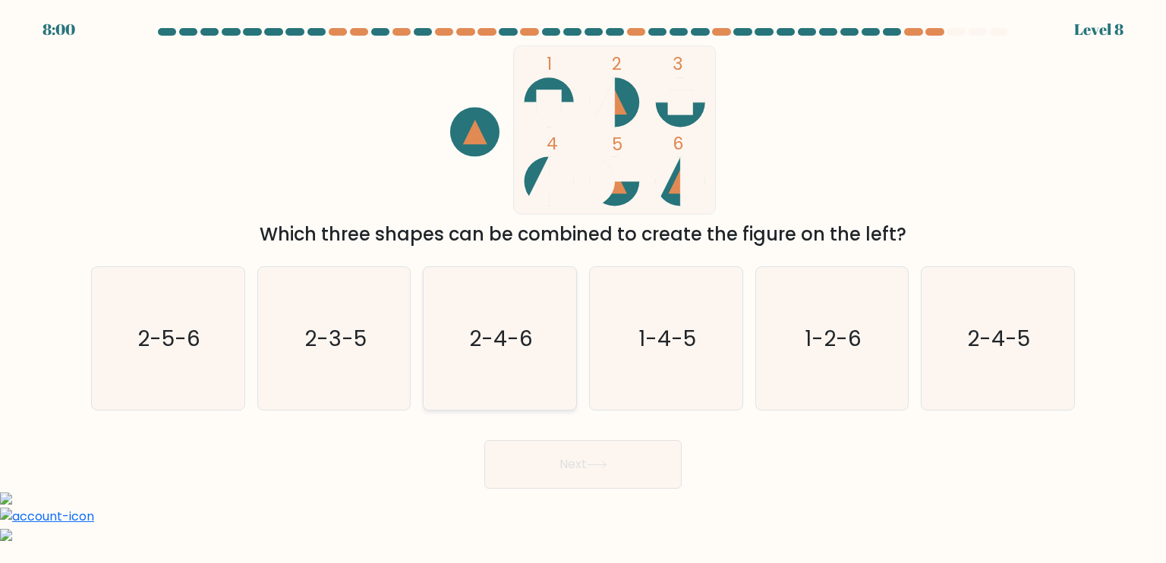
click at [519, 332] on text "2-4-6" at bounding box center [502, 338] width 64 height 30
click at [583, 289] on input "c. 2-4-6" at bounding box center [583, 286] width 1 height 8
radio input "true"
click at [585, 469] on button "Next" at bounding box center [582, 464] width 197 height 49
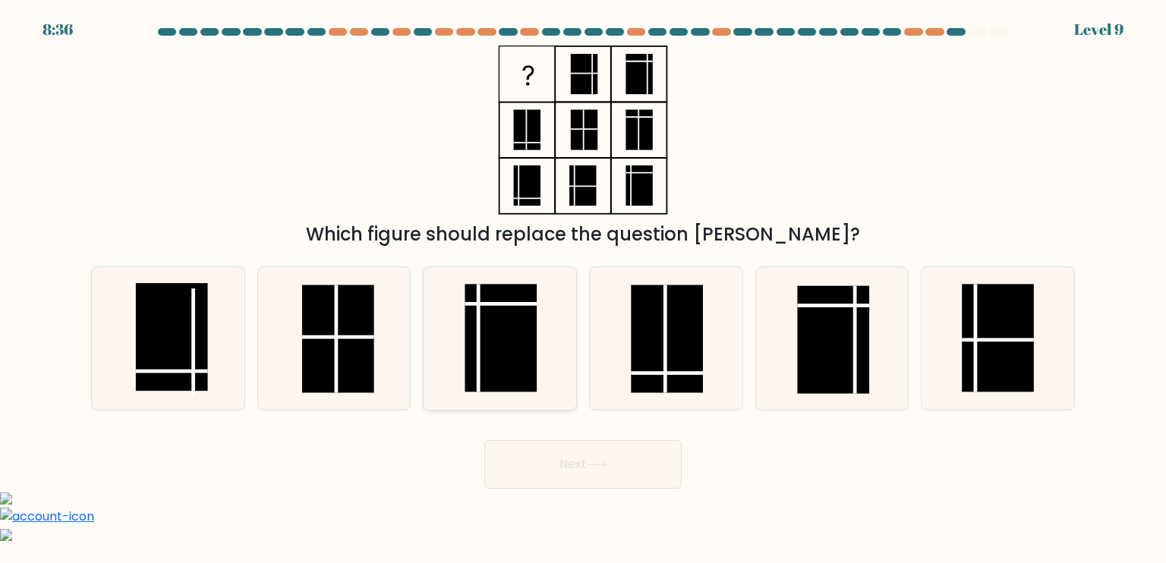
click at [495, 311] on rect at bounding box center [502, 338] width 72 height 108
click at [583, 289] on input "c." at bounding box center [583, 286] width 1 height 8
radio input "true"
click at [576, 464] on button "Next" at bounding box center [582, 464] width 197 height 49
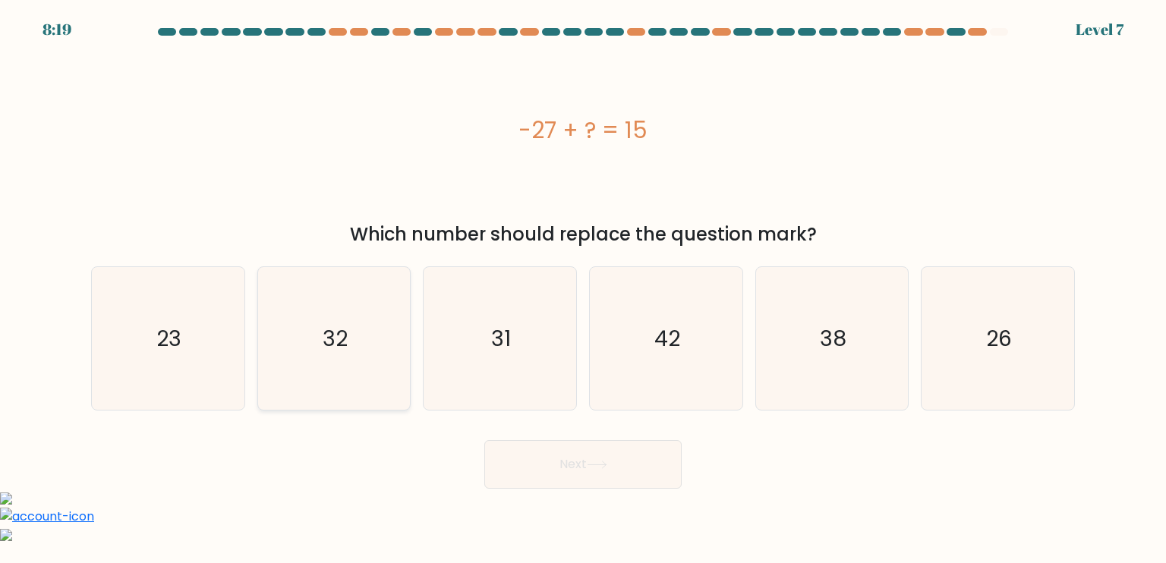
click at [339, 354] on icon "32" at bounding box center [334, 338] width 143 height 143
click at [583, 289] on input "b. 32" at bounding box center [583, 286] width 1 height 8
radio input "true"
click at [614, 469] on button "Next" at bounding box center [582, 464] width 197 height 49
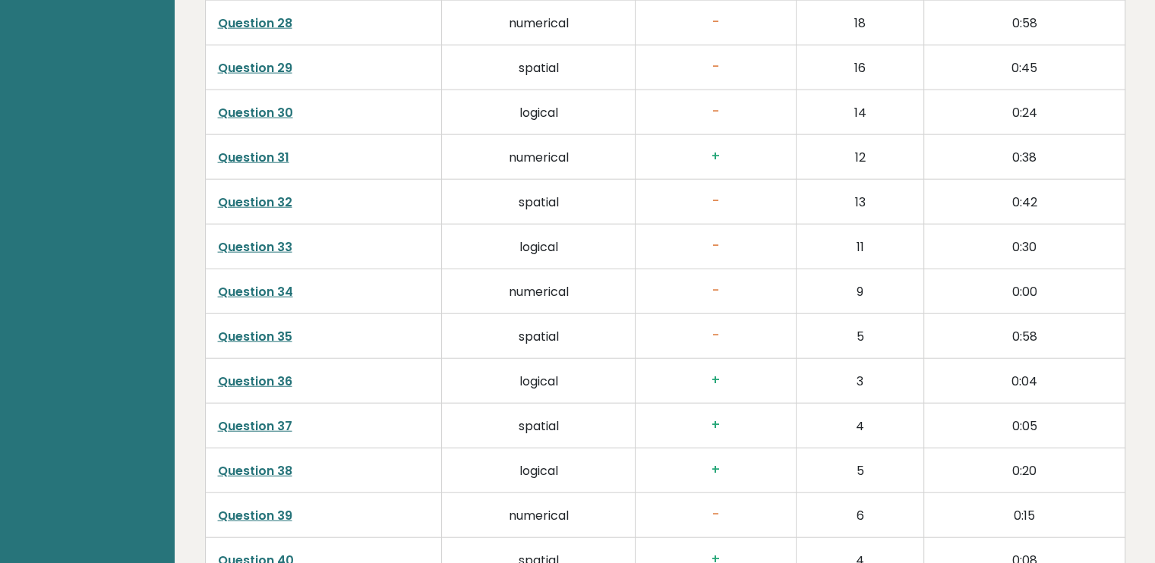
scroll to position [4016, 0]
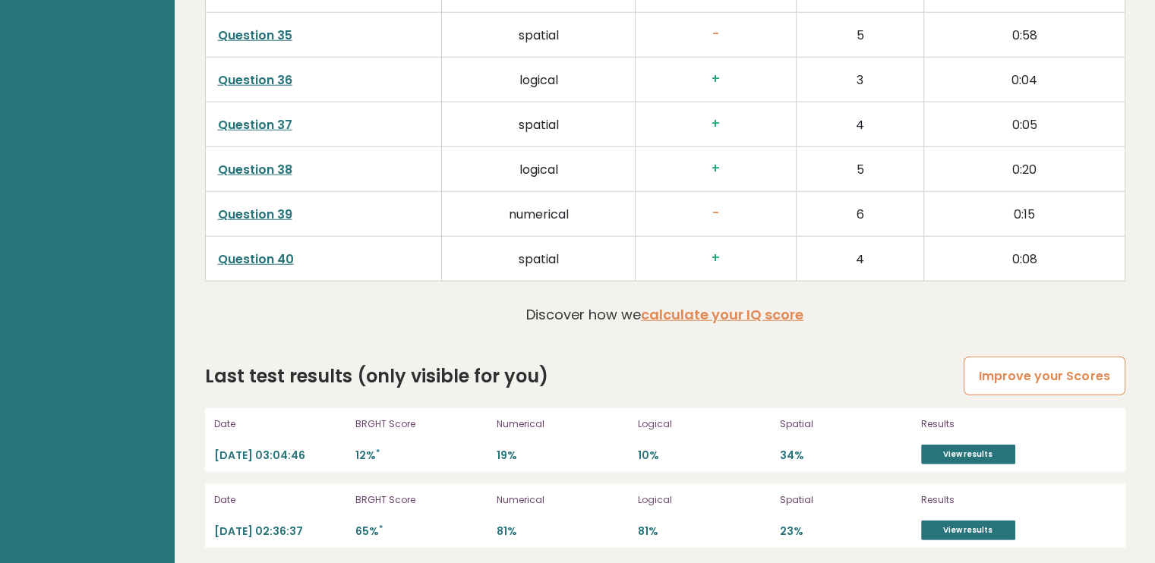
click at [1086, 387] on link "Improve your Scores" at bounding box center [1044, 376] width 161 height 39
